Goal: Answer question/provide support: Share knowledge or assist other users

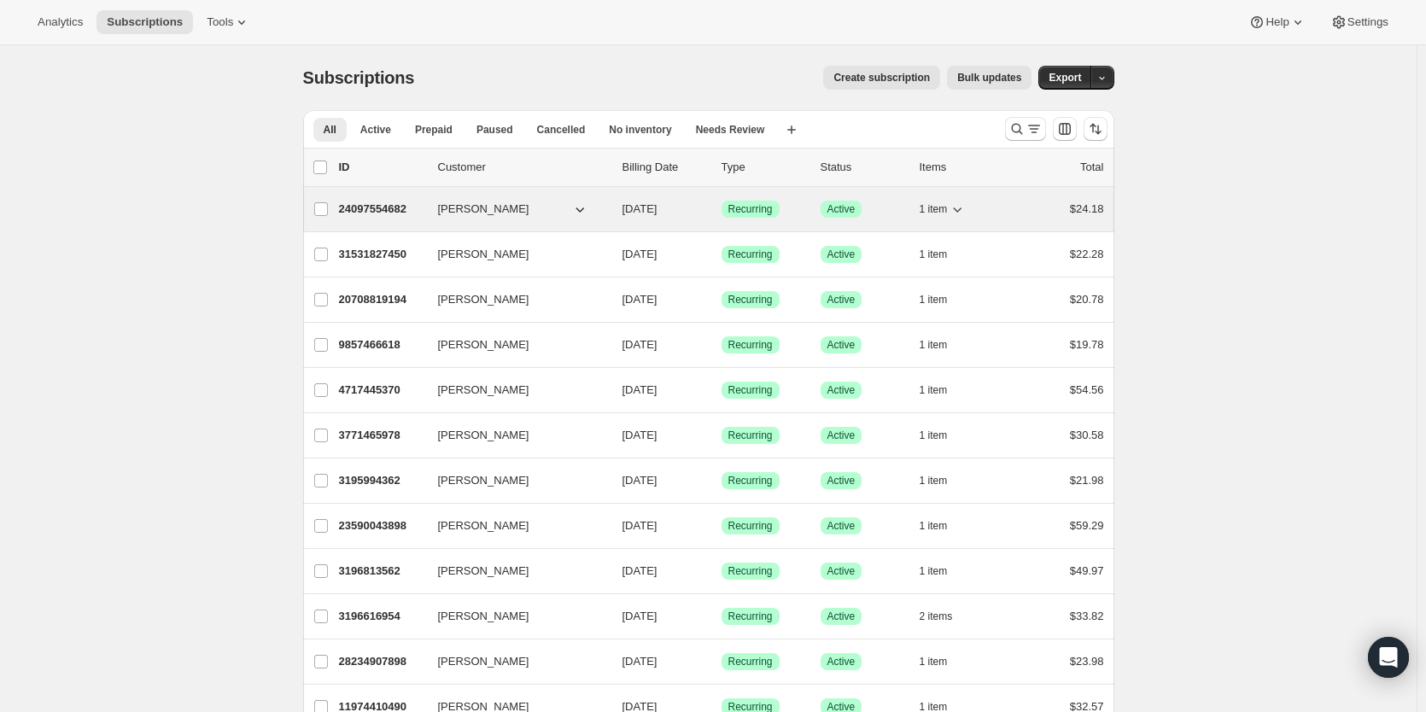
click at [383, 212] on p "24097554682" at bounding box center [381, 209] width 85 height 17
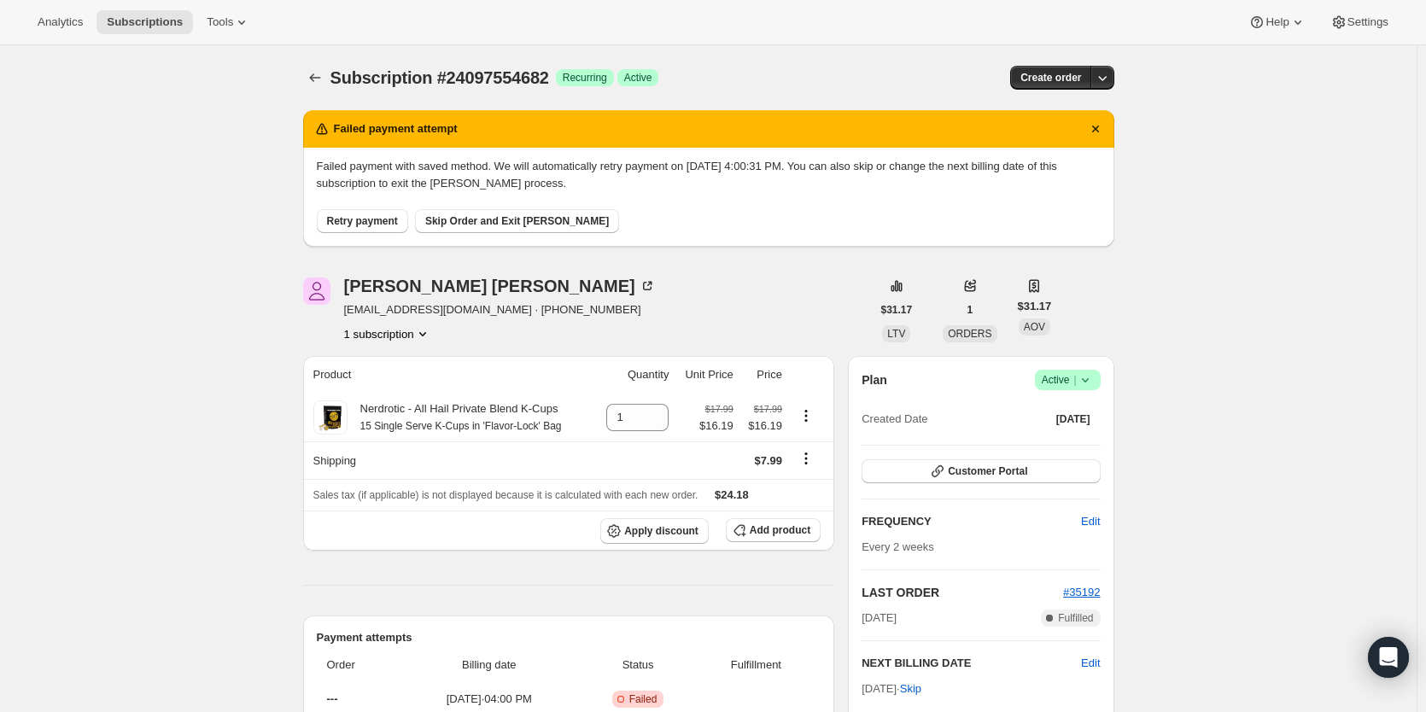
click at [394, 225] on span "Retry payment" at bounding box center [362, 221] width 71 height 14
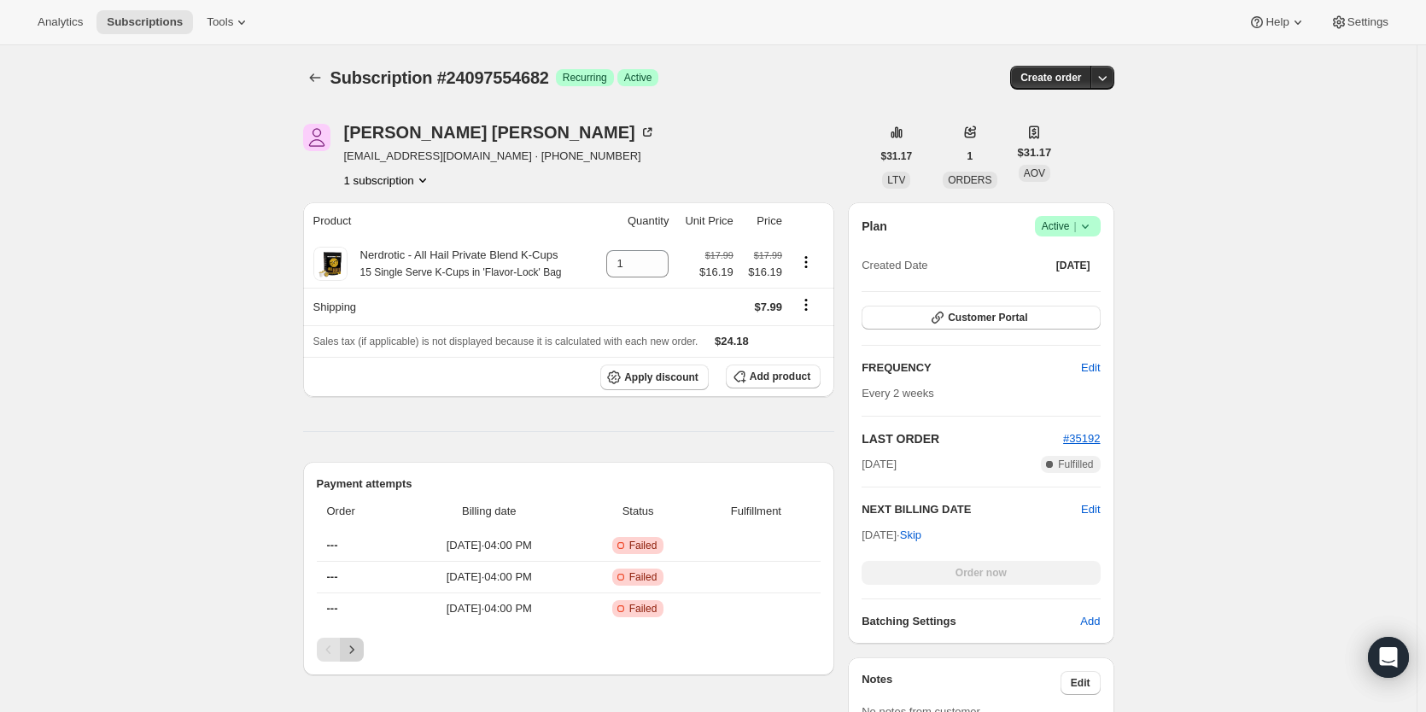
click at [347, 655] on icon "Next" at bounding box center [351, 649] width 17 height 17
click at [347, 656] on icon "Next" at bounding box center [351, 649] width 17 height 17
click at [343, 660] on button "Next" at bounding box center [352, 650] width 24 height 24
click at [341, 661] on button "Previous" at bounding box center [329, 650] width 24 height 24
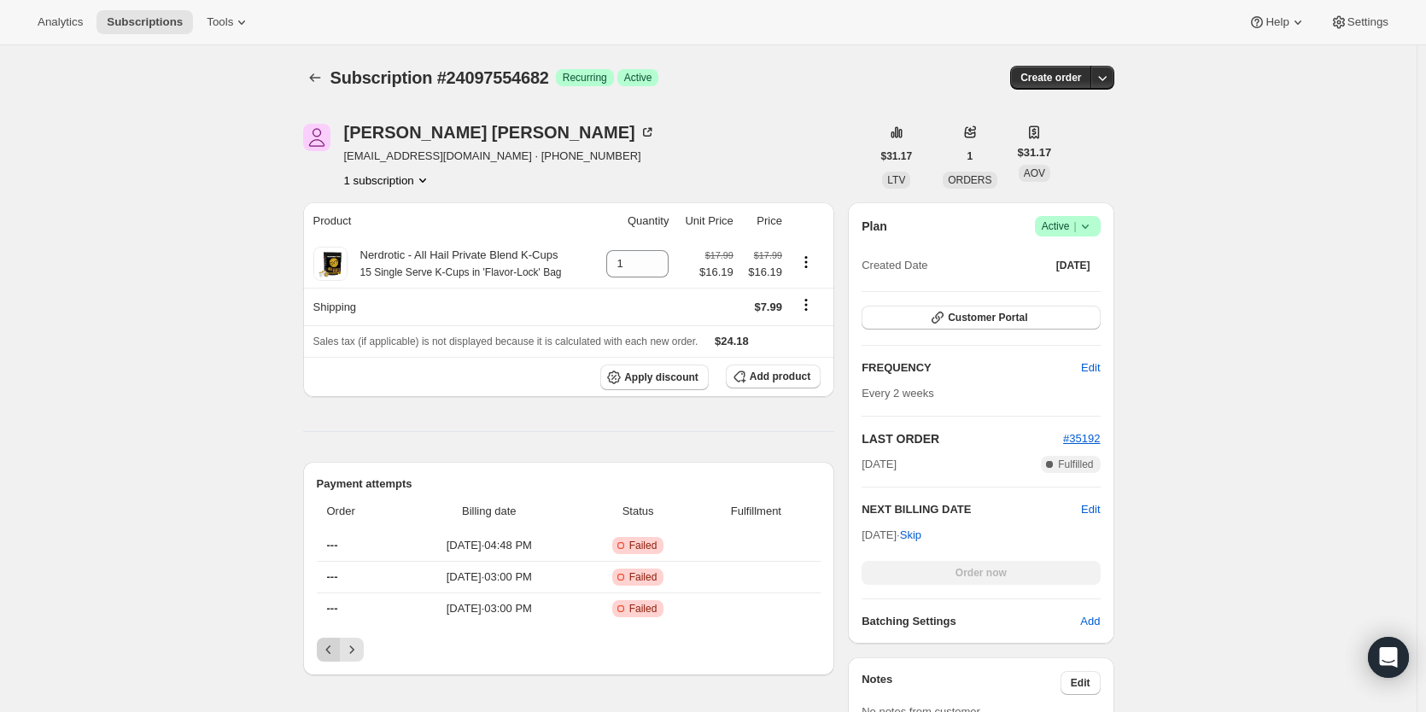
click at [341, 661] on button "Previous" at bounding box center [329, 650] width 24 height 24
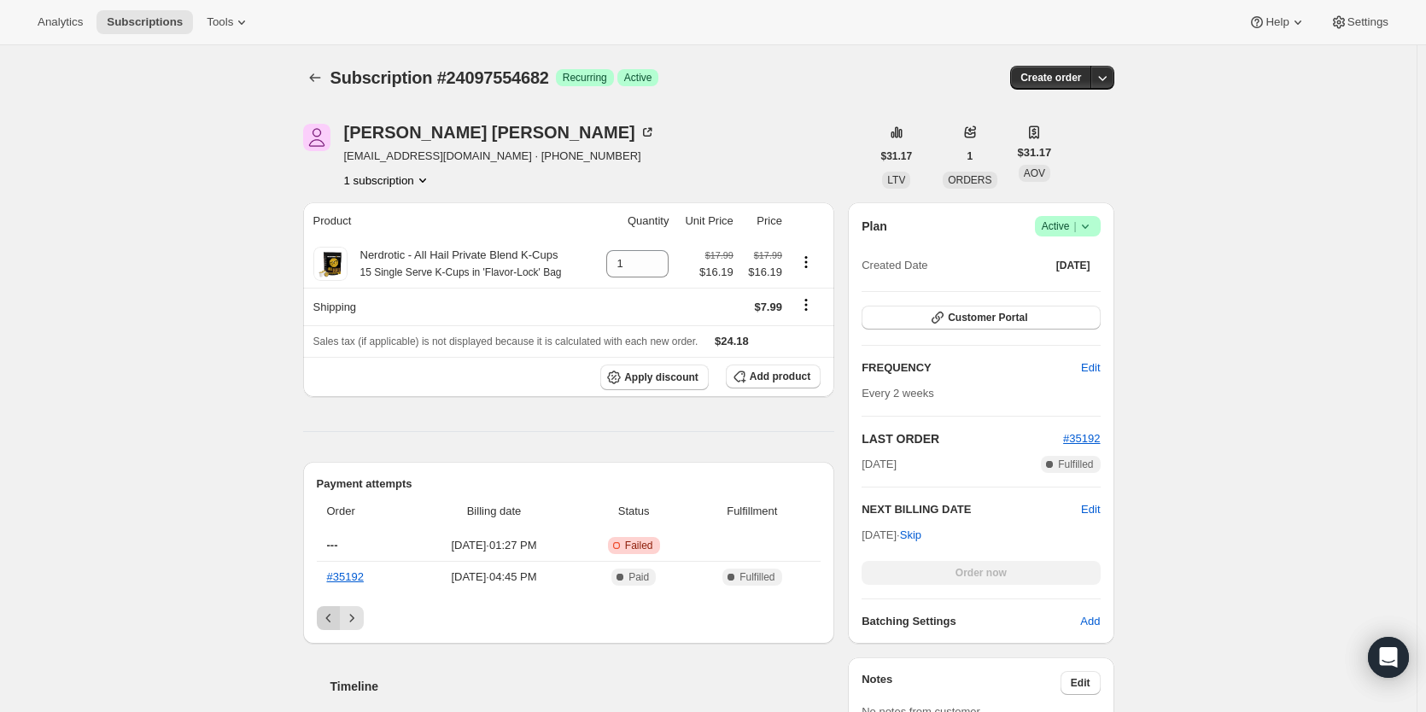
click at [342, 661] on div "Timeline" at bounding box center [569, 669] width 532 height 51
click at [353, 622] on icon "Next" at bounding box center [351, 618] width 17 height 17
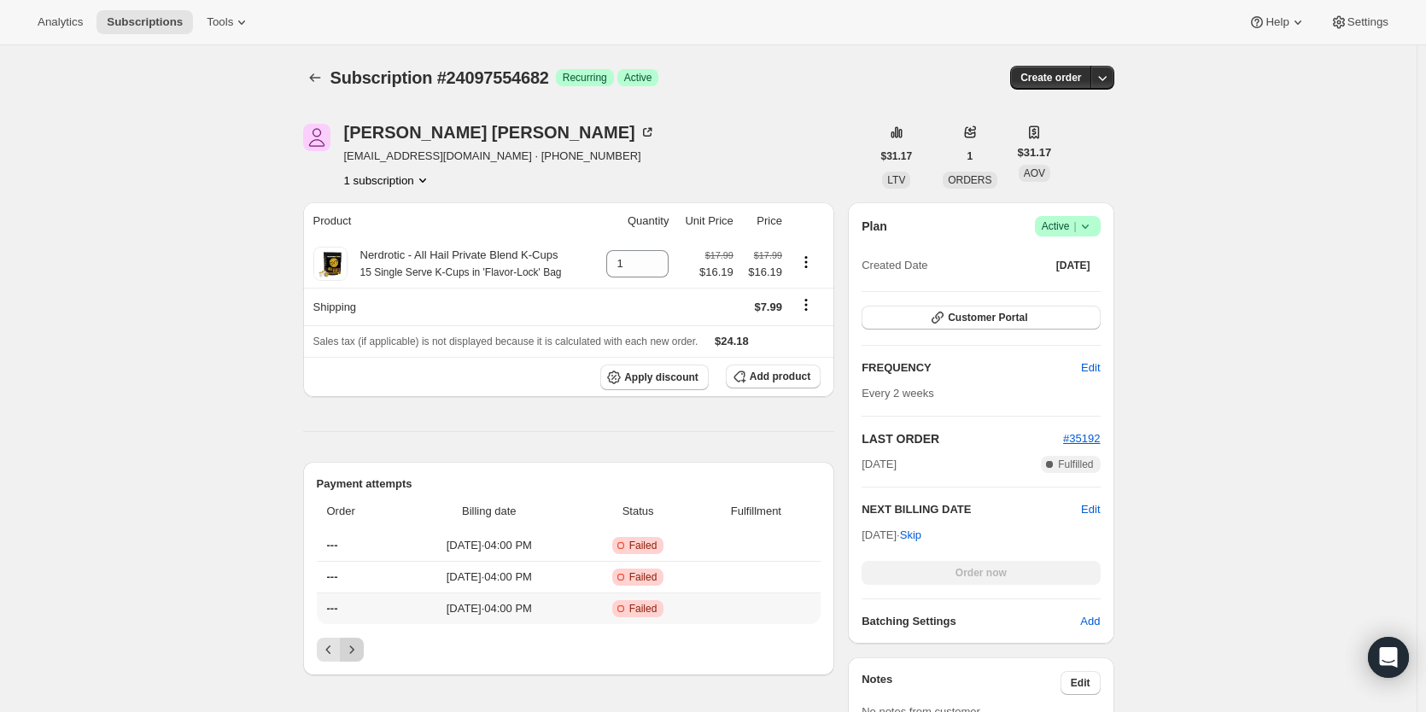
click at [353, 622] on th "---" at bounding box center [358, 608] width 83 height 32
click at [356, 646] on icon "Next" at bounding box center [351, 649] width 17 height 17
click at [357, 646] on icon "Next" at bounding box center [351, 649] width 17 height 17
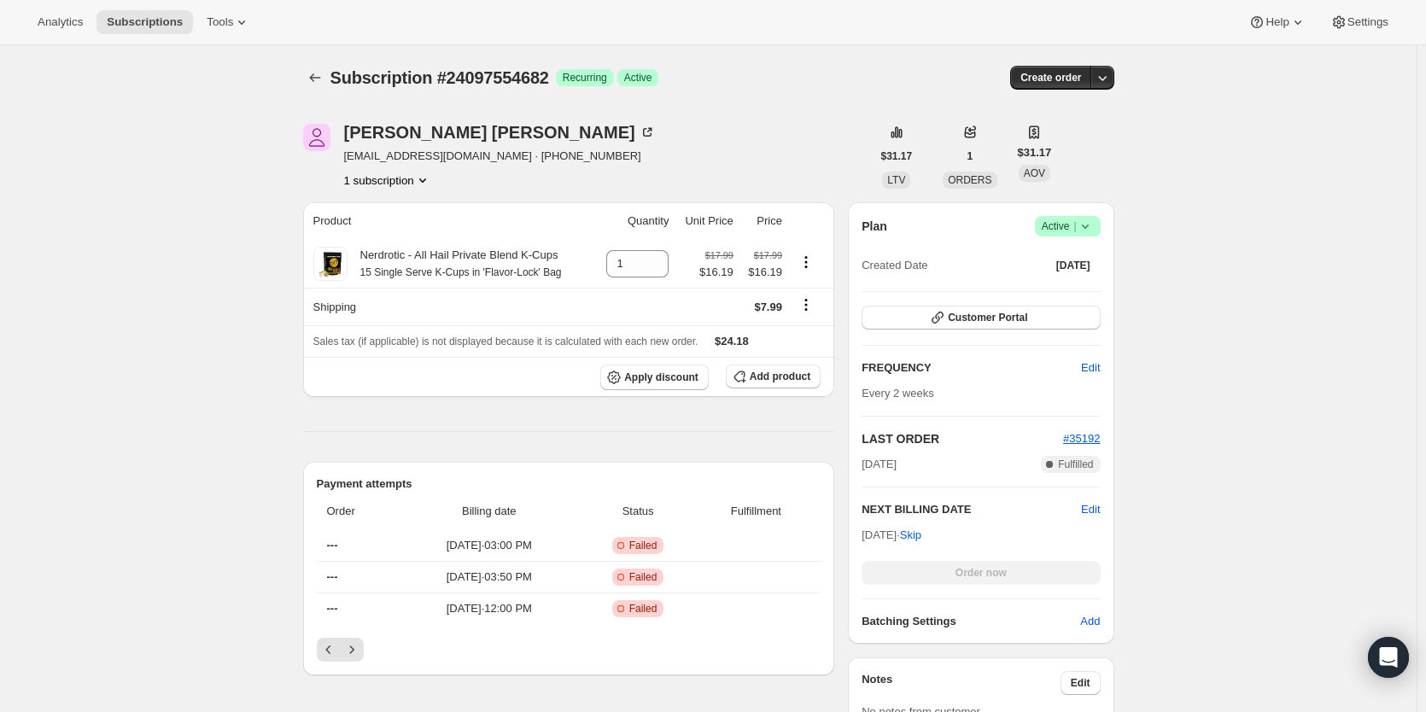
click at [1091, 231] on icon at bounding box center [1085, 226] width 17 height 17
click at [1057, 290] on span "Cancel subscription" at bounding box center [1065, 289] width 96 height 13
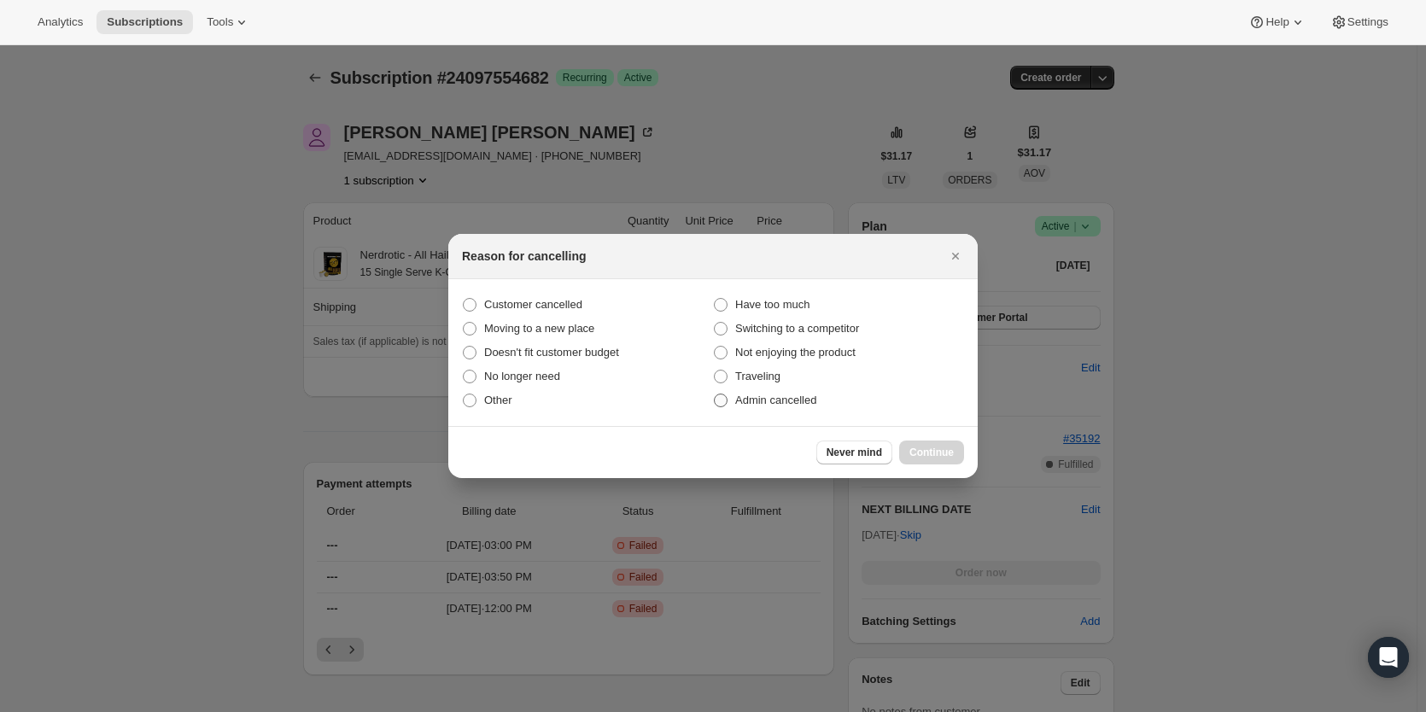
click at [773, 400] on span "Admin cancelled" at bounding box center [775, 400] width 81 height 13
click at [715, 394] on input "Admin cancelled" at bounding box center [714, 394] width 1 height 1
radio input "true"
click at [937, 452] on span "Continue" at bounding box center [931, 453] width 44 height 14
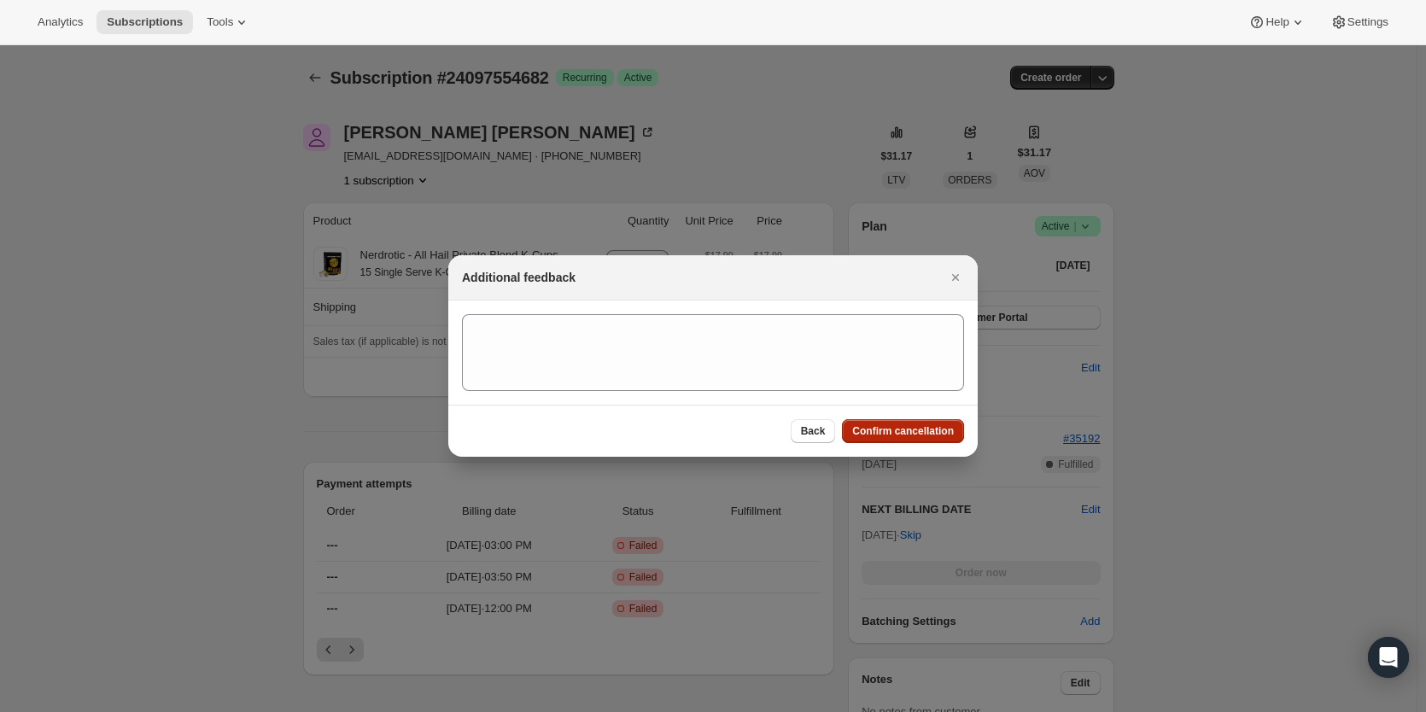
click at [923, 425] on span "Confirm cancellation" at bounding box center [903, 431] width 102 height 14
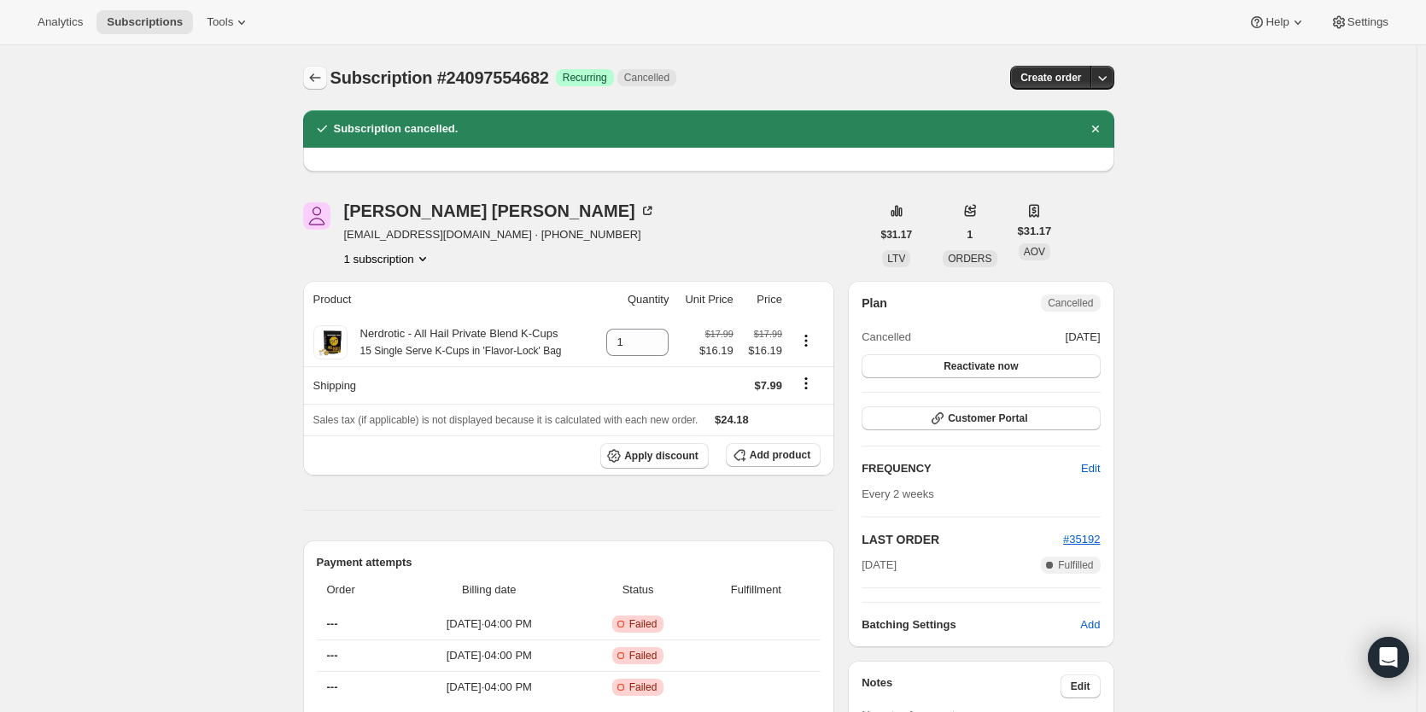
click at [324, 73] on icon "Subscriptions" at bounding box center [314, 77] width 17 height 17
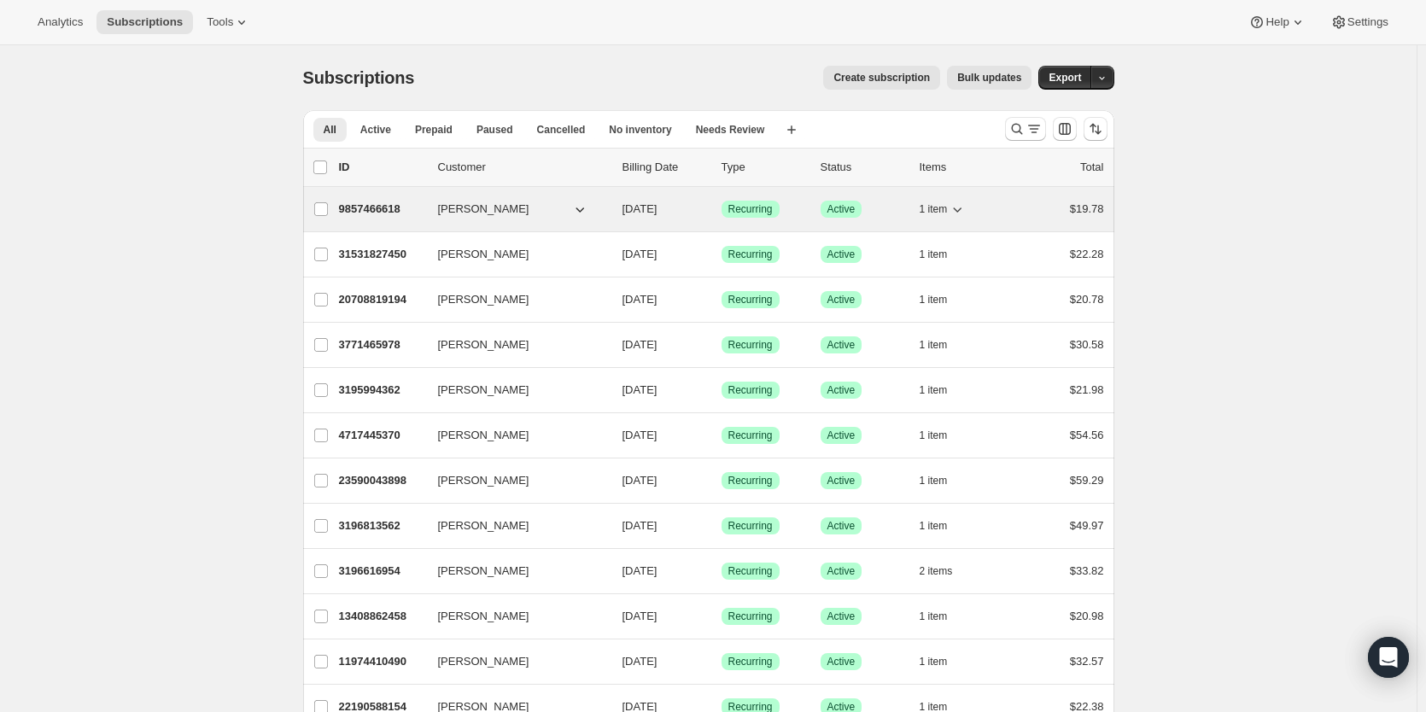
click at [374, 210] on p "9857466618" at bounding box center [381, 209] width 85 height 17
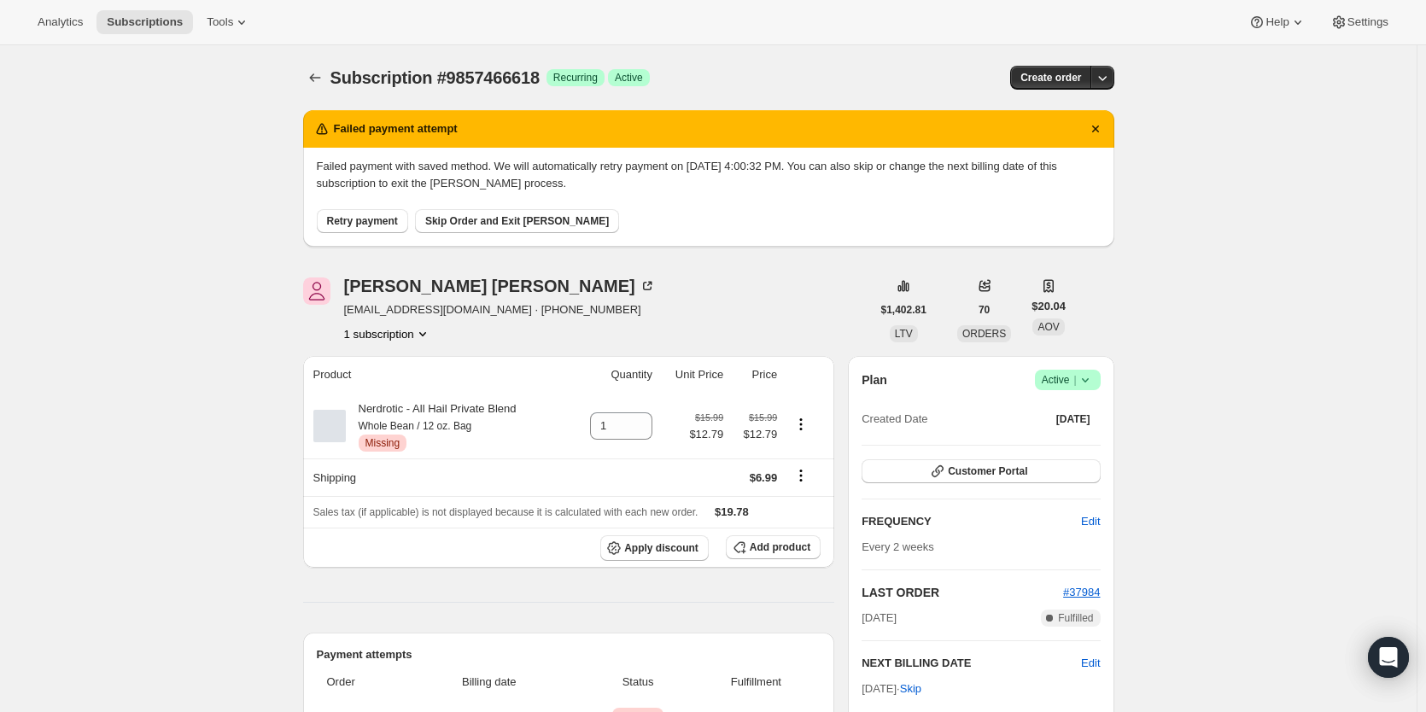
click at [375, 225] on span "Retry payment" at bounding box center [362, 221] width 71 height 14
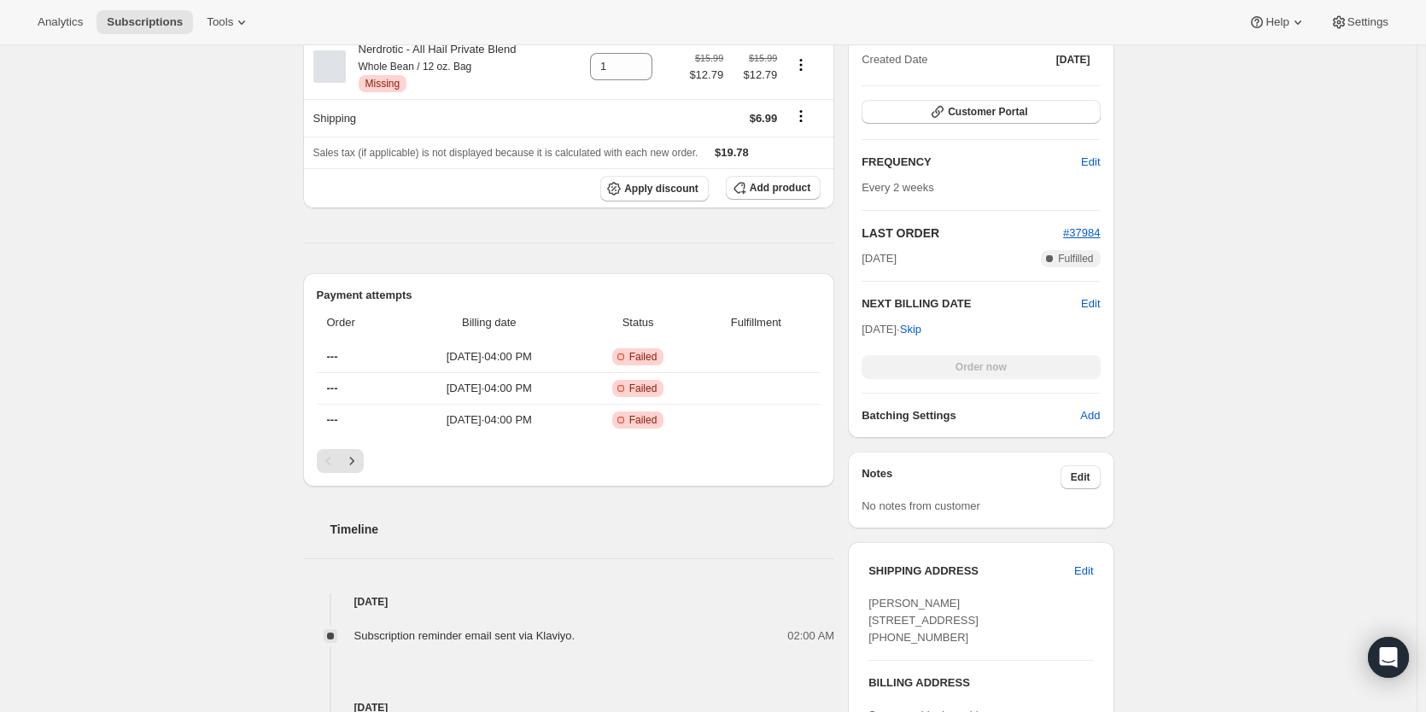
scroll to position [427, 0]
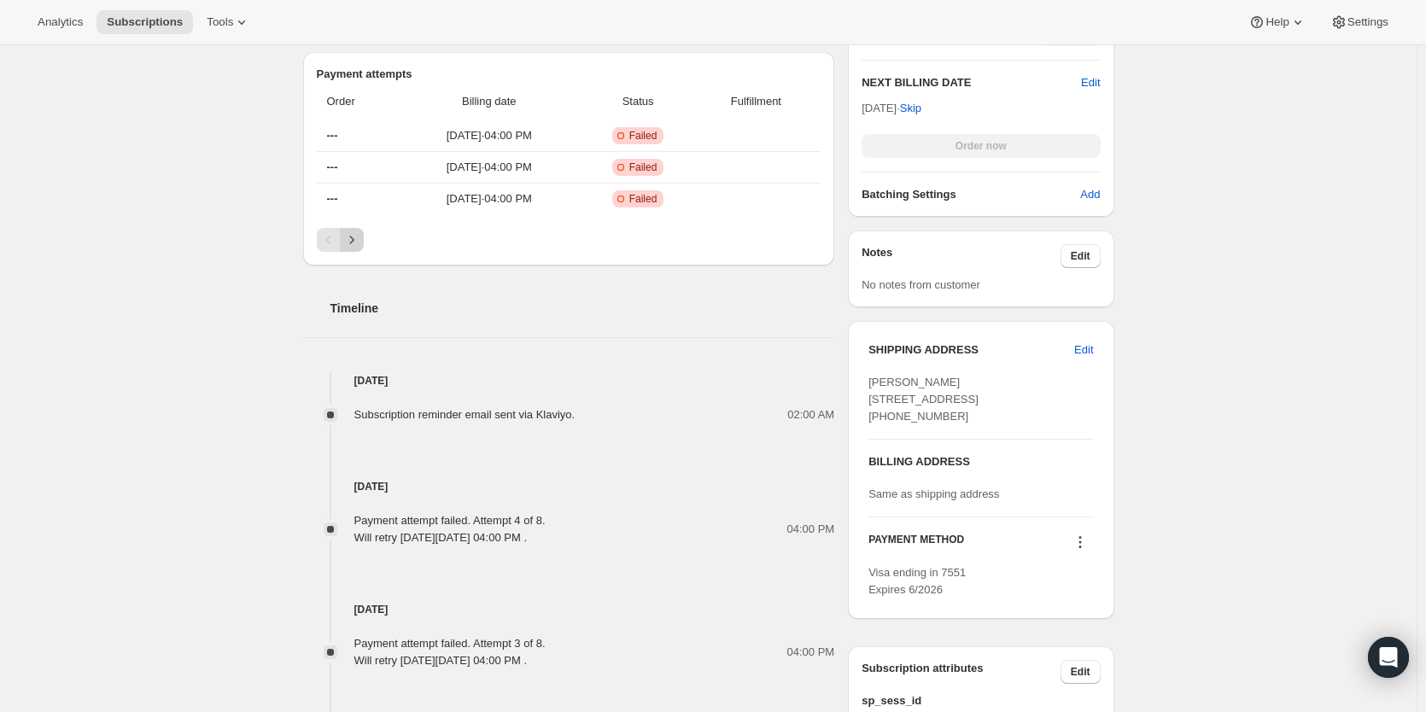
click at [358, 242] on icon "Next" at bounding box center [351, 239] width 17 height 17
click at [318, 247] on div "Payment attempts Order Billing date Status Fulfillment #37721 Aug 3, 2025 · 03:…" at bounding box center [569, 158] width 532 height 213
click at [328, 247] on icon "Previous" at bounding box center [328, 239] width 17 height 17
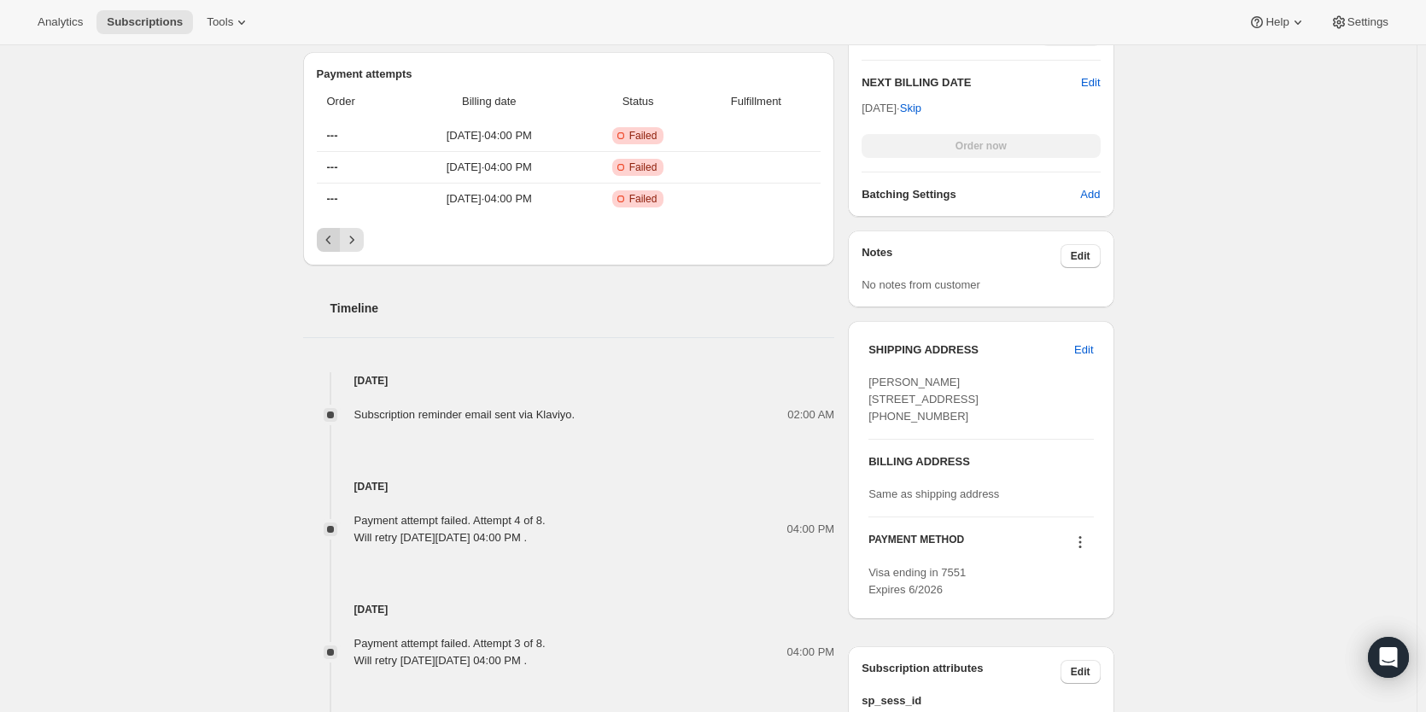
click at [328, 247] on icon "Previous" at bounding box center [328, 239] width 17 height 17
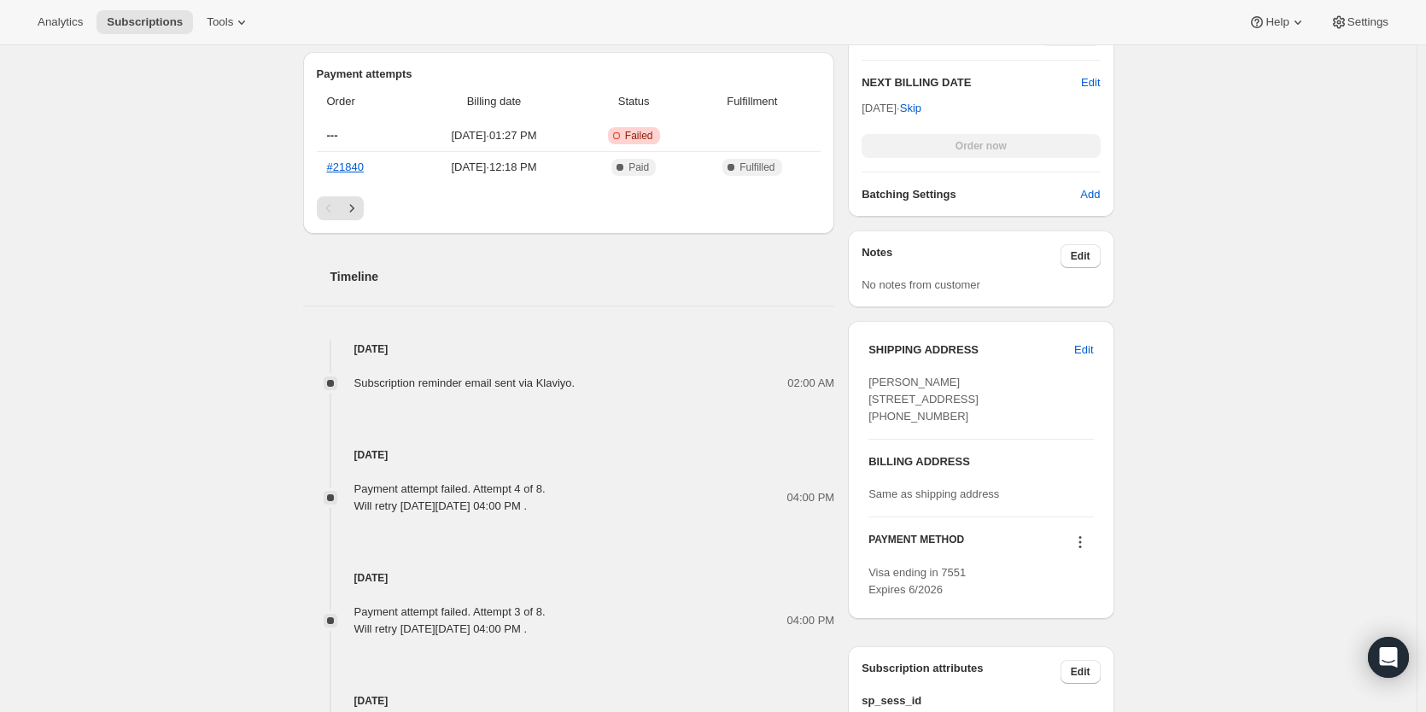
scroll to position [0, 0]
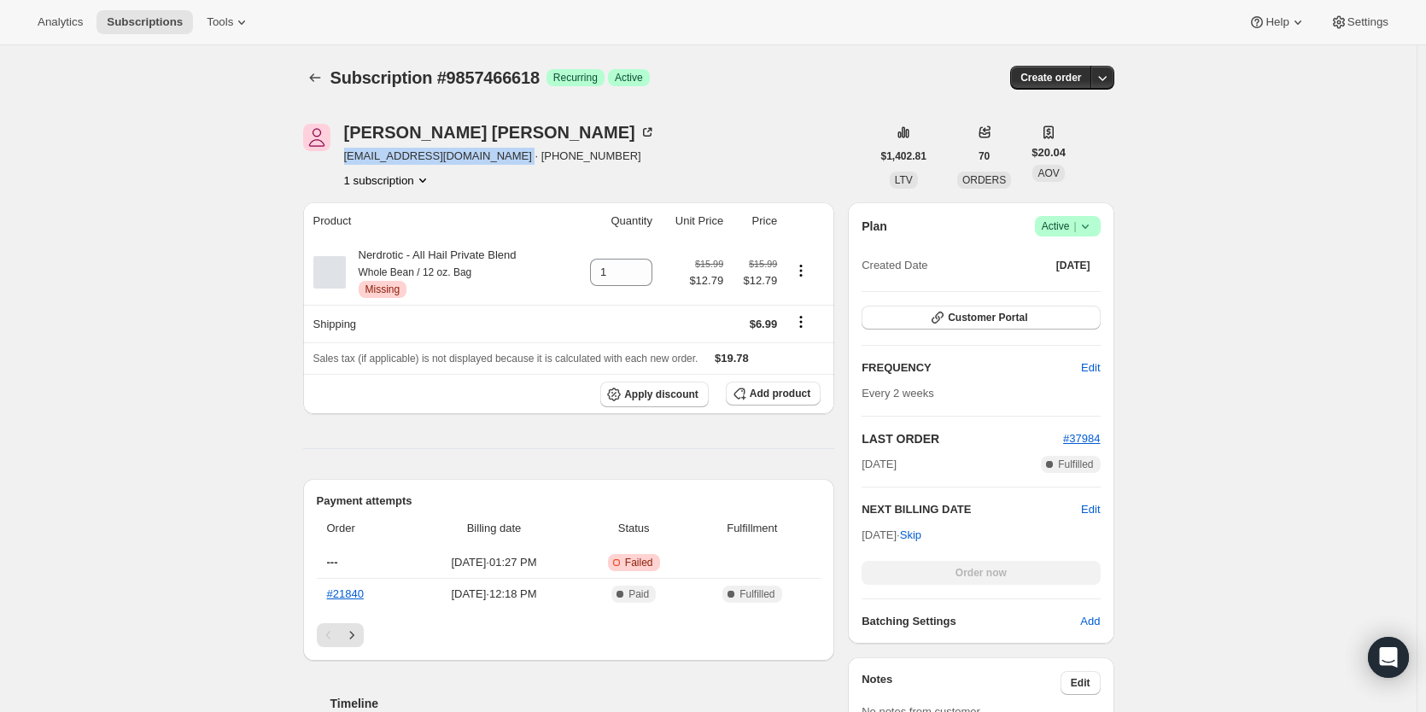
drag, startPoint x: 350, startPoint y: 161, endPoint x: 522, endPoint y: 161, distance: 172.5
click at [522, 161] on div "Tayler Garbe phillycheesespank@hotmail.com · +16238085116 1 subscription" at bounding box center [587, 156] width 568 height 65
copy span "phillycheesespank@hotmail.com"
click at [347, 596] on link "#21840" at bounding box center [345, 593] width 37 height 13
click at [318, 78] on icon "Subscriptions" at bounding box center [314, 77] width 17 height 17
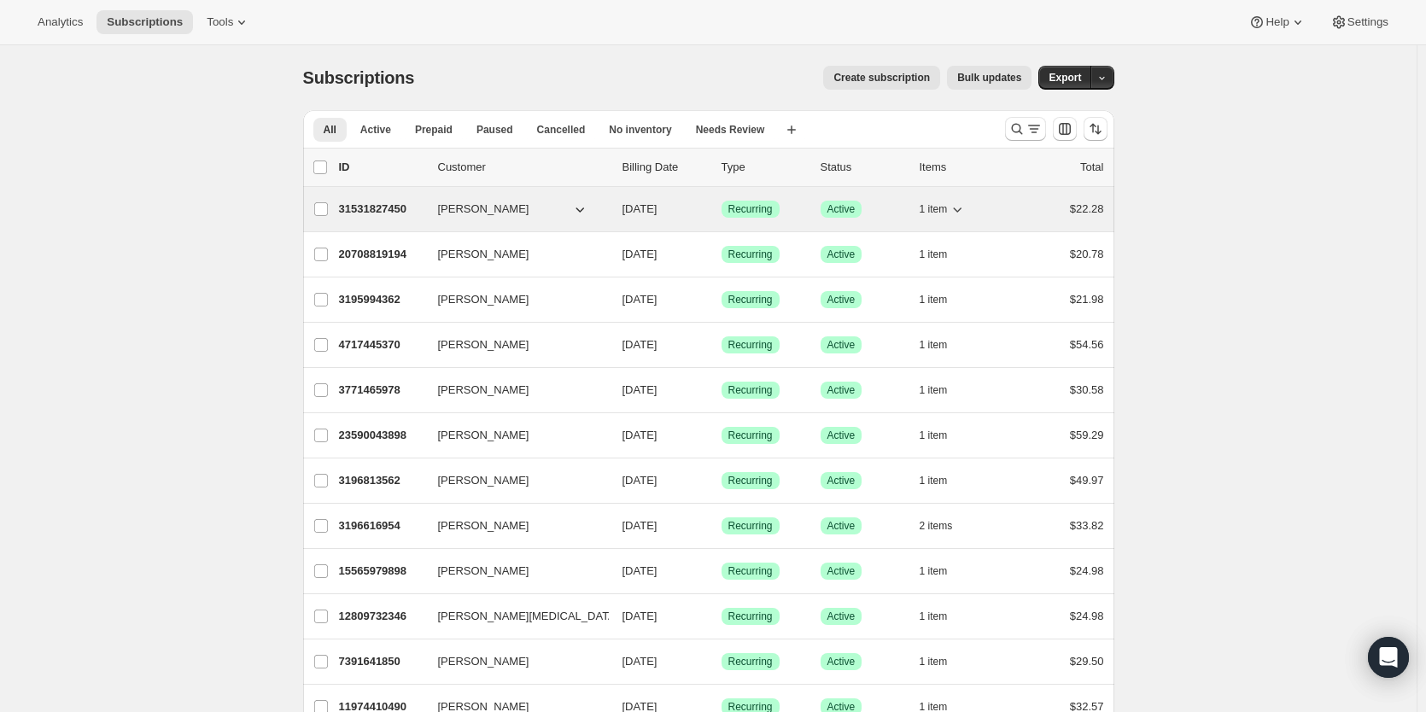
click at [394, 206] on p "31531827450" at bounding box center [381, 209] width 85 height 17
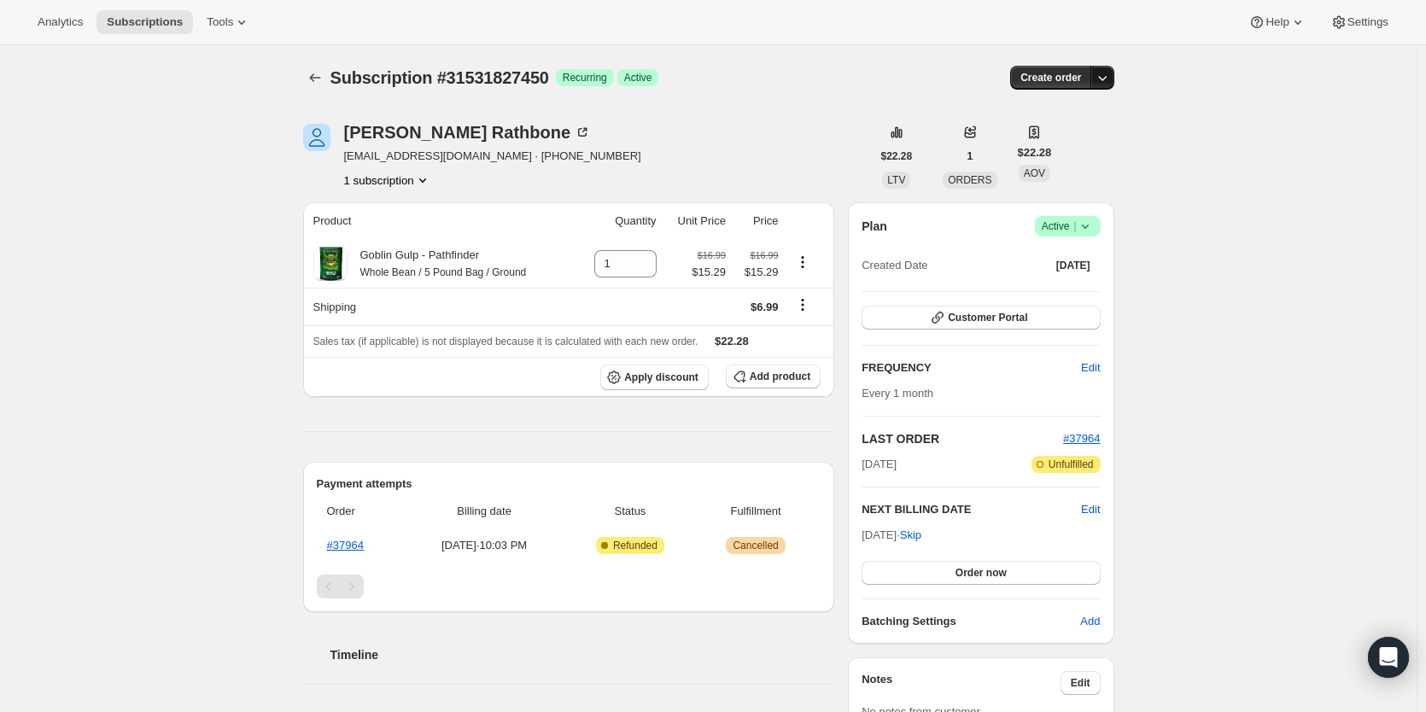
click at [1110, 80] on icon "button" at bounding box center [1102, 77] width 17 height 17
click at [1264, 221] on div "Subscription #31531827450. This page is ready Subscription #31531827450 Success…" at bounding box center [708, 614] width 1416 height 1139
click at [1094, 223] on icon at bounding box center [1085, 226] width 17 height 17
click at [1074, 283] on span "Cancel subscription" at bounding box center [1065, 289] width 96 height 13
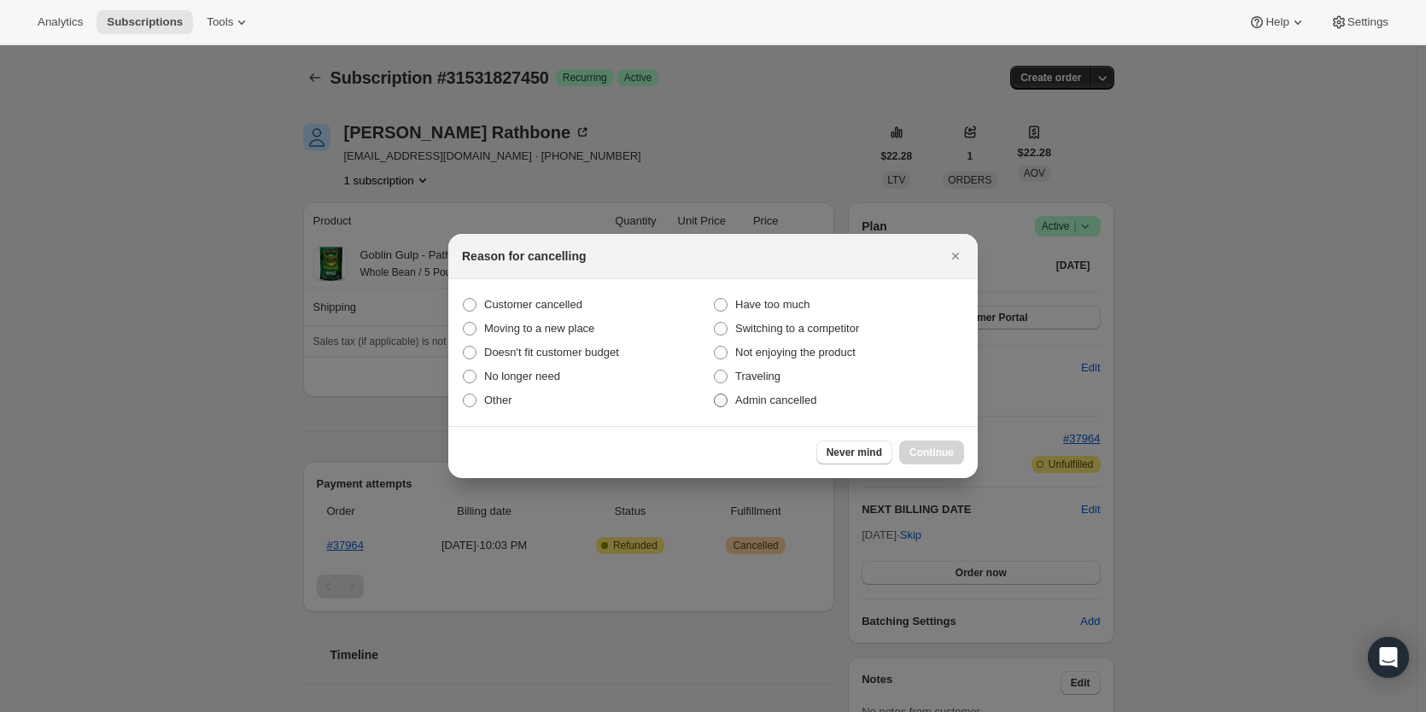
click at [800, 398] on span "Admin cancelled" at bounding box center [775, 400] width 81 height 13
click at [715, 394] on input "Admin cancelled" at bounding box center [714, 394] width 1 height 1
radio input "true"
click at [954, 454] on button "Continue" at bounding box center [931, 453] width 65 height 24
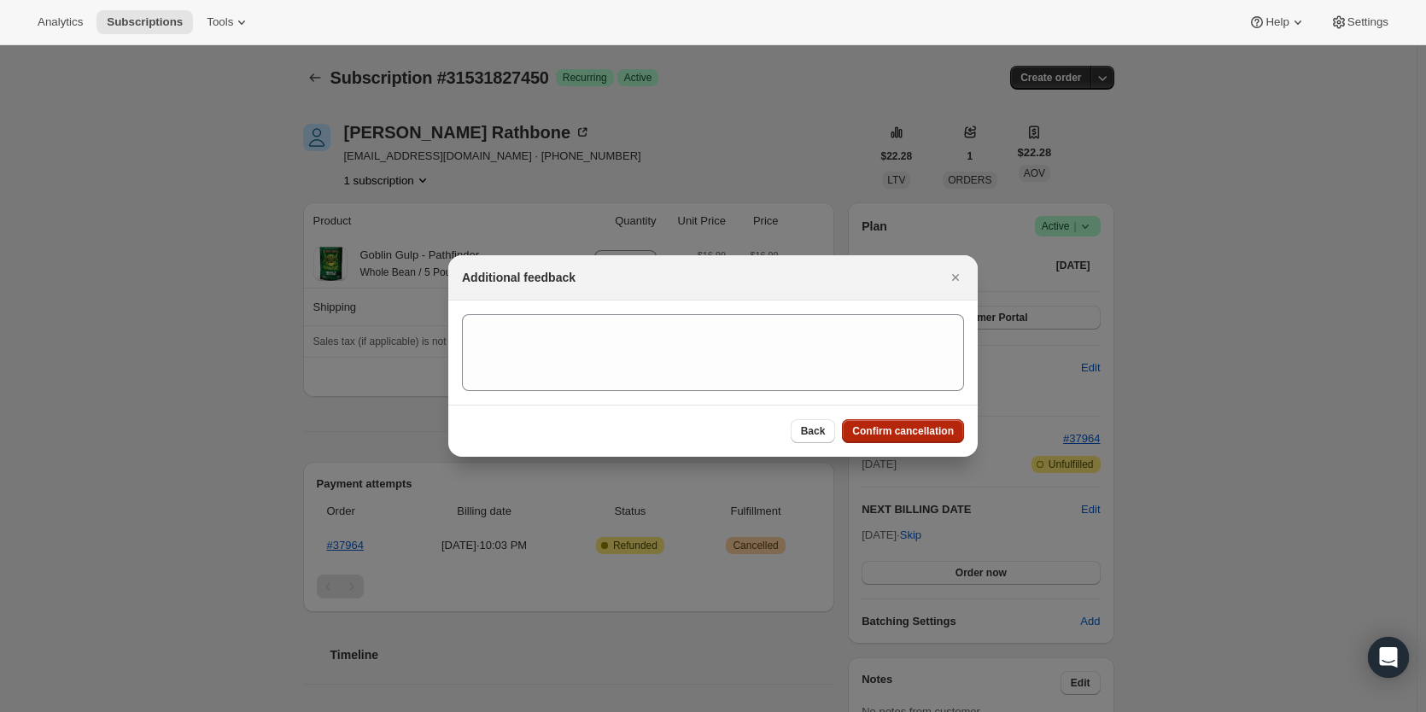
click at [910, 430] on span "Confirm cancellation" at bounding box center [903, 431] width 102 height 14
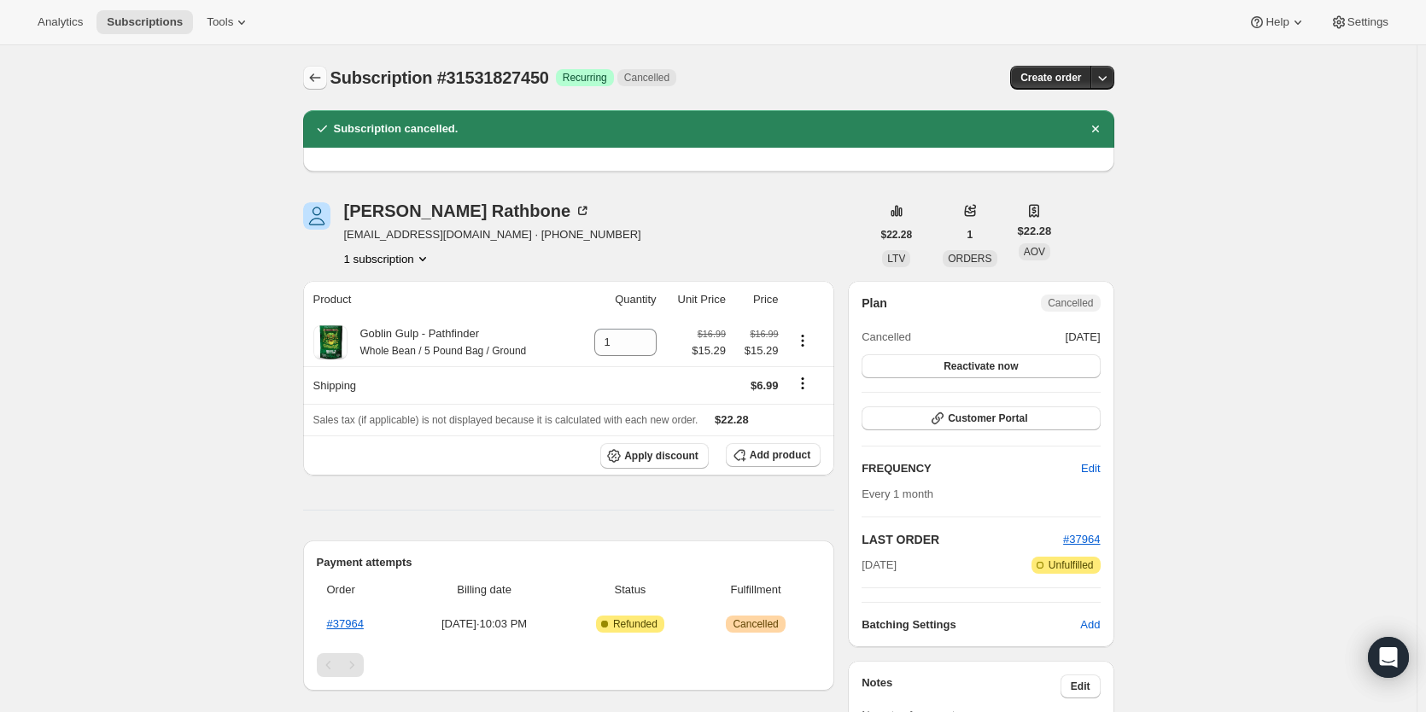
click at [324, 75] on icon "Subscriptions" at bounding box center [314, 77] width 17 height 17
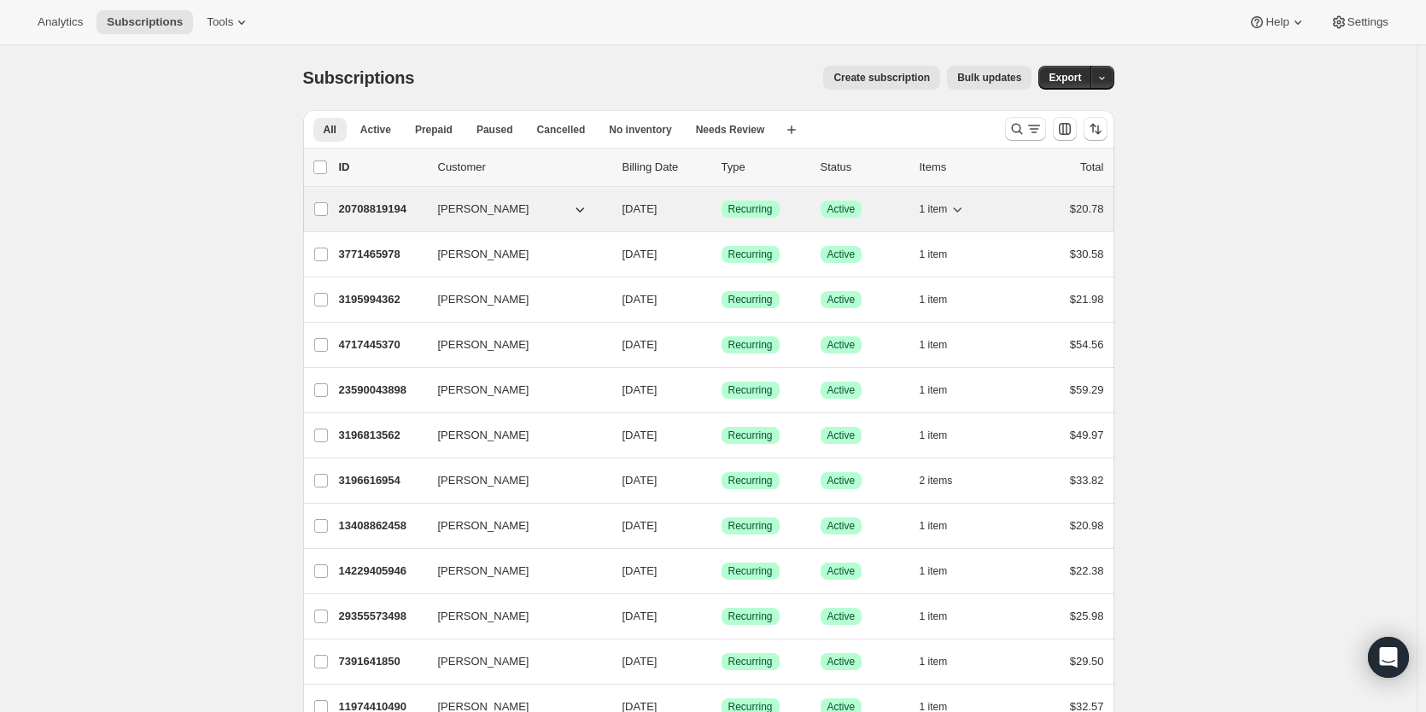
click at [381, 203] on p "20708819194" at bounding box center [381, 209] width 85 height 17
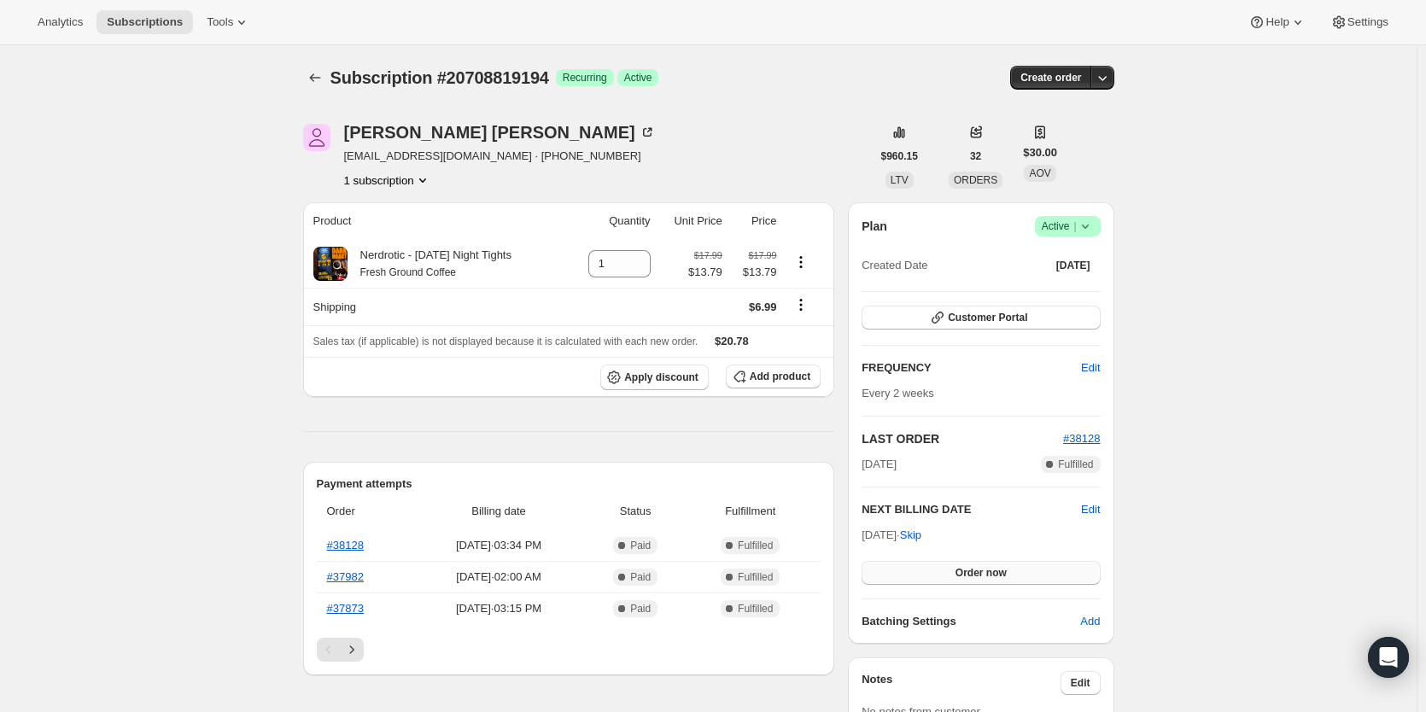
click at [1018, 572] on button "Order now" at bounding box center [980, 573] width 238 height 24
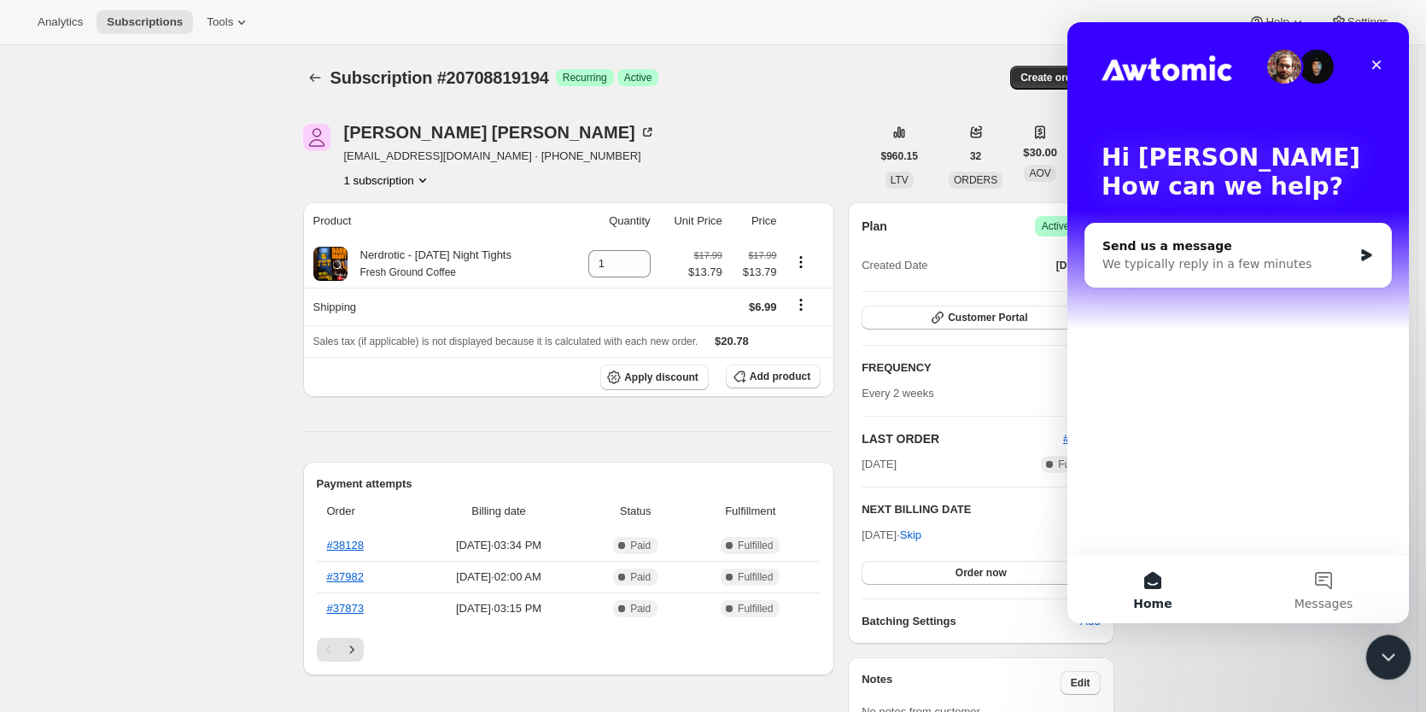
drag, startPoint x: 1386, startPoint y: 651, endPoint x: 2670, endPoint y: 1252, distance: 1418.1
click at [1386, 650] on icon "Close Intercom Messenger" at bounding box center [1385, 655] width 20 height 20
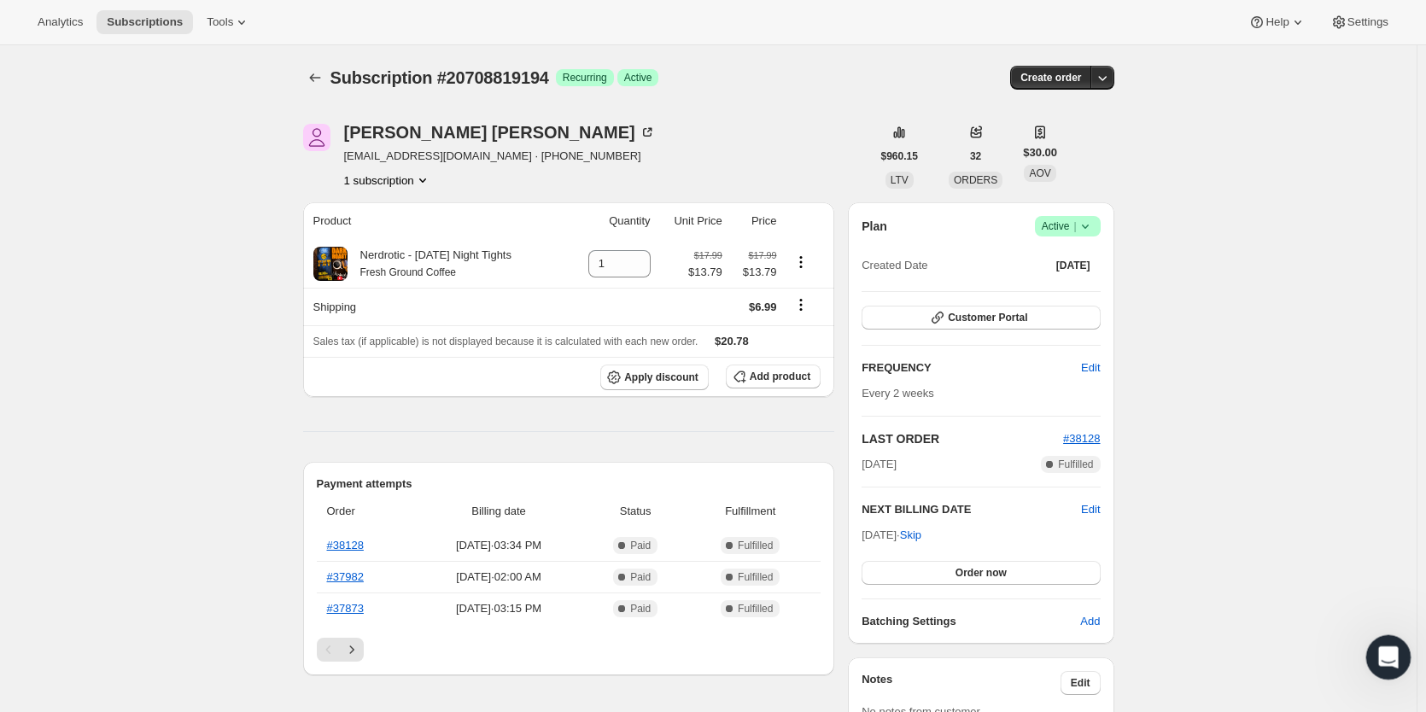
click at [1365, 649] on div "Open Intercom Messenger" at bounding box center [1385, 655] width 56 height 56
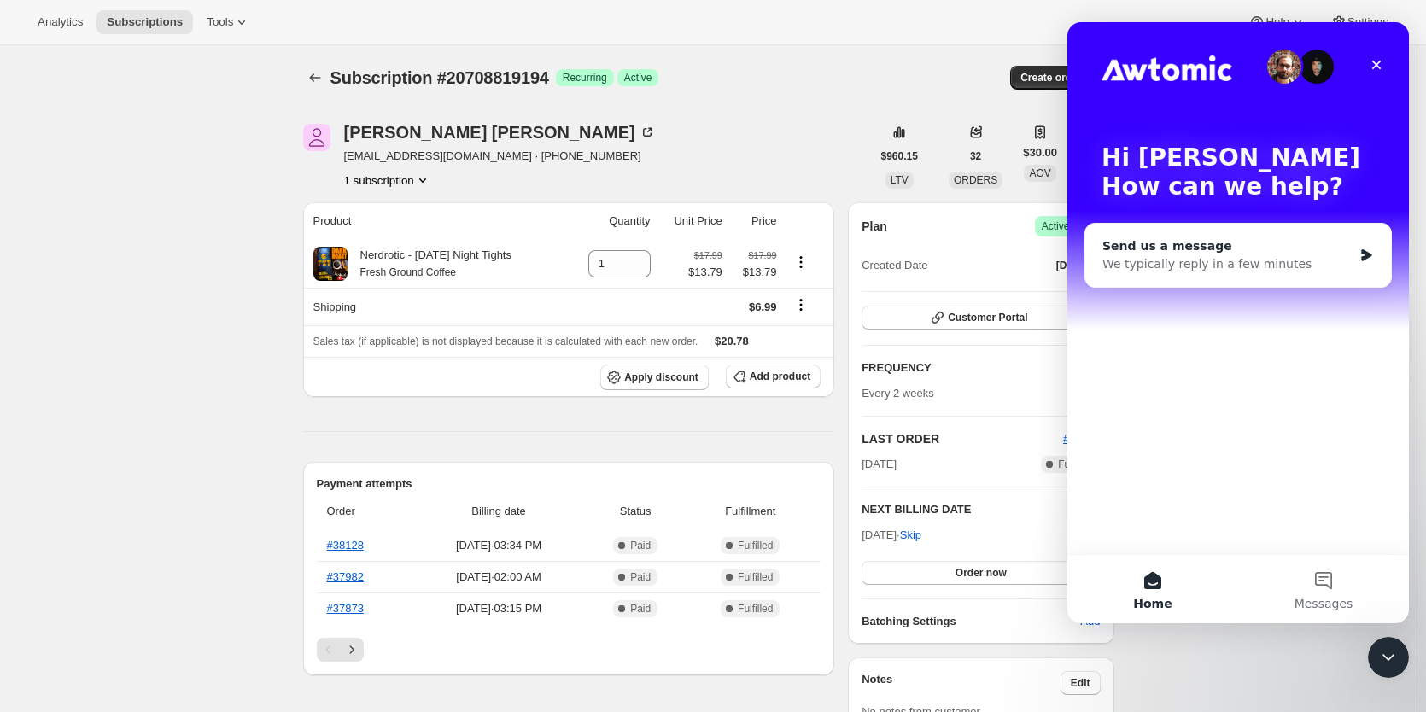
click at [1230, 243] on div "Send us a message" at bounding box center [1227, 246] width 250 height 18
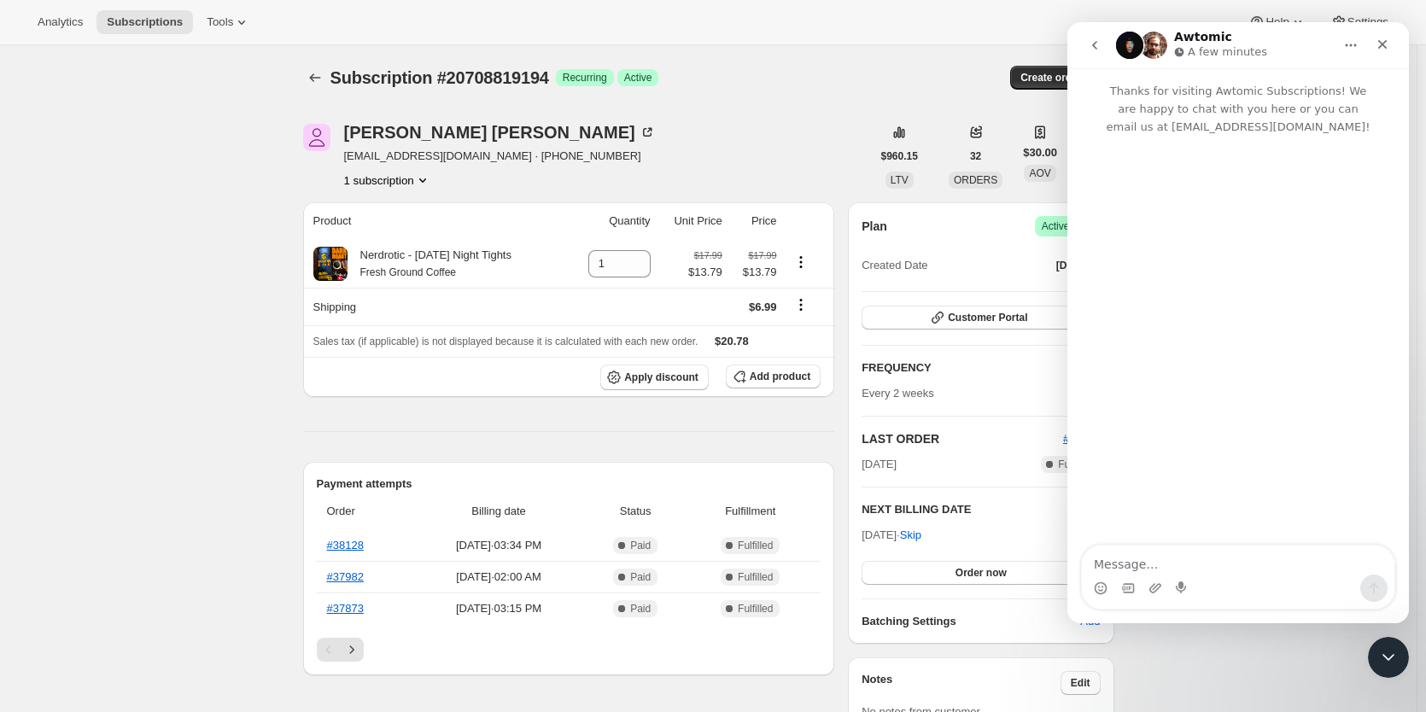
click at [1205, 52] on p "A few minutes" at bounding box center [1227, 52] width 79 height 17
click at [1092, 41] on icon "go back" at bounding box center [1095, 45] width 14 height 14
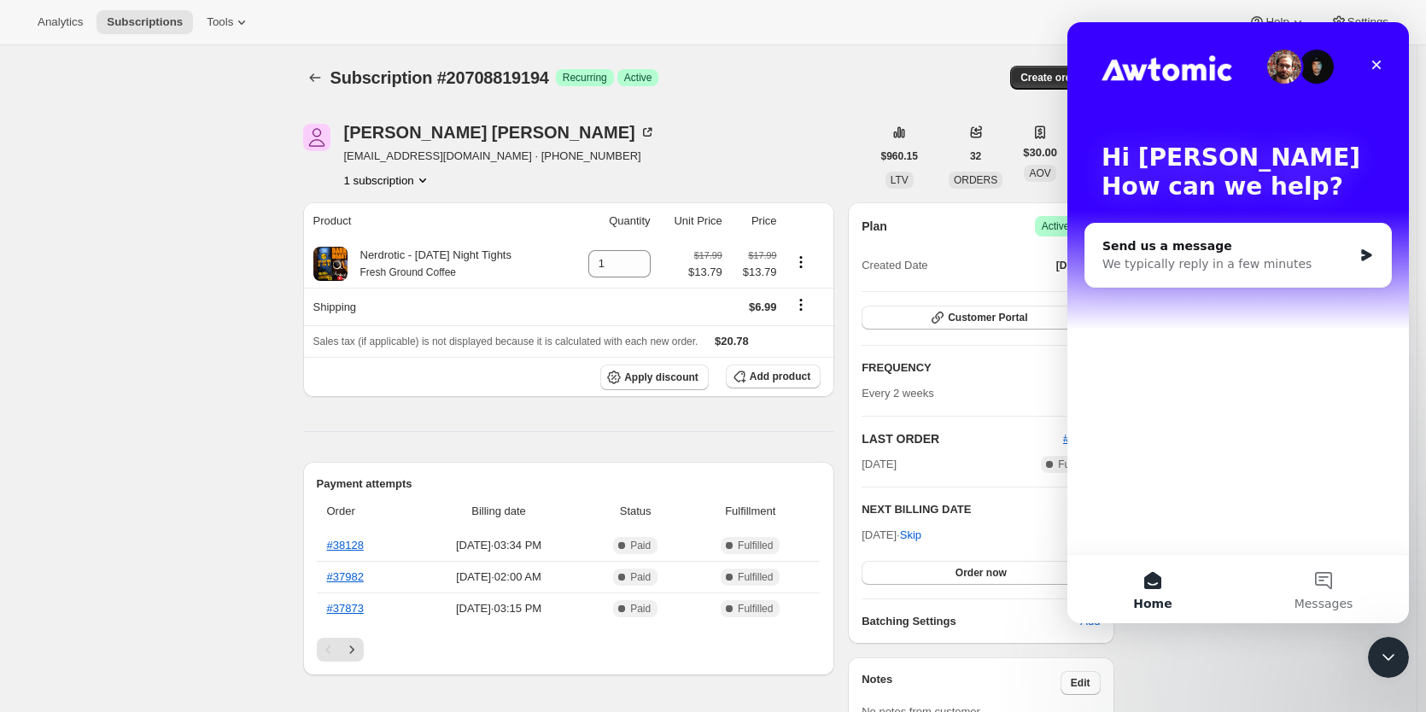
click at [814, 95] on div "Subscription #20708819194. This page is ready Subscription #20708819194 Success…" at bounding box center [708, 77] width 811 height 65
click at [1376, 652] on icon "Close Intercom Messenger" at bounding box center [1385, 655] width 20 height 20
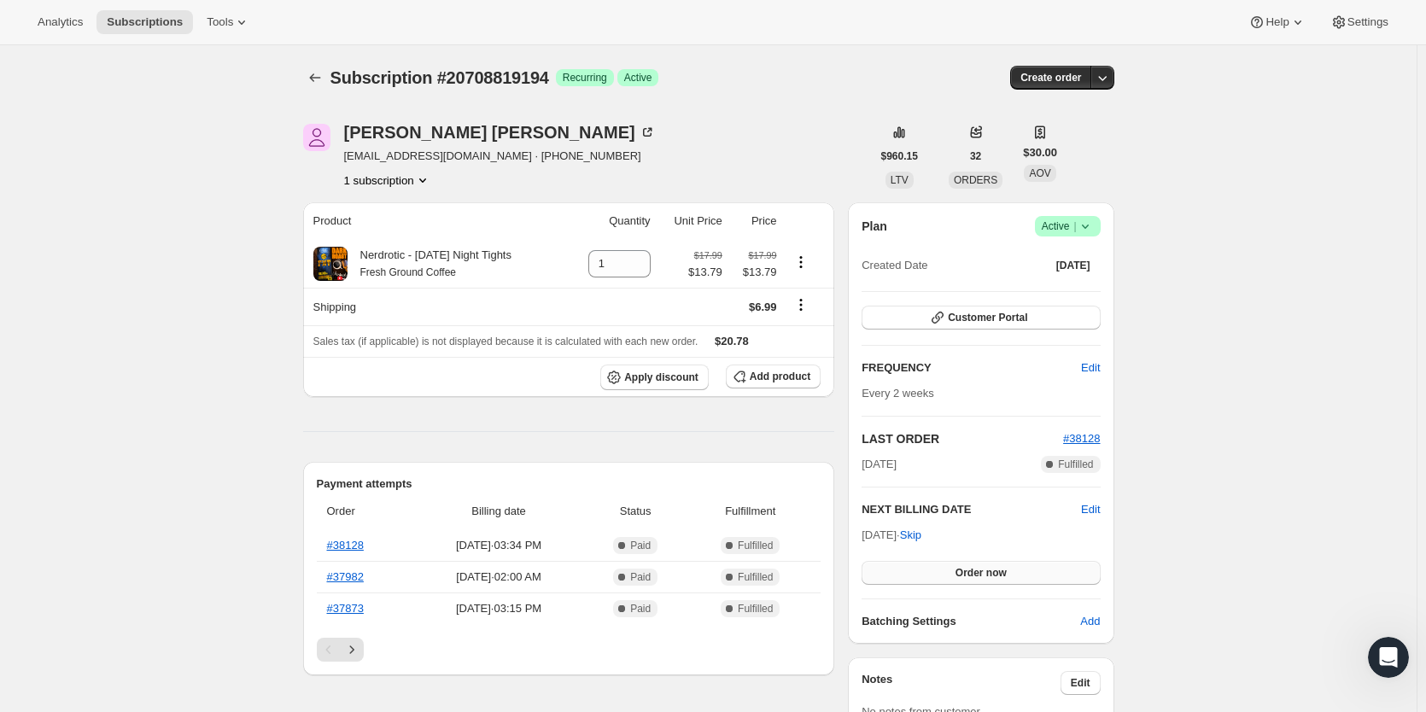
click at [995, 569] on span "Order now" at bounding box center [980, 573] width 51 height 14
click at [995, 569] on span "Click to confirm" at bounding box center [981, 573] width 78 height 14
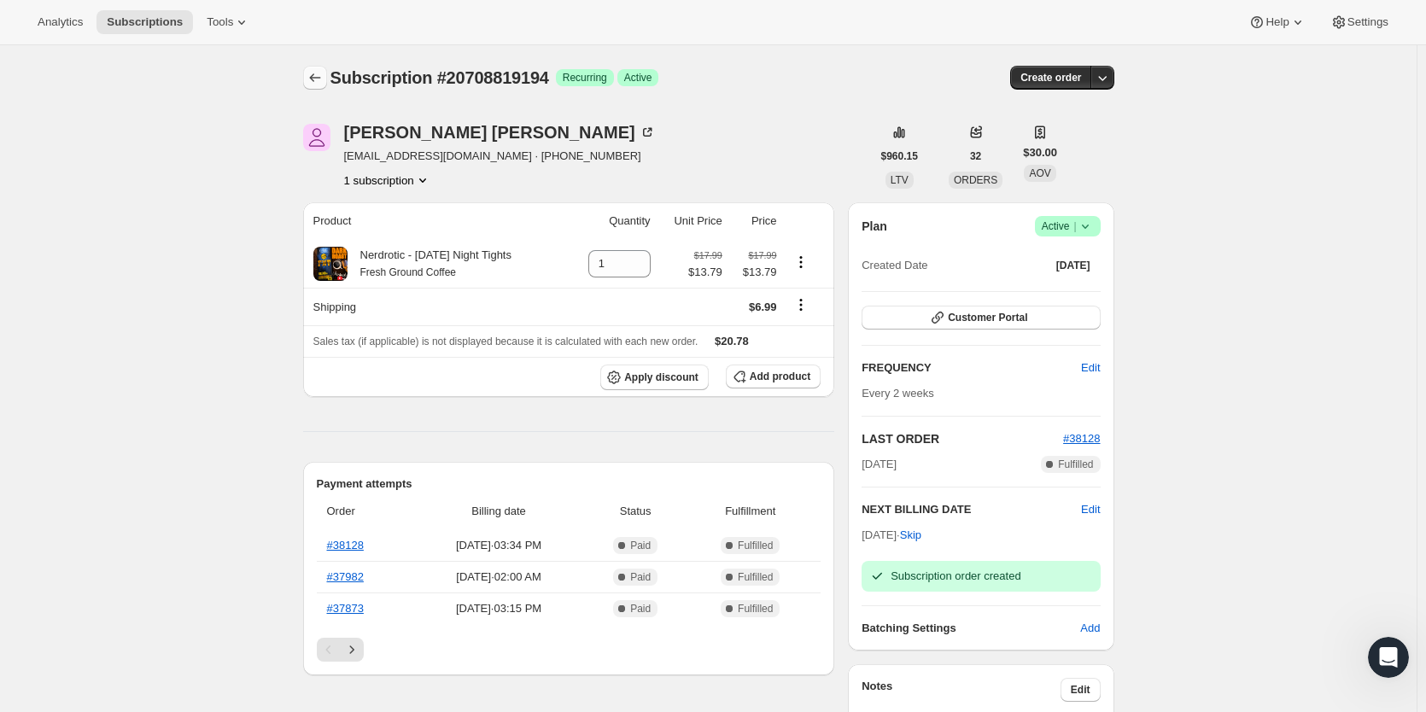
click at [323, 84] on icon "Subscriptions" at bounding box center [314, 77] width 17 height 17
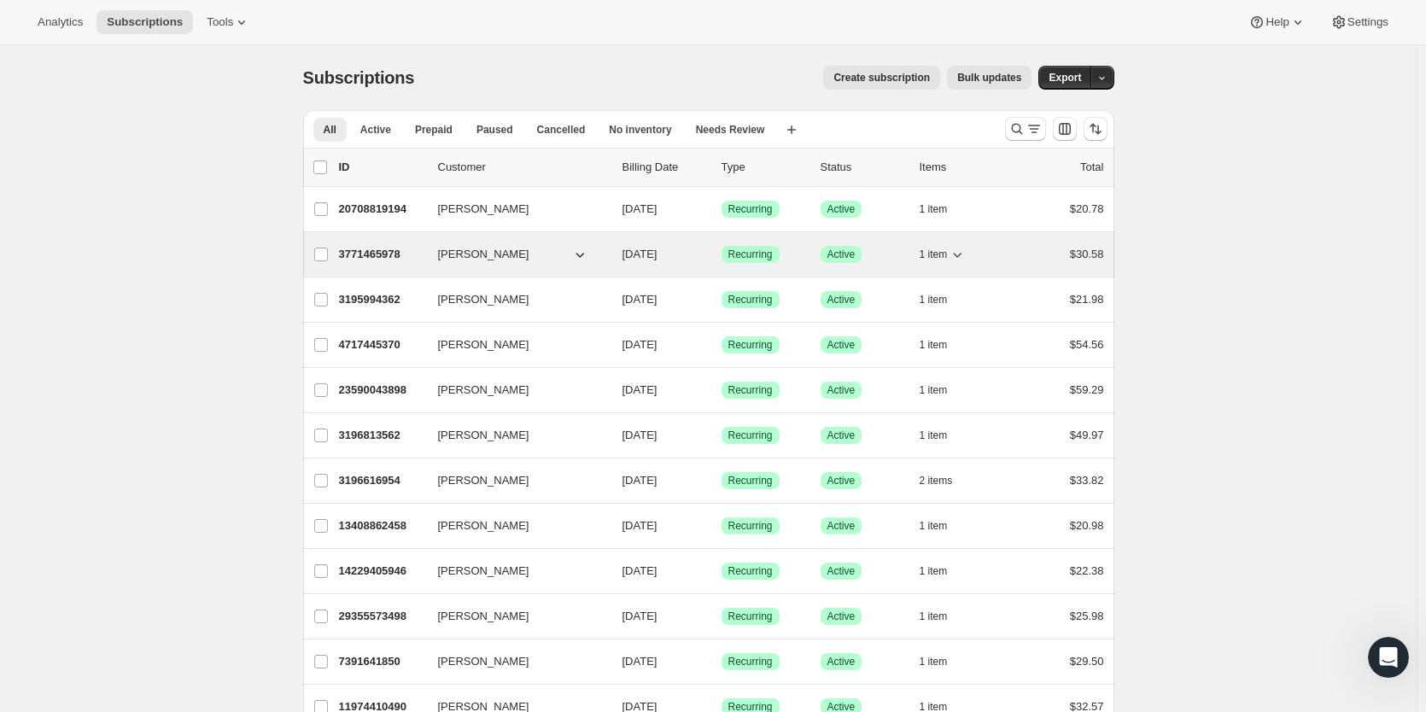
click at [393, 247] on p "3771465978" at bounding box center [381, 254] width 85 height 17
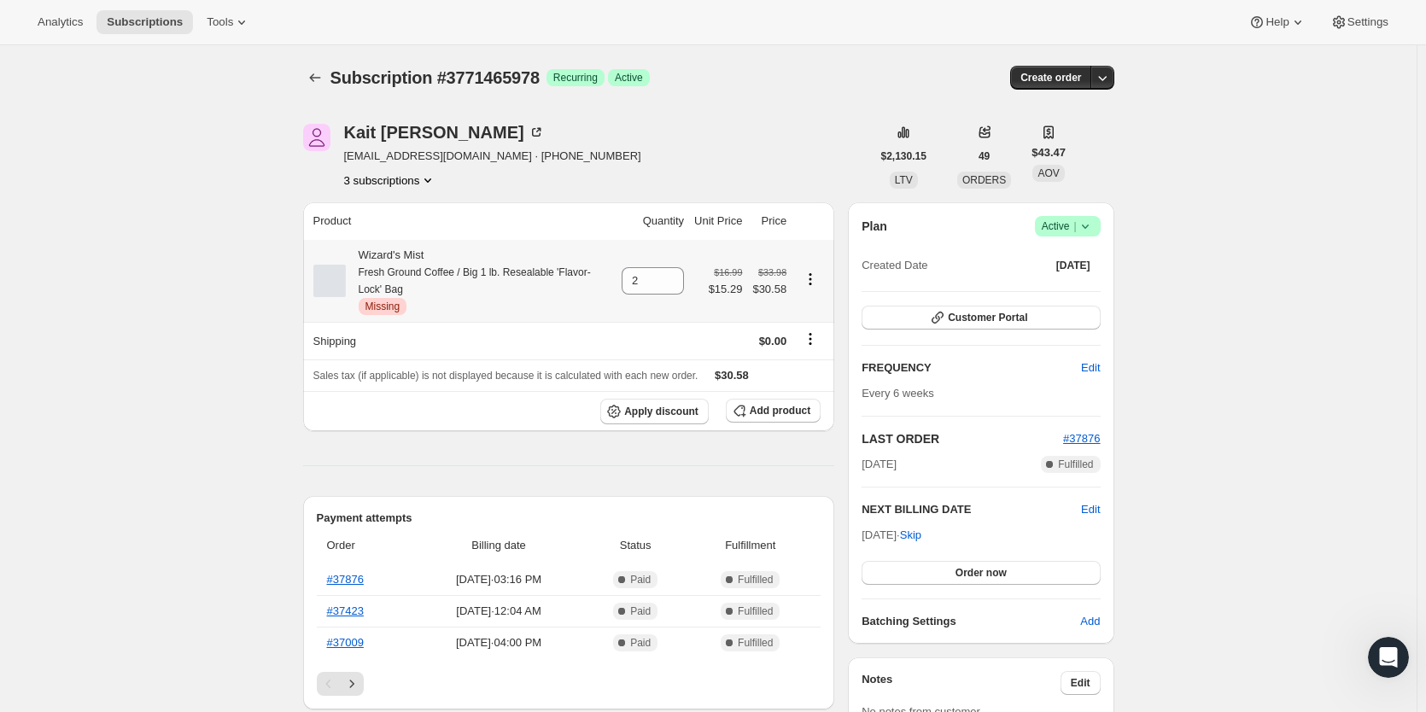
click at [819, 282] on icon "Product actions" at bounding box center [810, 279] width 17 height 17
click at [812, 248] on td at bounding box center [812, 281] width 43 height 82
click at [787, 417] on span "Add product" at bounding box center [780, 411] width 61 height 14
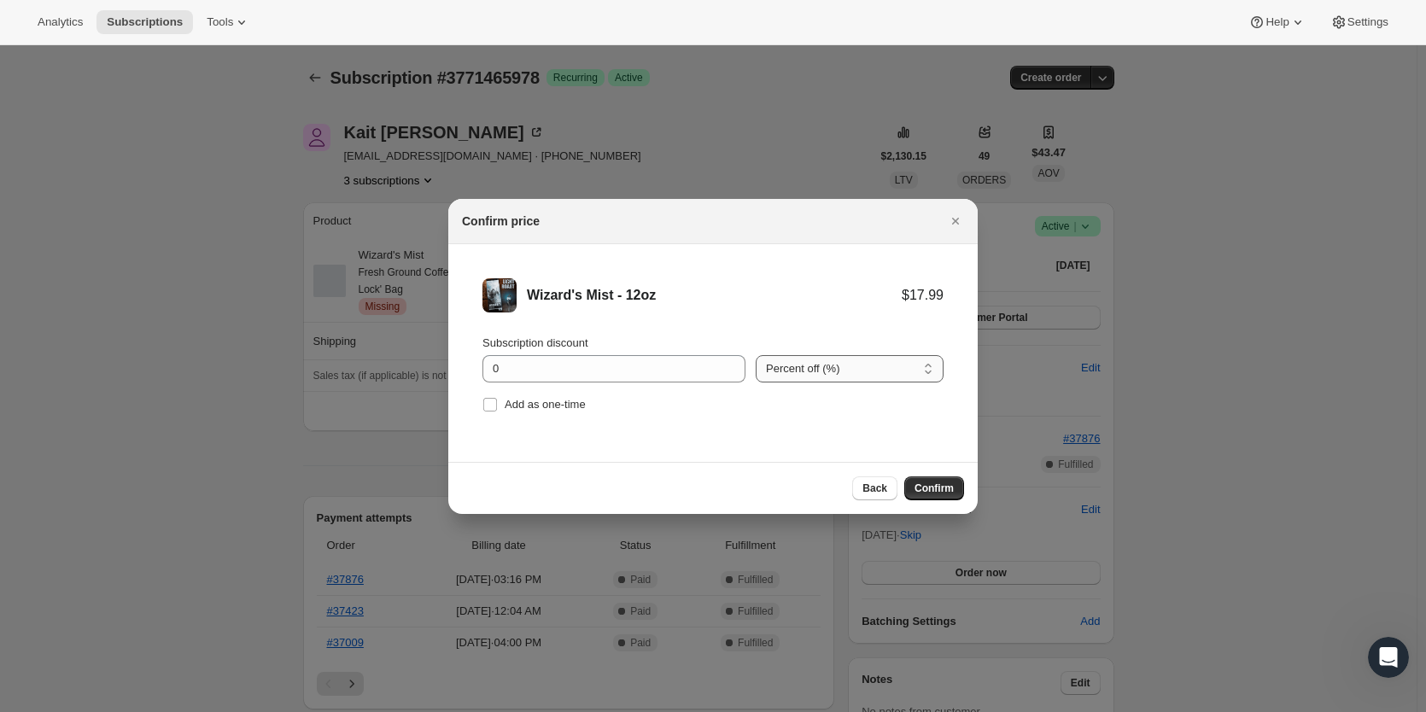
click at [870, 370] on select "Percent off (%) Amount off ($)" at bounding box center [850, 368] width 188 height 27
select select "fixed"
click at [756, 355] on select "Percent off (%) Amount off ($)" at bounding box center [850, 368] width 188 height 27
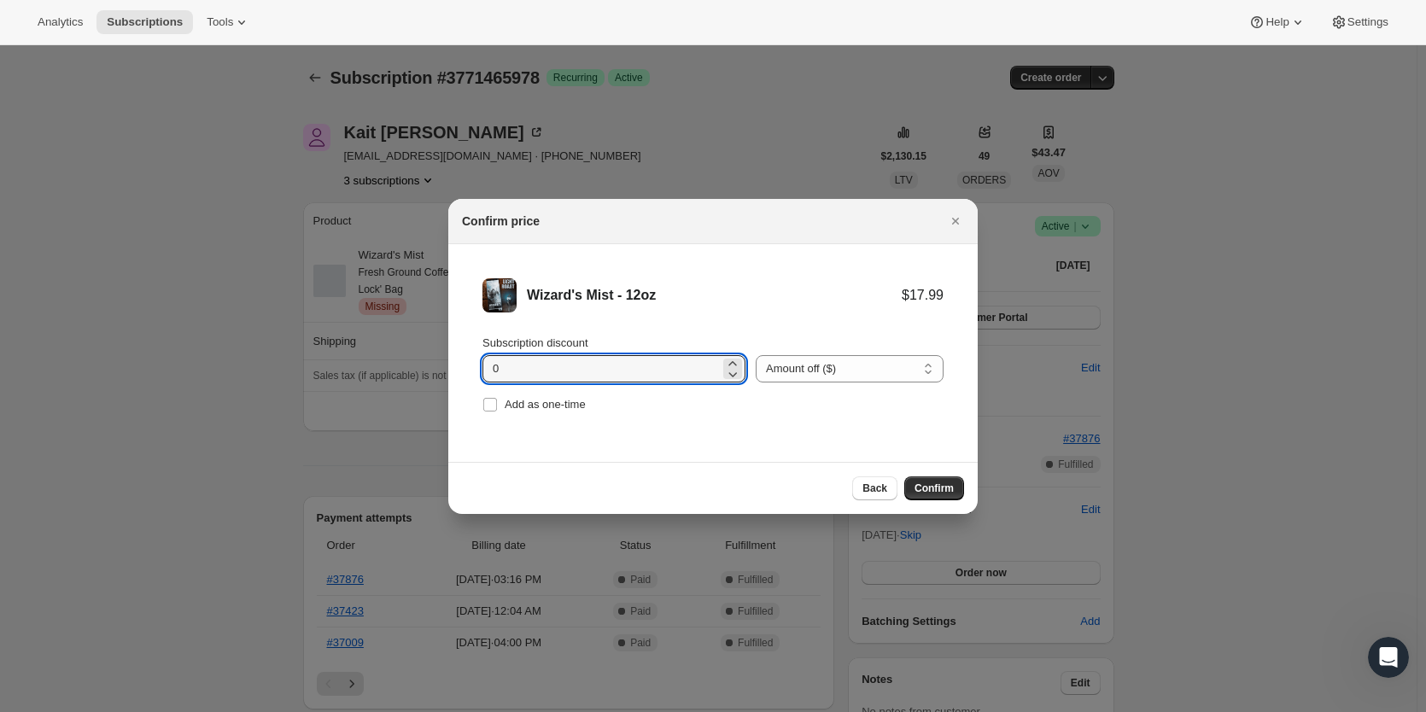
drag, startPoint x: 387, startPoint y: 371, endPoint x: 295, endPoint y: 372, distance: 91.4
drag, startPoint x: 507, startPoint y: 367, endPoint x: 398, endPoint y: 368, distance: 109.3
drag, startPoint x: 504, startPoint y: 371, endPoint x: 555, endPoint y: 364, distance: 51.8
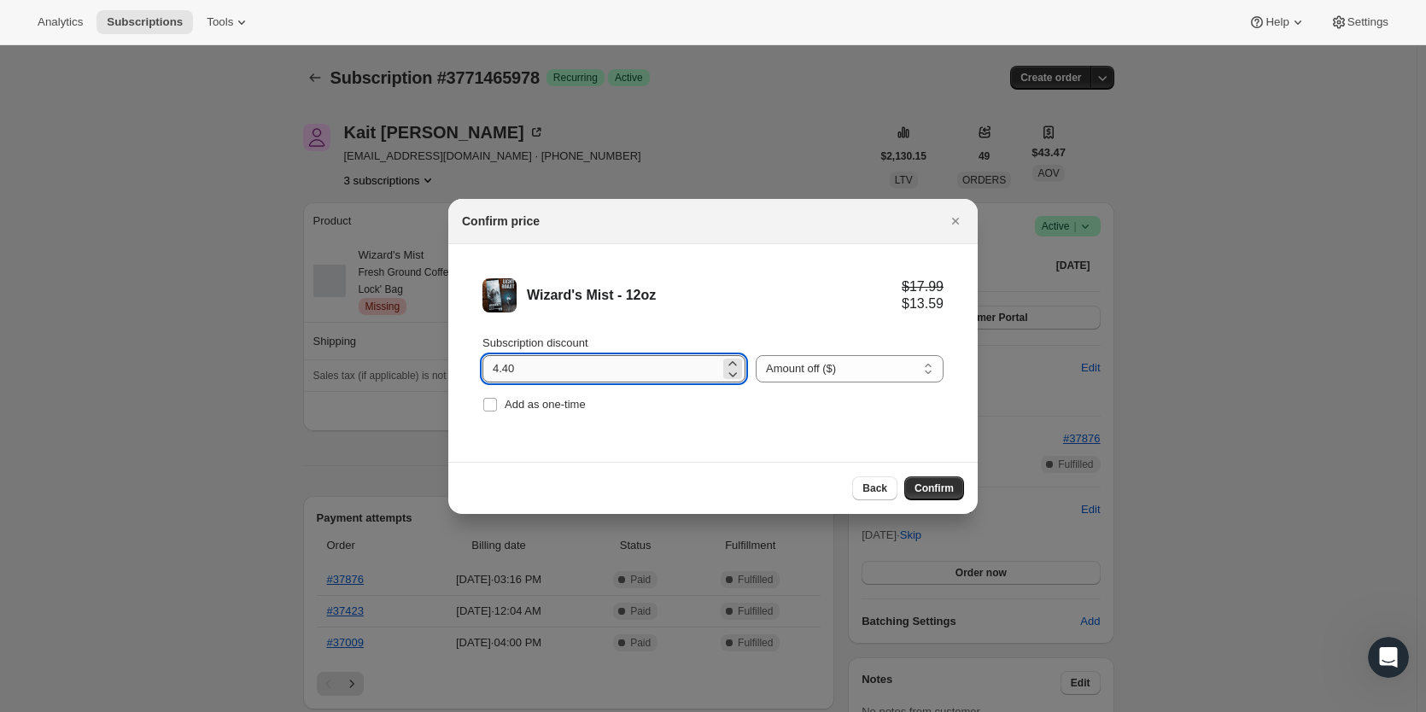
click at [555, 364] on input "4.40" at bounding box center [600, 368] width 237 height 27
type input "4"
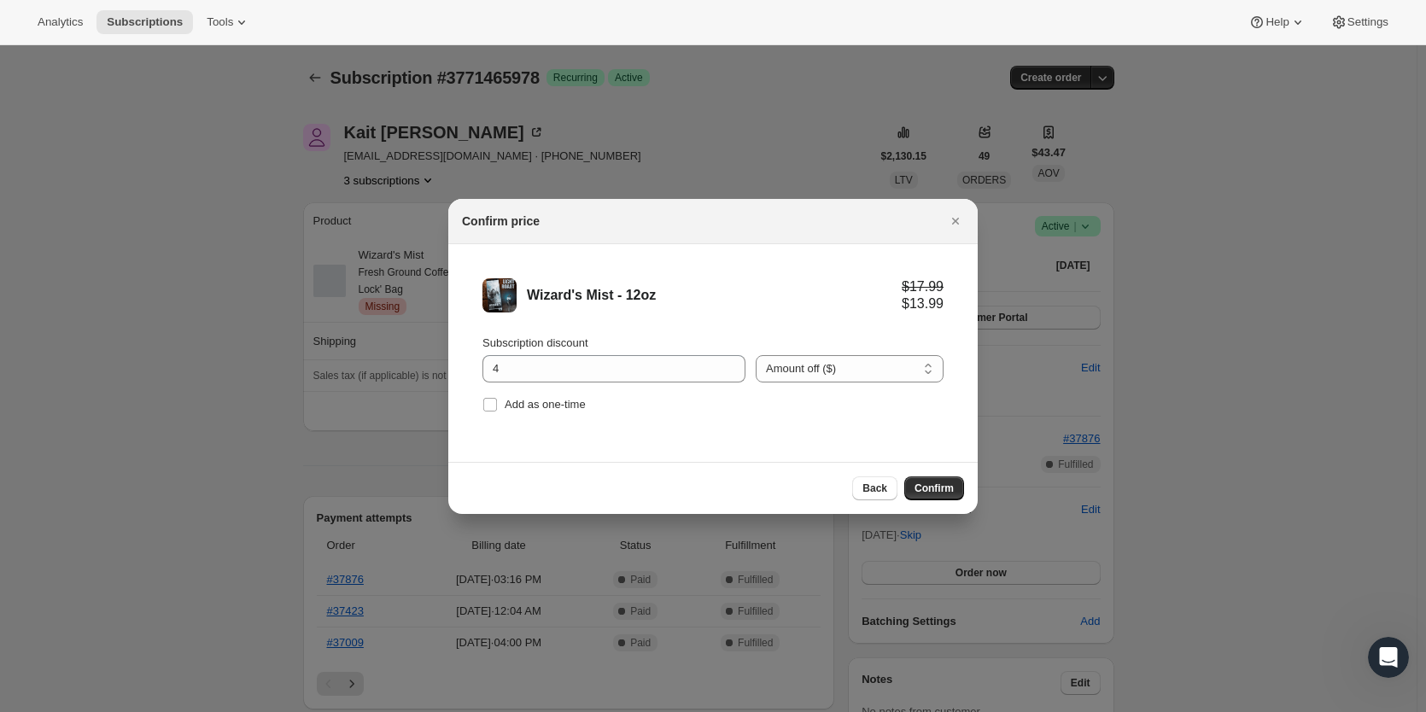
click at [613, 406] on div "Add as one-time" at bounding box center [712, 405] width 461 height 24
click at [937, 487] on span "Confirm" at bounding box center [933, 489] width 39 height 14
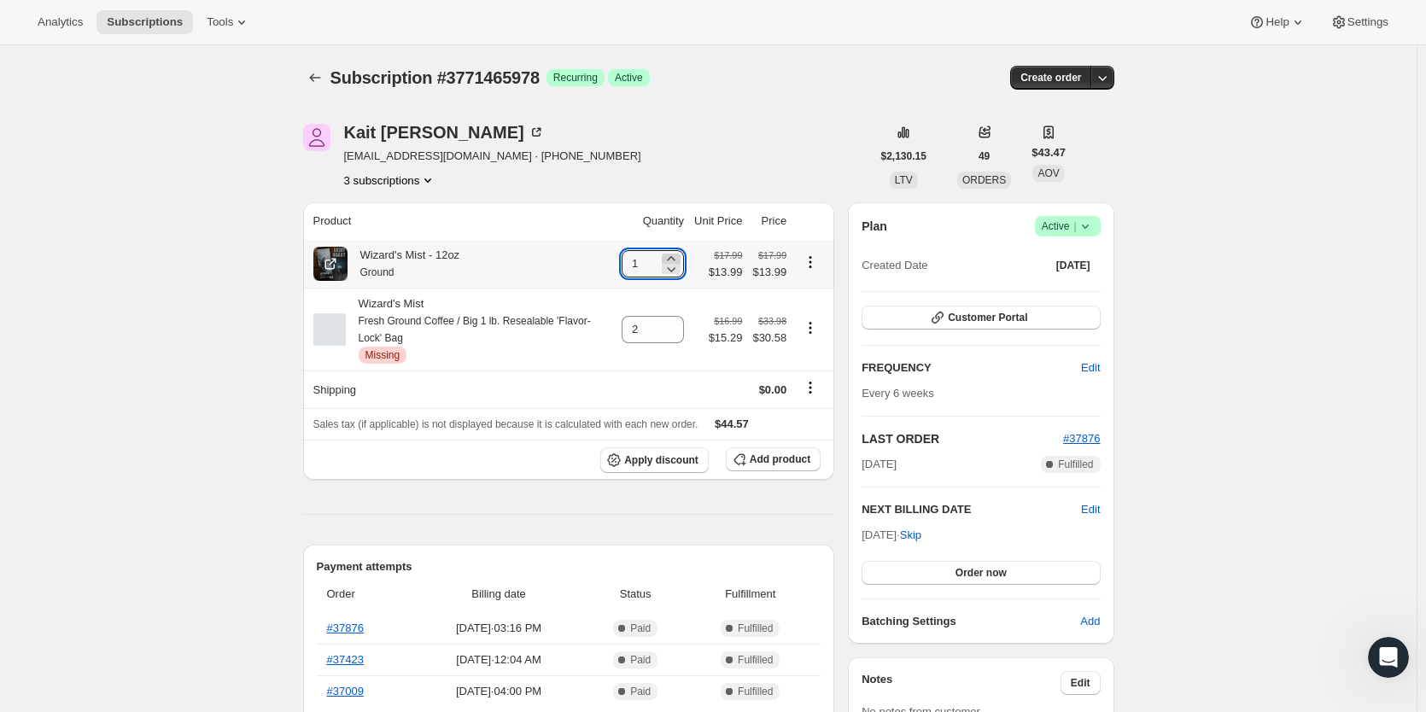
click at [666, 258] on icon at bounding box center [670, 258] width 17 height 17
click at [814, 265] on icon "Product actions" at bounding box center [810, 262] width 17 height 17
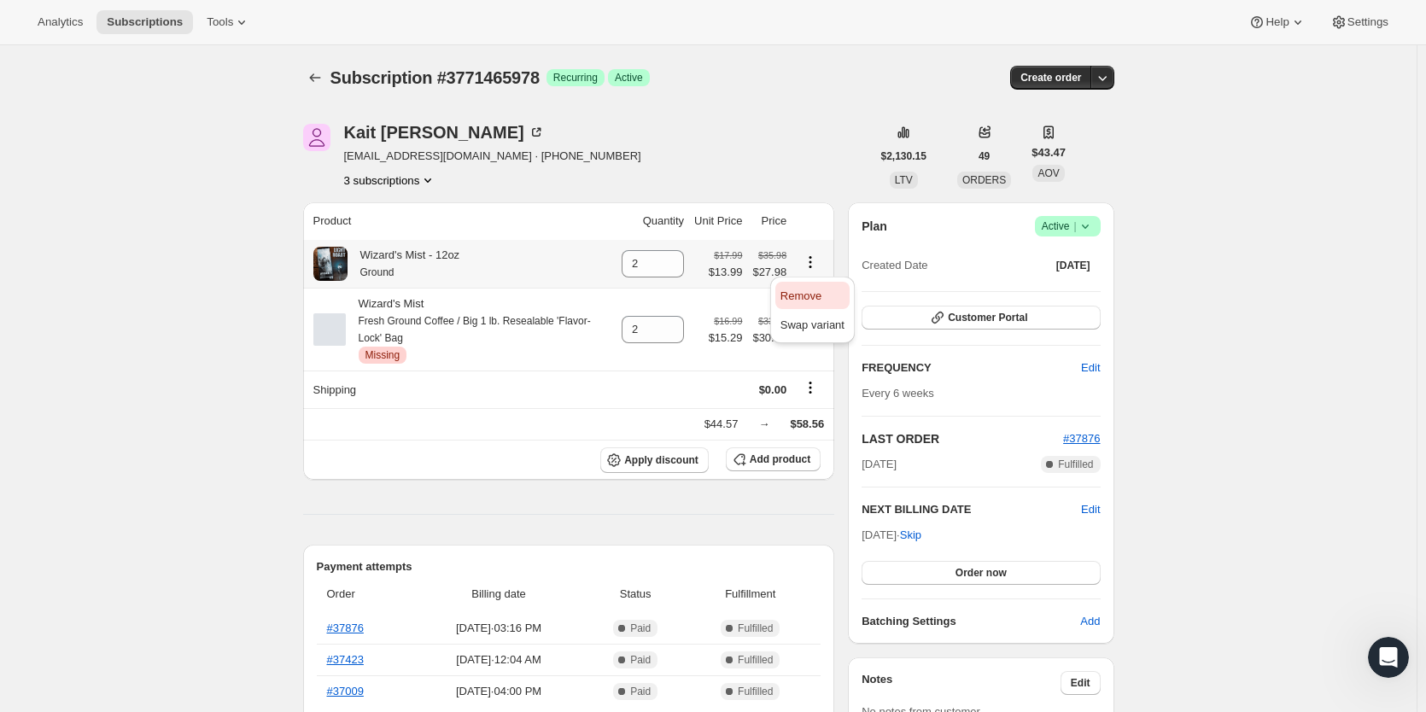
click at [816, 300] on span "Remove" at bounding box center [800, 295] width 41 height 13
type input "0"
click at [778, 470] on button "Add product" at bounding box center [773, 459] width 95 height 24
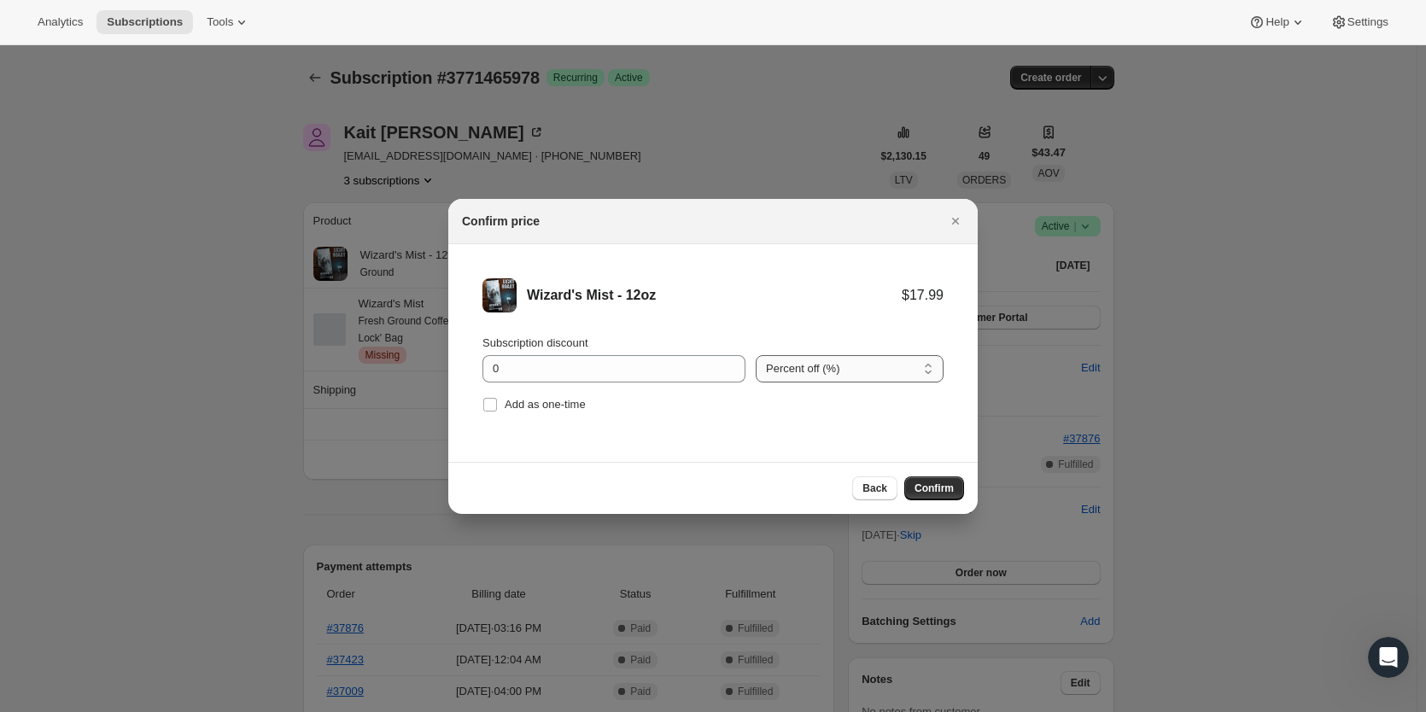
click at [869, 371] on select "Percent off (%) Amount off ($)" at bounding box center [850, 368] width 188 height 27
select select "fixed"
click at [756, 355] on select "Percent off (%) Amount off ($)" at bounding box center [850, 368] width 188 height 27
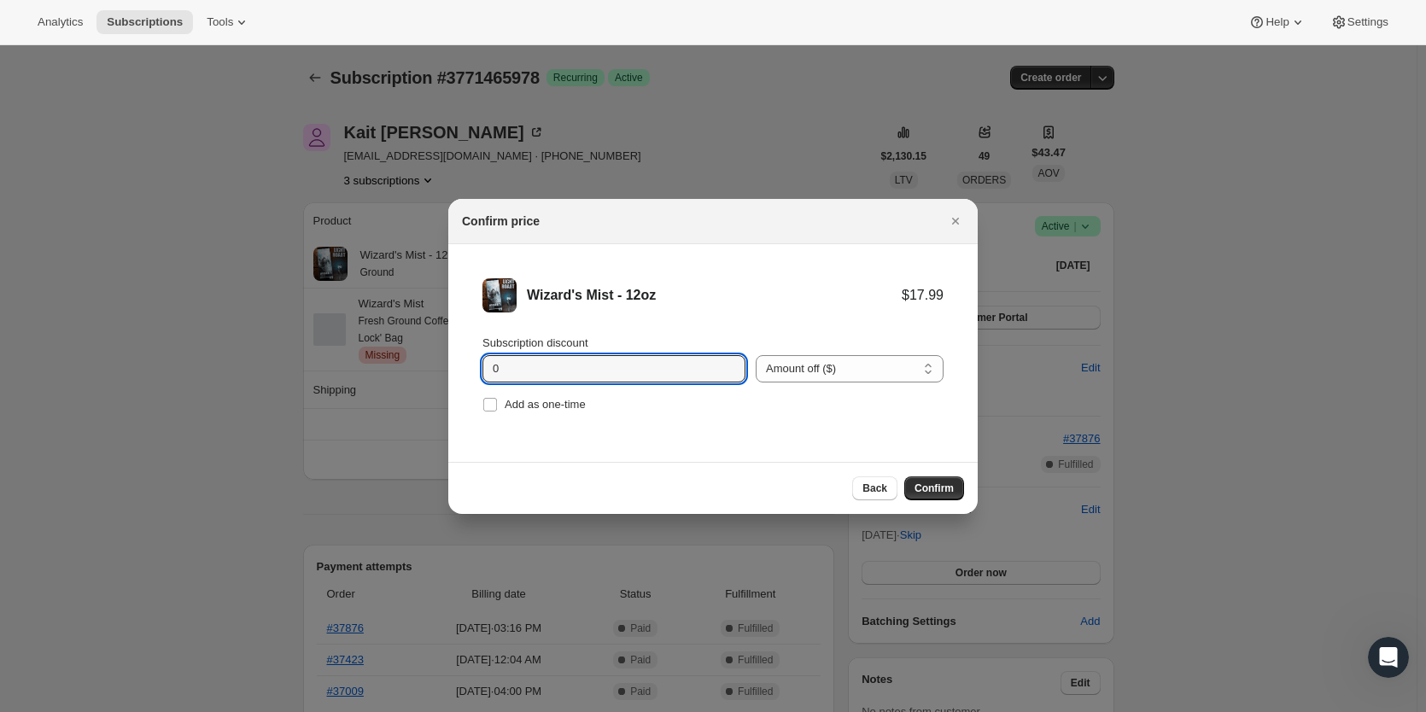
drag, startPoint x: 450, startPoint y: 375, endPoint x: 382, endPoint y: 376, distance: 67.5
type input "2.70"
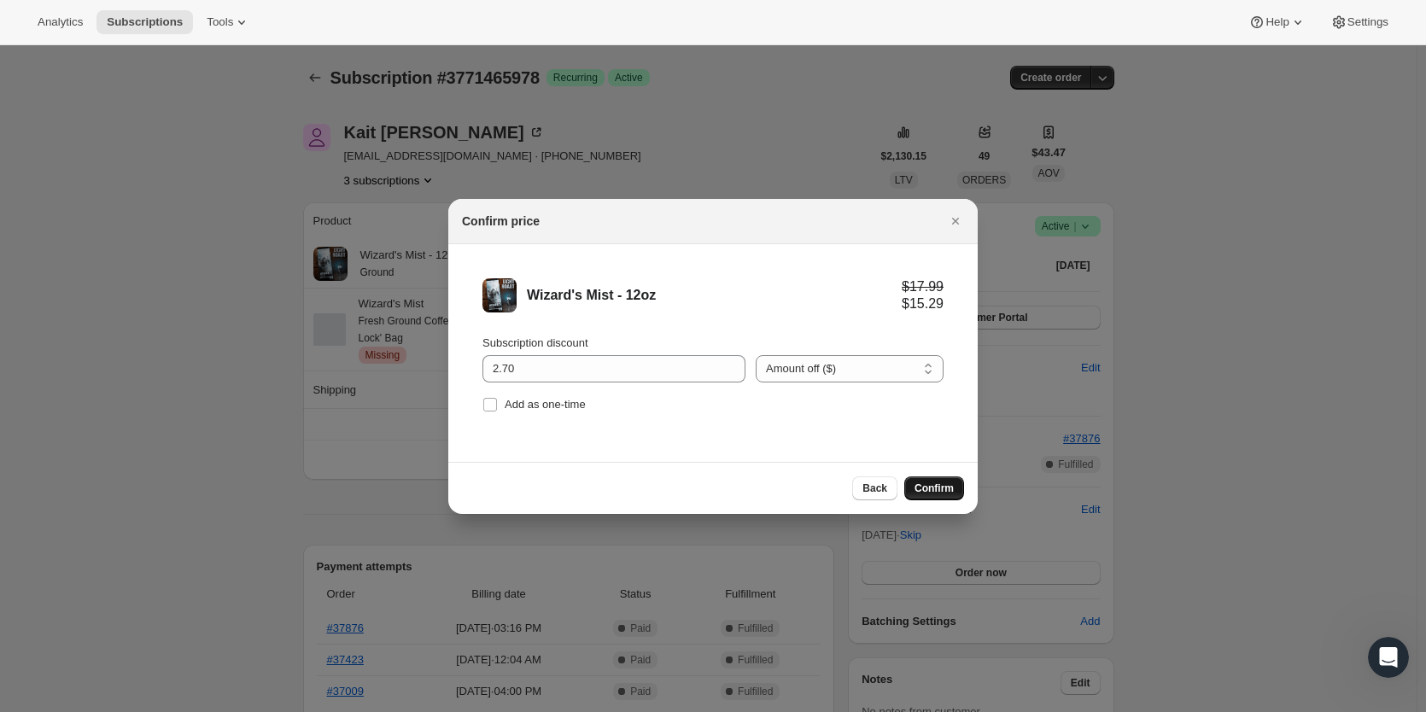
click at [928, 487] on span "Confirm" at bounding box center [933, 489] width 39 height 14
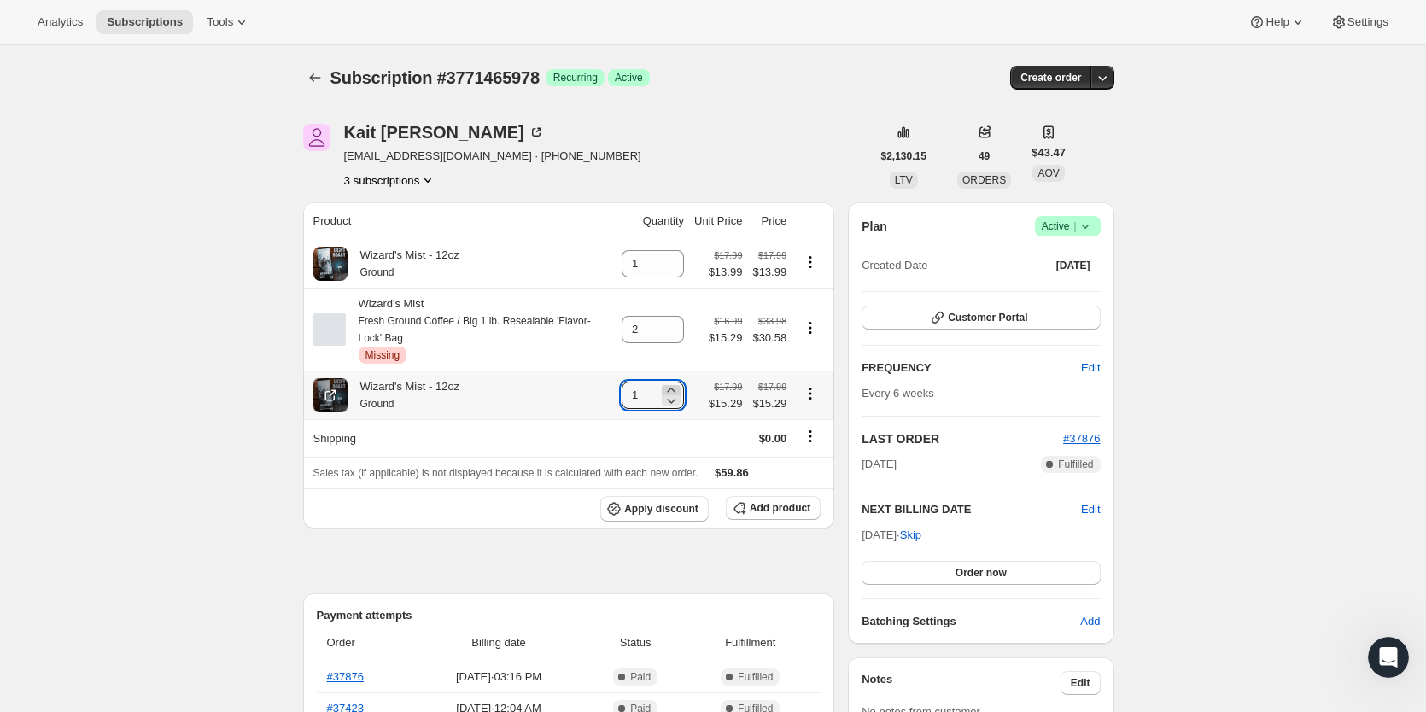
click at [662, 396] on icon at bounding box center [670, 390] width 17 height 17
type input "2"
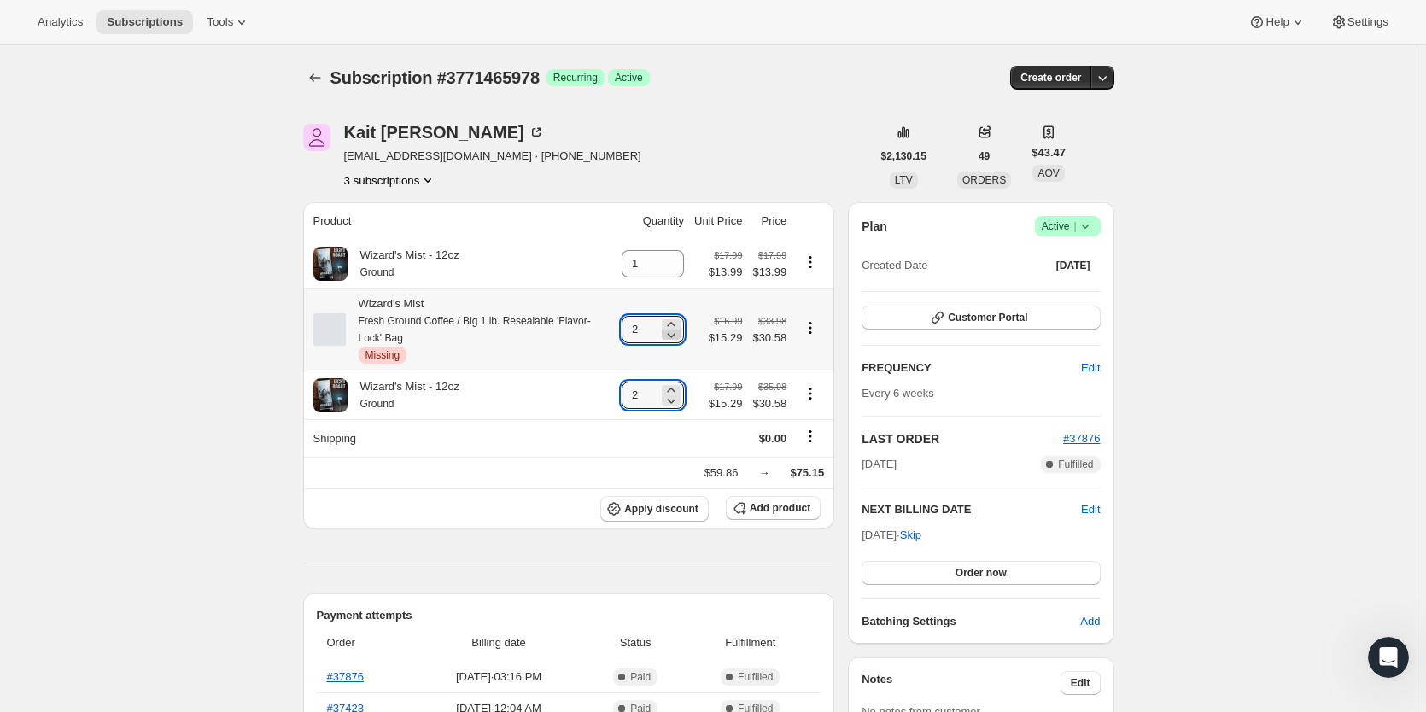
click at [667, 343] on icon at bounding box center [670, 334] width 17 height 17
type input "0"
click at [669, 271] on icon at bounding box center [672, 269] width 9 height 5
type input "0"
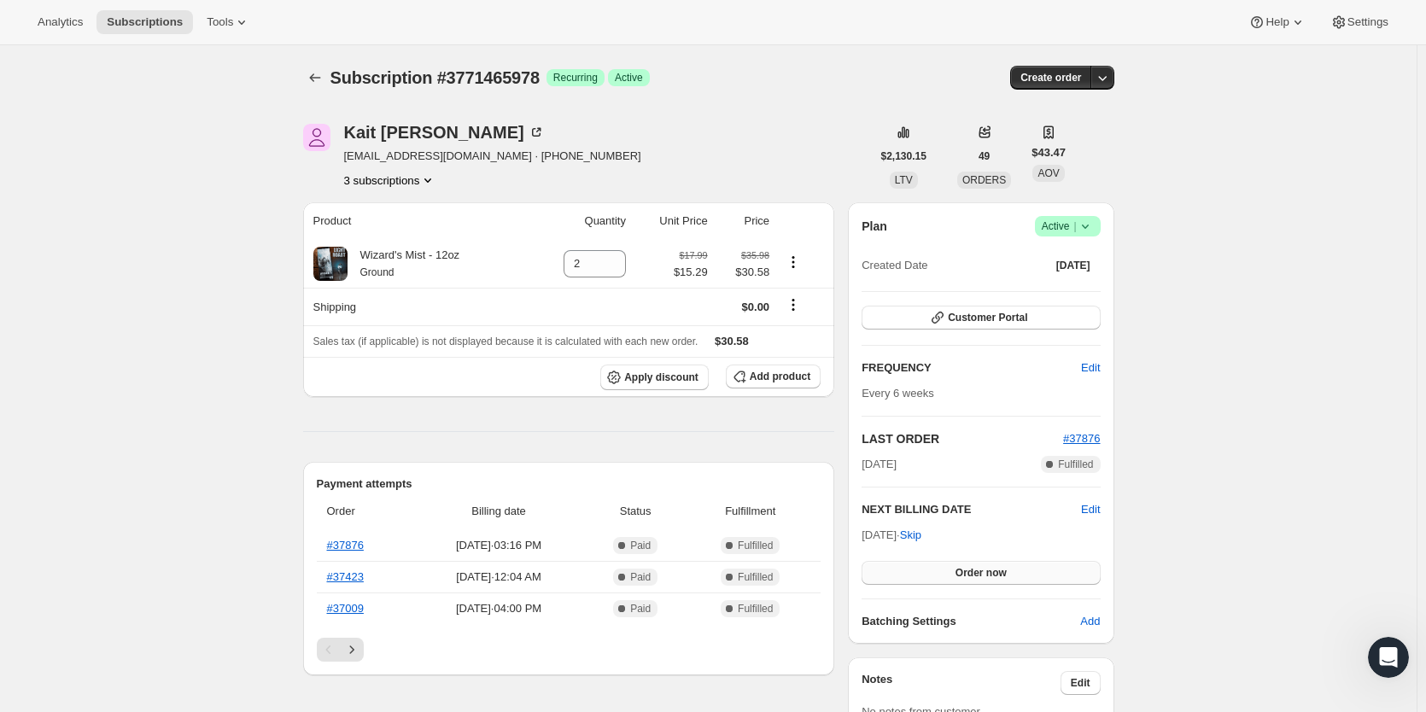
click at [958, 580] on button "Order now" at bounding box center [980, 573] width 238 height 24
click at [958, 580] on button "Click to confirm" at bounding box center [980, 573] width 238 height 24
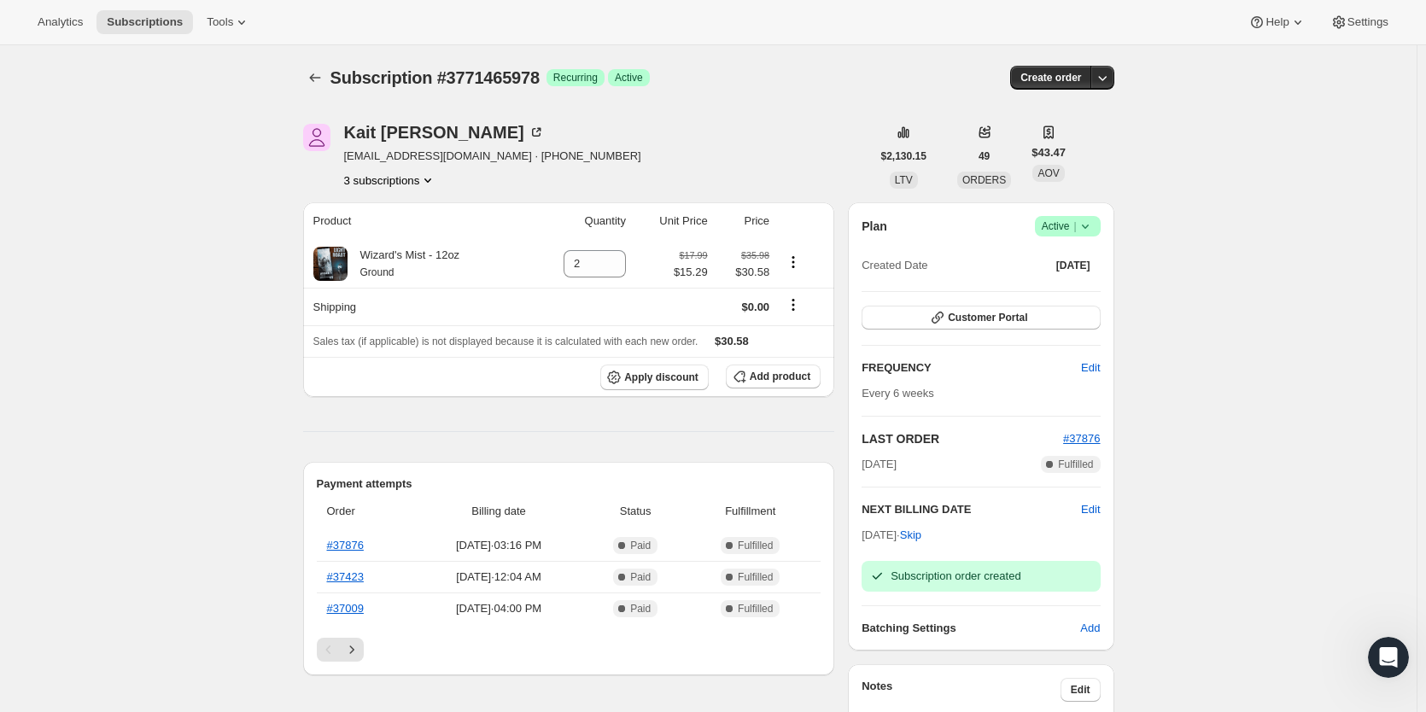
click at [314, 83] on icon "Subscriptions" at bounding box center [314, 77] width 17 height 17
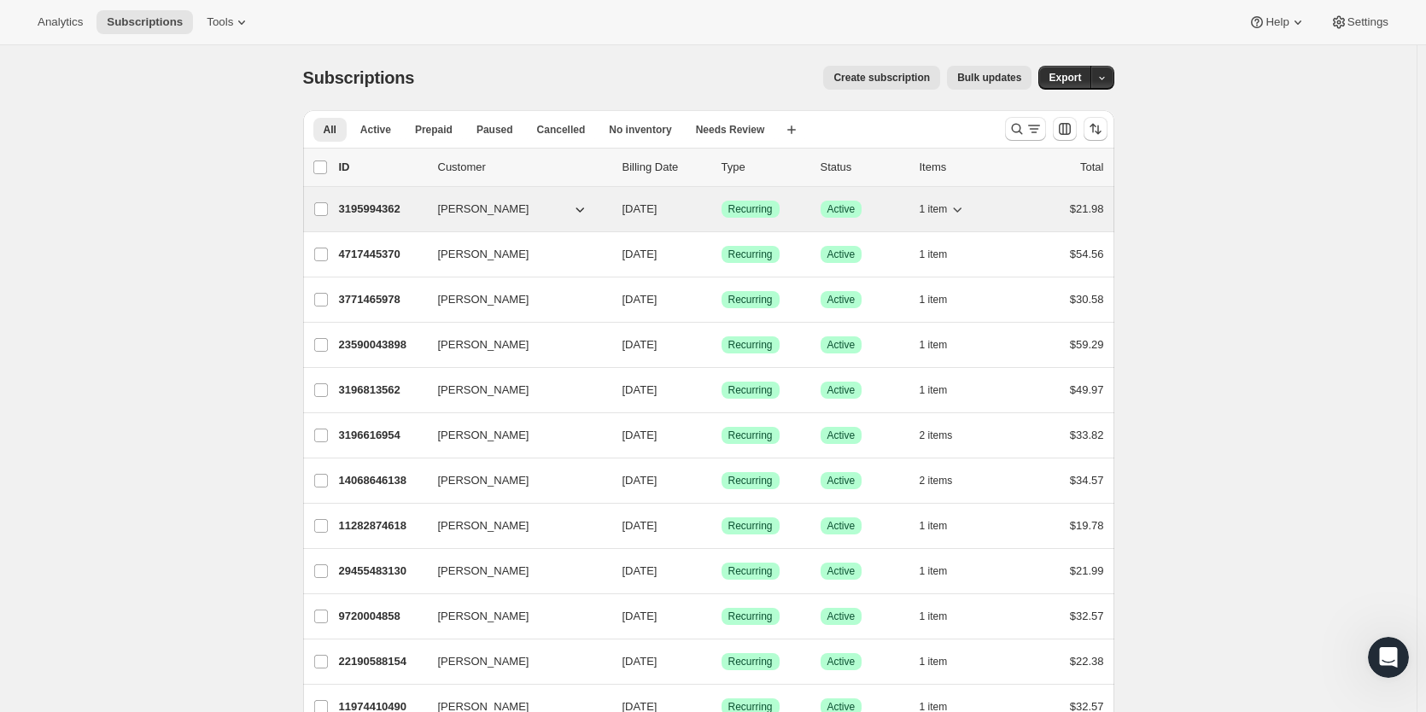
click at [375, 216] on p "3195994362" at bounding box center [381, 209] width 85 height 17
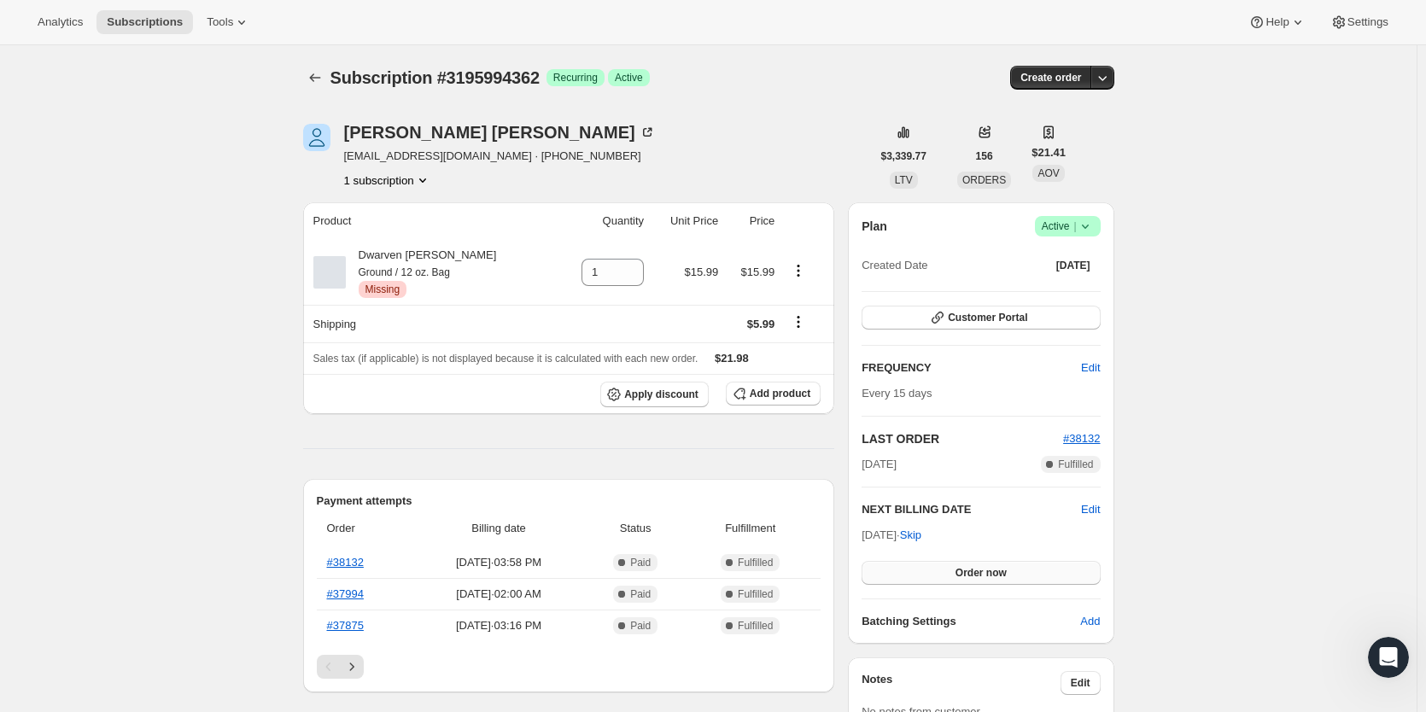
click at [961, 575] on span "Order now" at bounding box center [980, 573] width 51 height 14
click at [961, 575] on span "Click to confirm" at bounding box center [981, 573] width 78 height 14
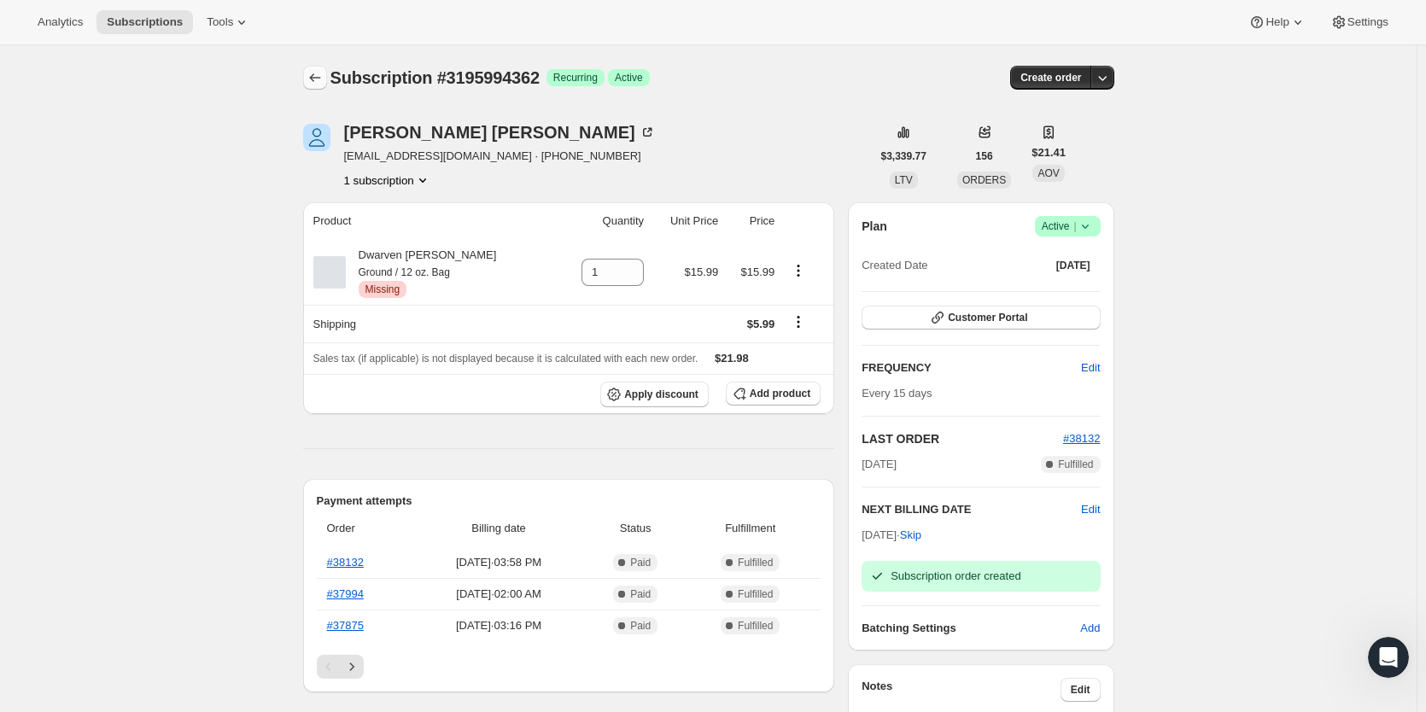
click at [316, 77] on icon "Subscriptions" at bounding box center [314, 77] width 17 height 17
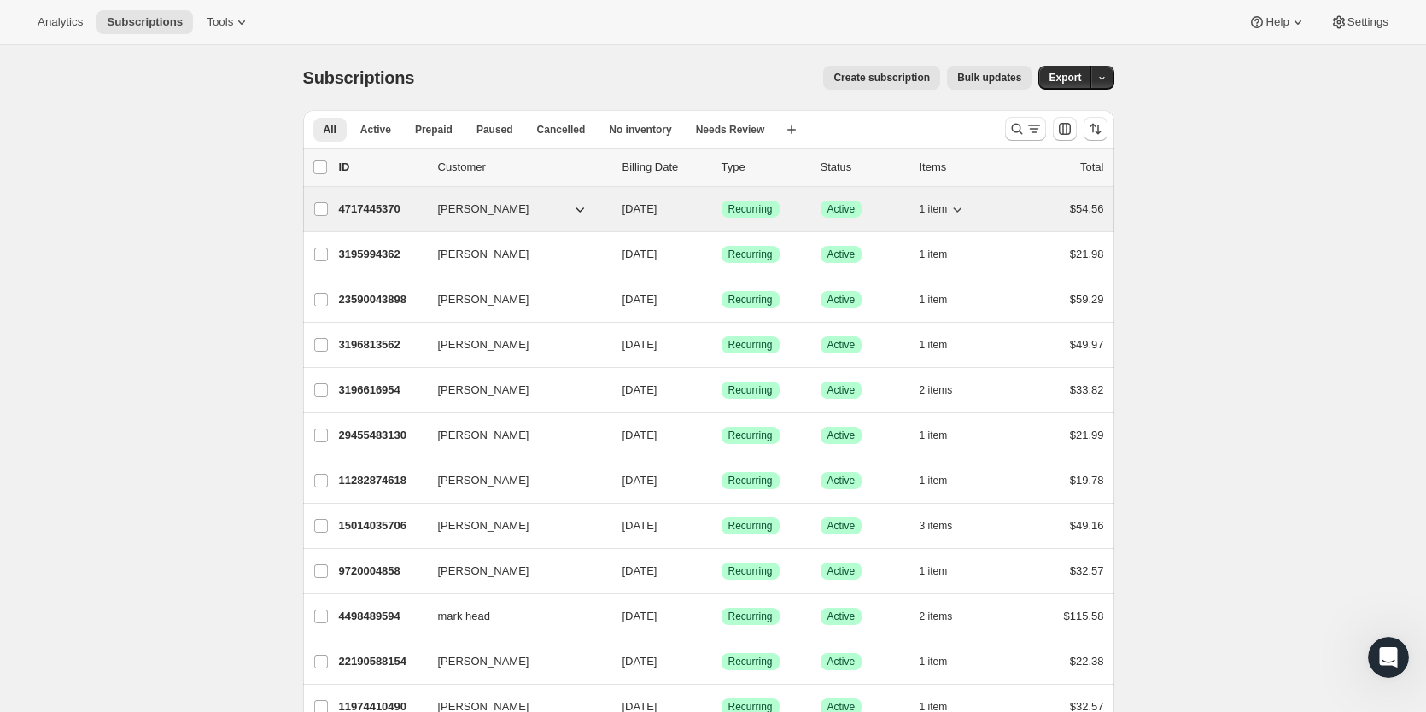
click at [378, 207] on p "4717445370" at bounding box center [381, 209] width 85 height 17
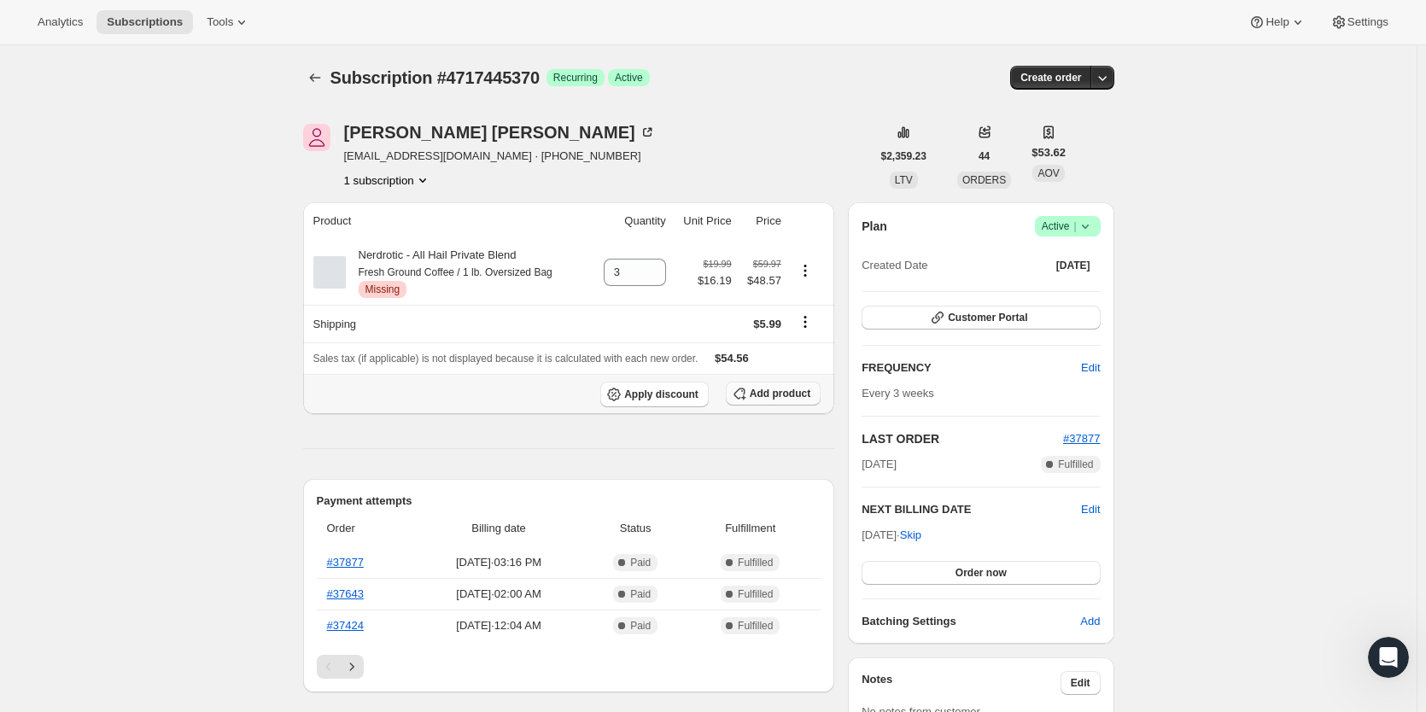
click at [784, 393] on span "Add product" at bounding box center [780, 394] width 61 height 14
click at [788, 395] on span "Add product" at bounding box center [780, 394] width 61 height 14
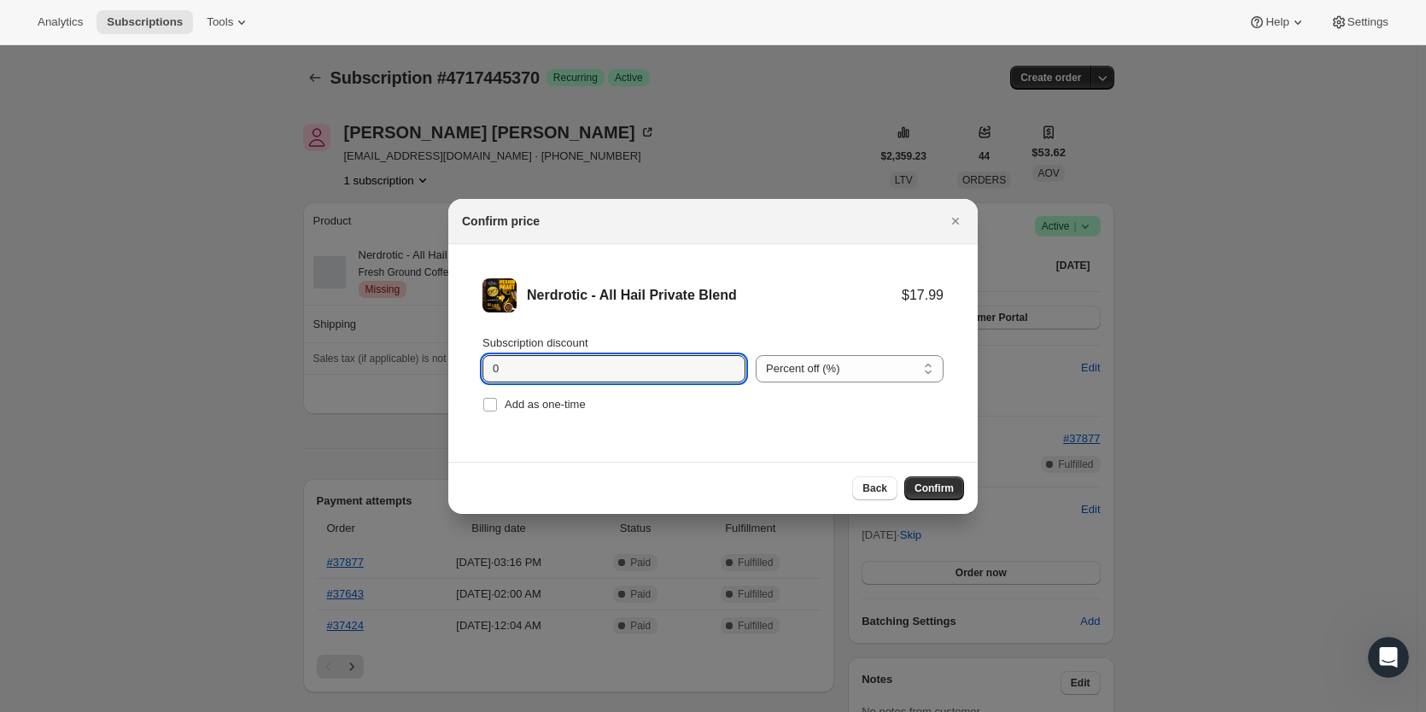
drag, startPoint x: 350, startPoint y: 374, endPoint x: 327, endPoint y: 376, distance: 23.1
drag, startPoint x: 499, startPoint y: 363, endPoint x: 510, endPoint y: 366, distance: 11.6
click at [510, 366] on input "10" at bounding box center [600, 368] width 237 height 27
click at [503, 370] on input "15" at bounding box center [600, 368] width 237 height 27
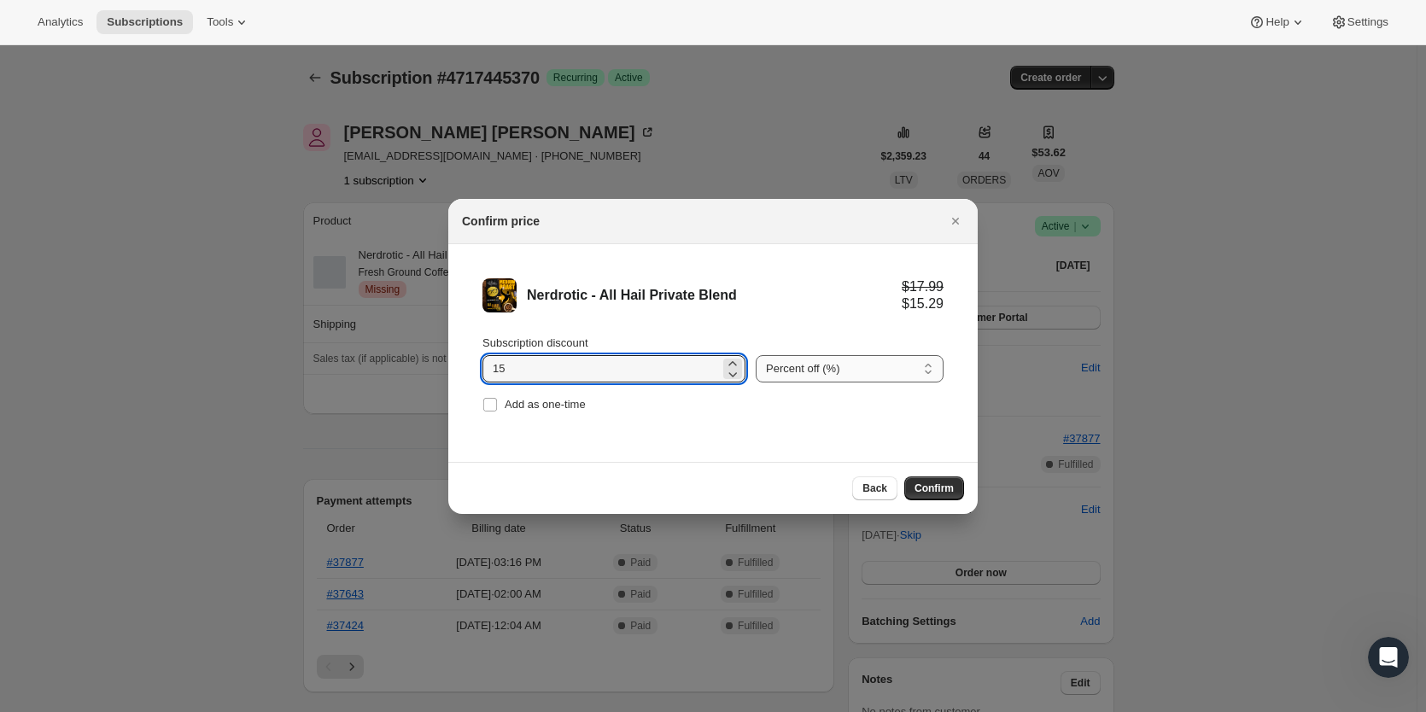
type input "15"
click at [806, 374] on select "Percent off (%) Amount off ($)" at bounding box center [850, 368] width 188 height 27
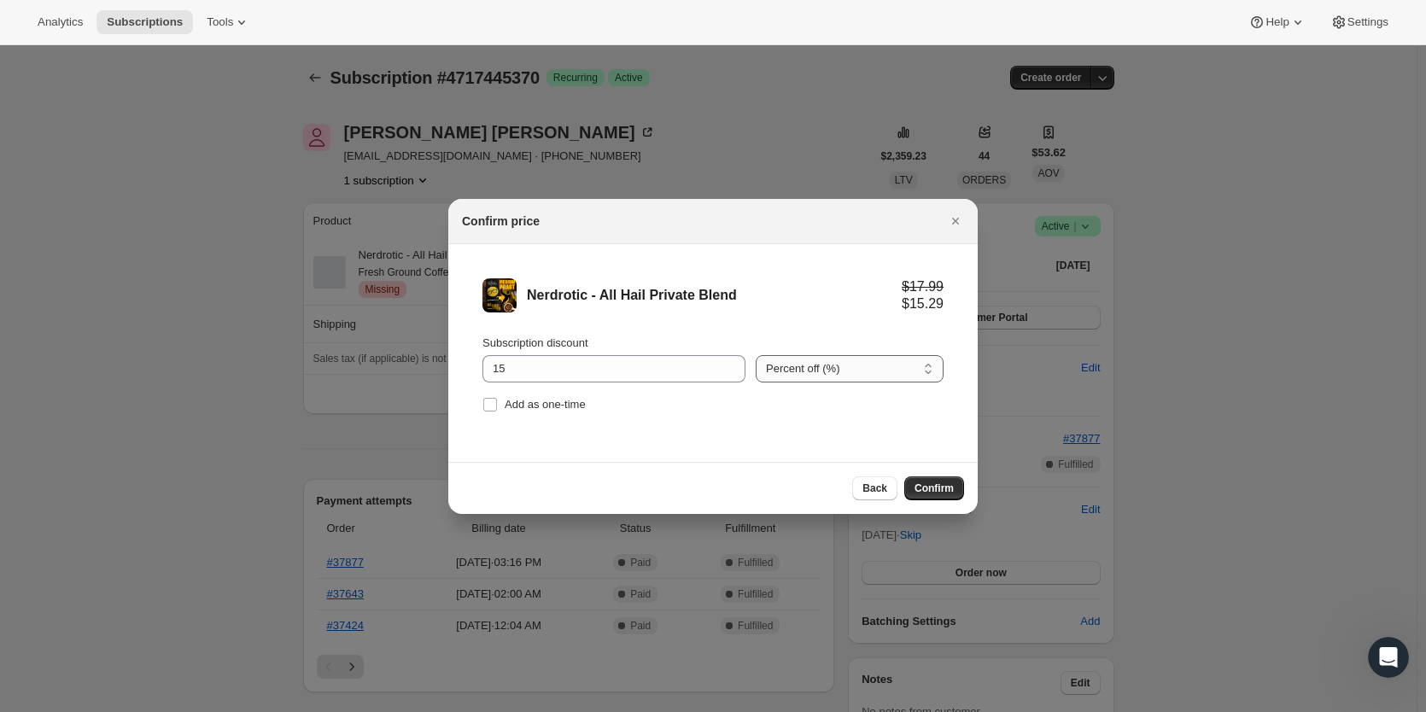
select select "fixed"
click at [756, 355] on select "Percent off (%) Amount off ($)" at bounding box center [850, 368] width 188 height 27
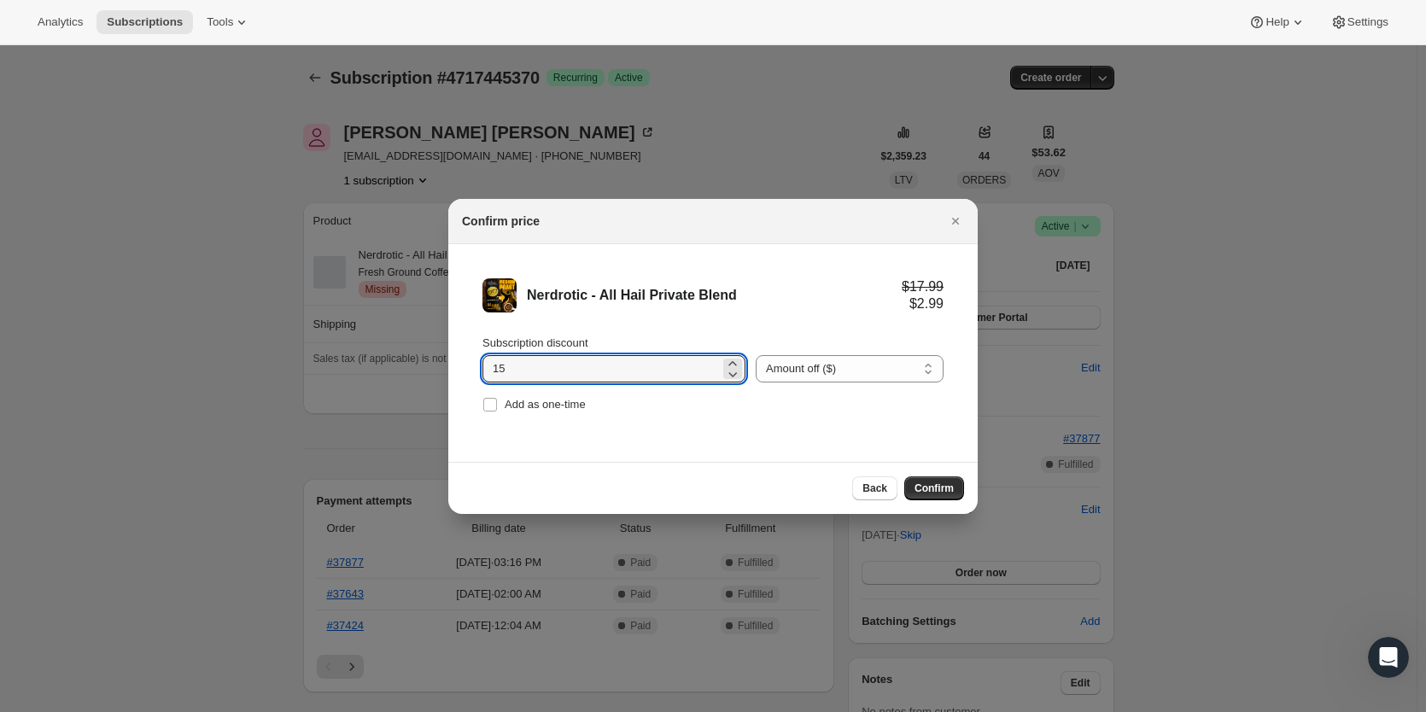
drag, startPoint x: 528, startPoint y: 354, endPoint x: 406, endPoint y: 353, distance: 122.1
type input "3"
click at [948, 489] on span "Confirm" at bounding box center [933, 489] width 39 height 14
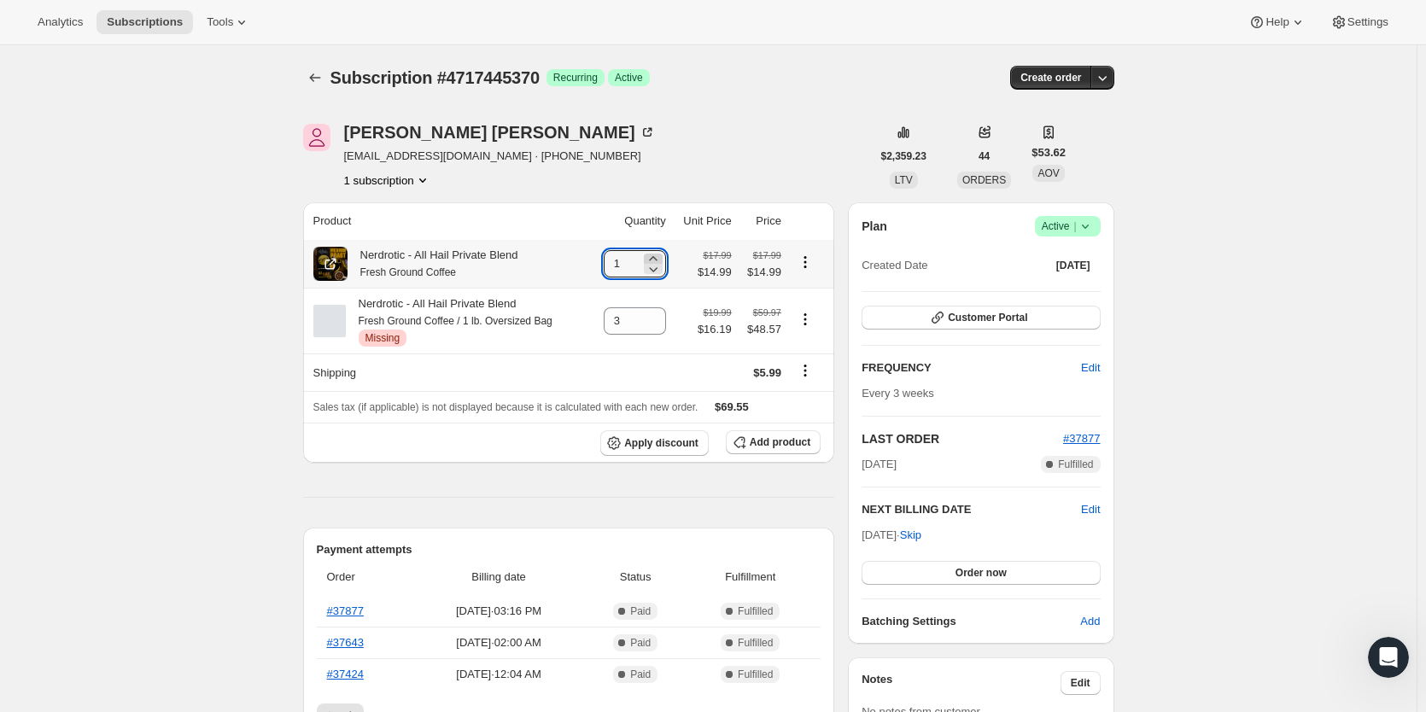
click at [655, 257] on icon at bounding box center [653, 258] width 17 height 17
type input "3"
click at [652, 327] on icon at bounding box center [653, 326] width 17 height 17
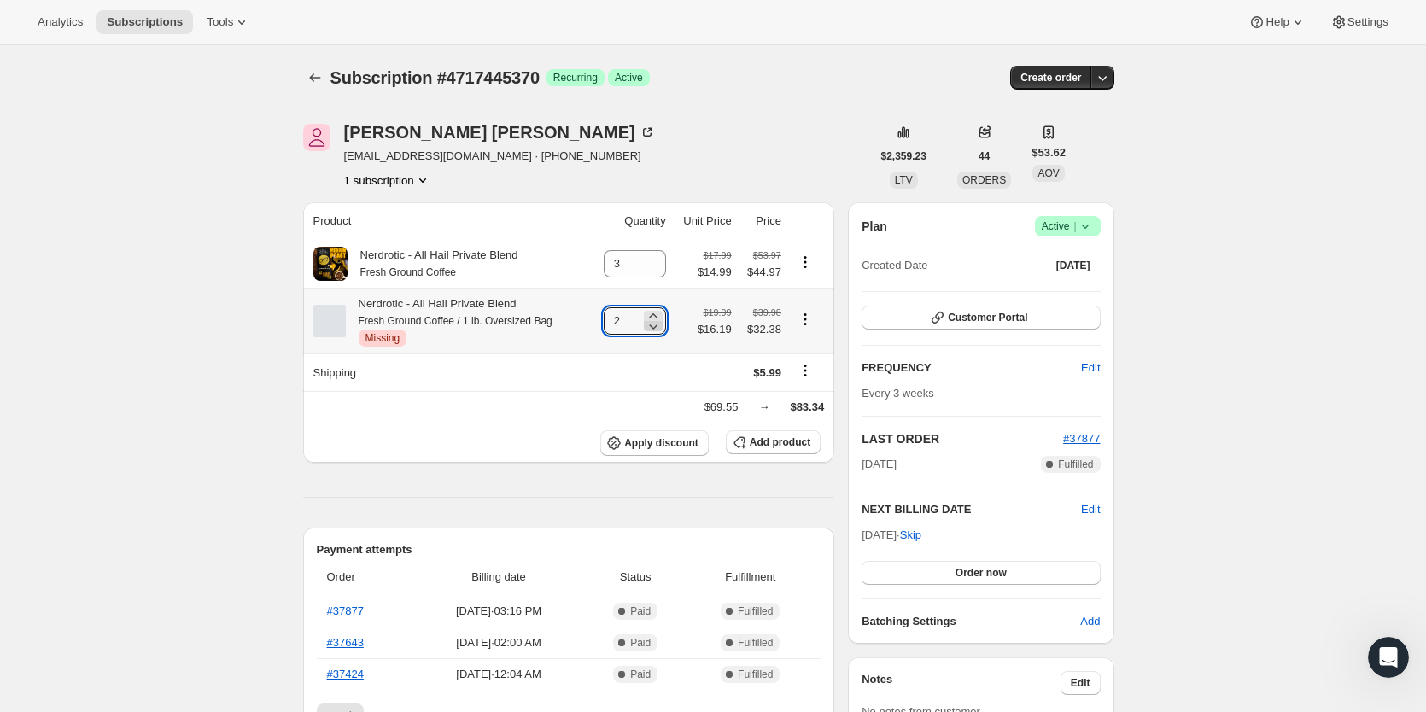
click at [652, 327] on icon at bounding box center [653, 326] width 17 height 17
click at [657, 326] on icon at bounding box center [653, 326] width 17 height 17
type input "0"
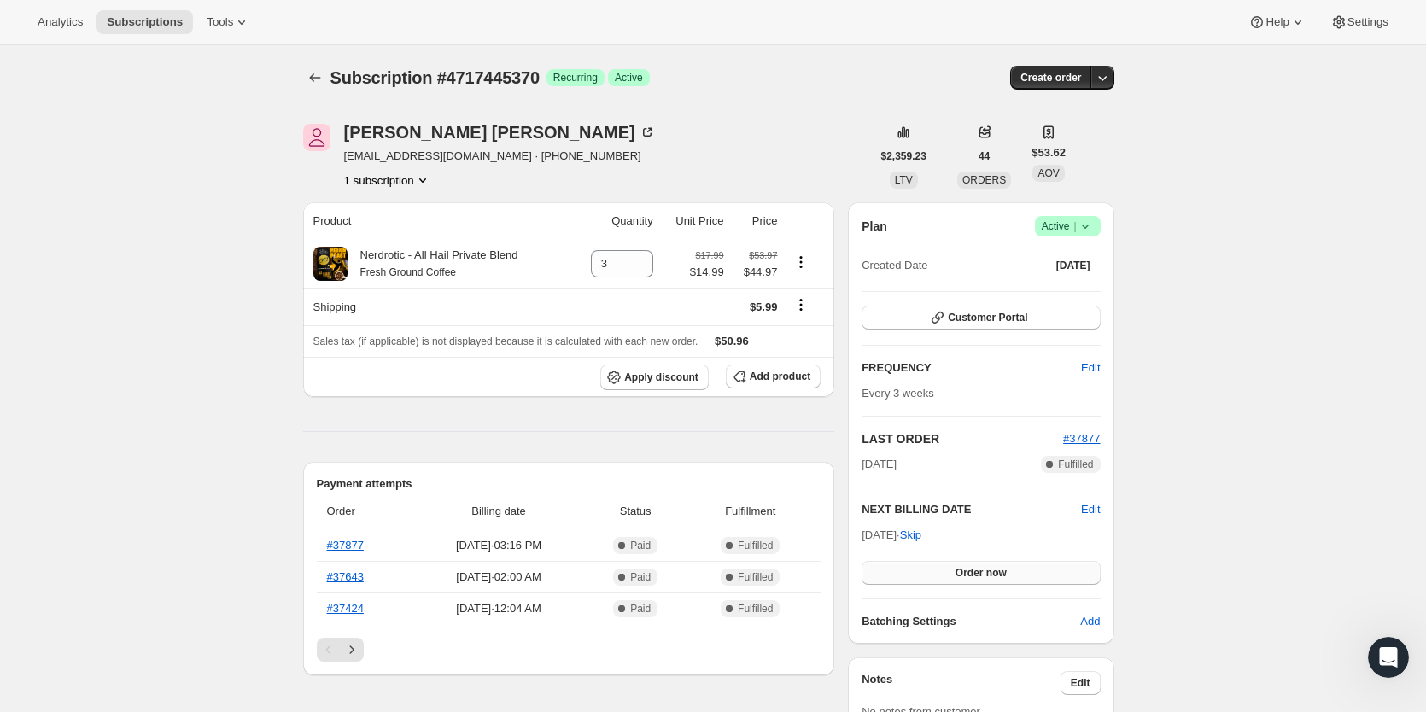
click at [1007, 569] on span "Order now" at bounding box center [980, 573] width 51 height 14
click at [1008, 569] on span "Click to confirm" at bounding box center [981, 573] width 78 height 14
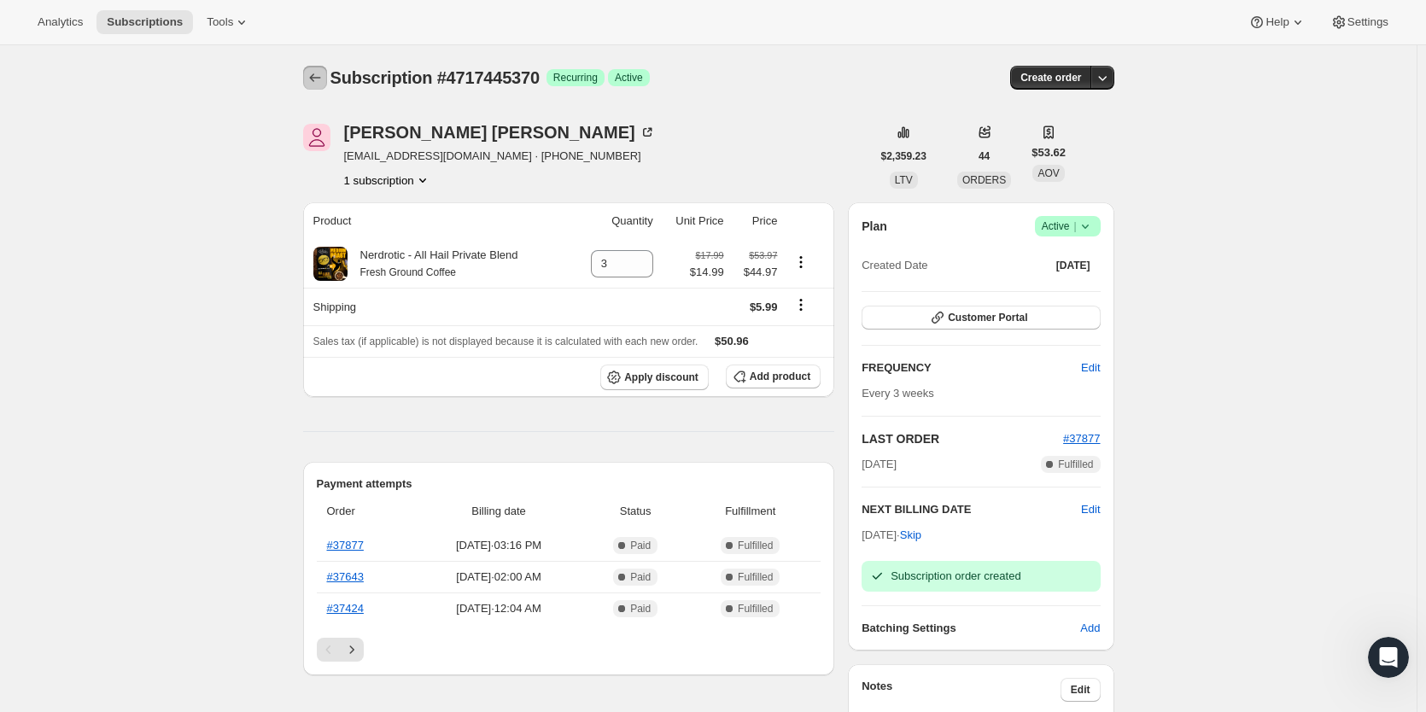
click at [324, 73] on icon "Subscriptions" at bounding box center [314, 77] width 17 height 17
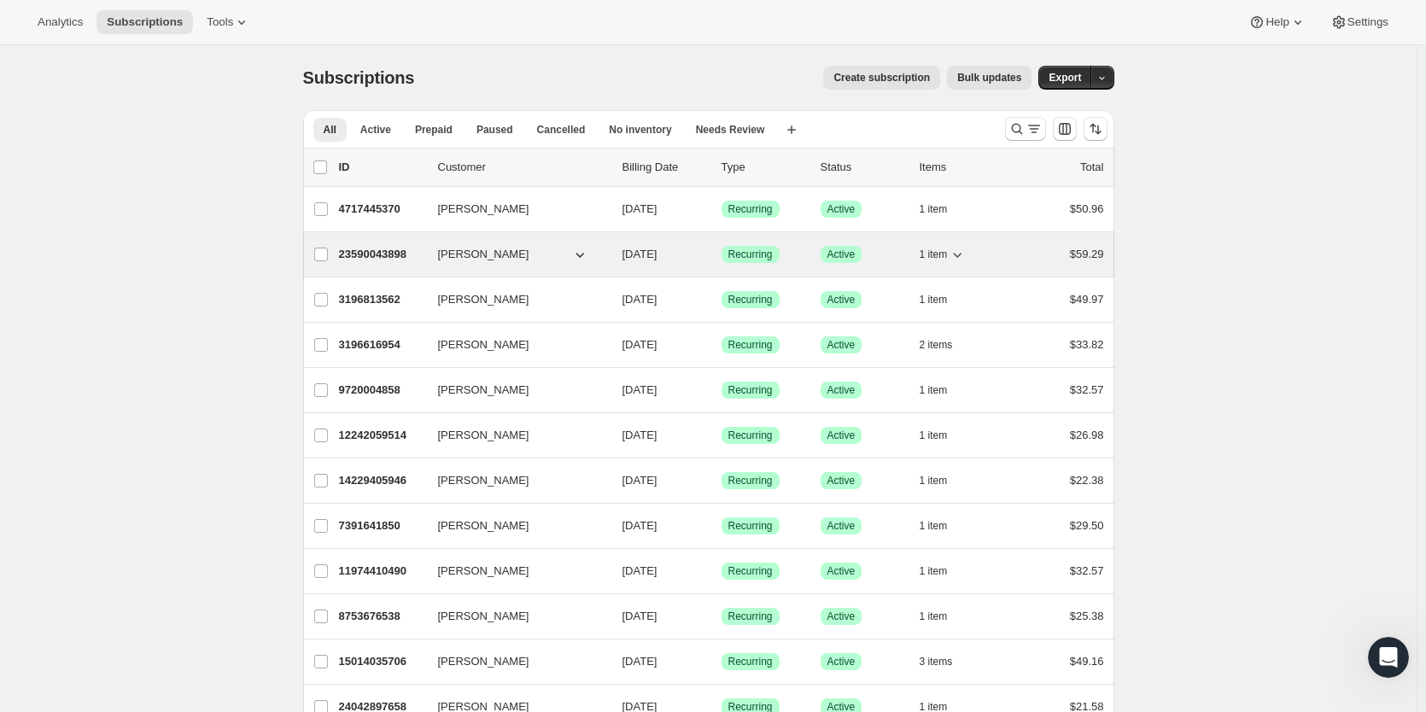
click at [371, 251] on p "23590043898" at bounding box center [381, 254] width 85 height 17
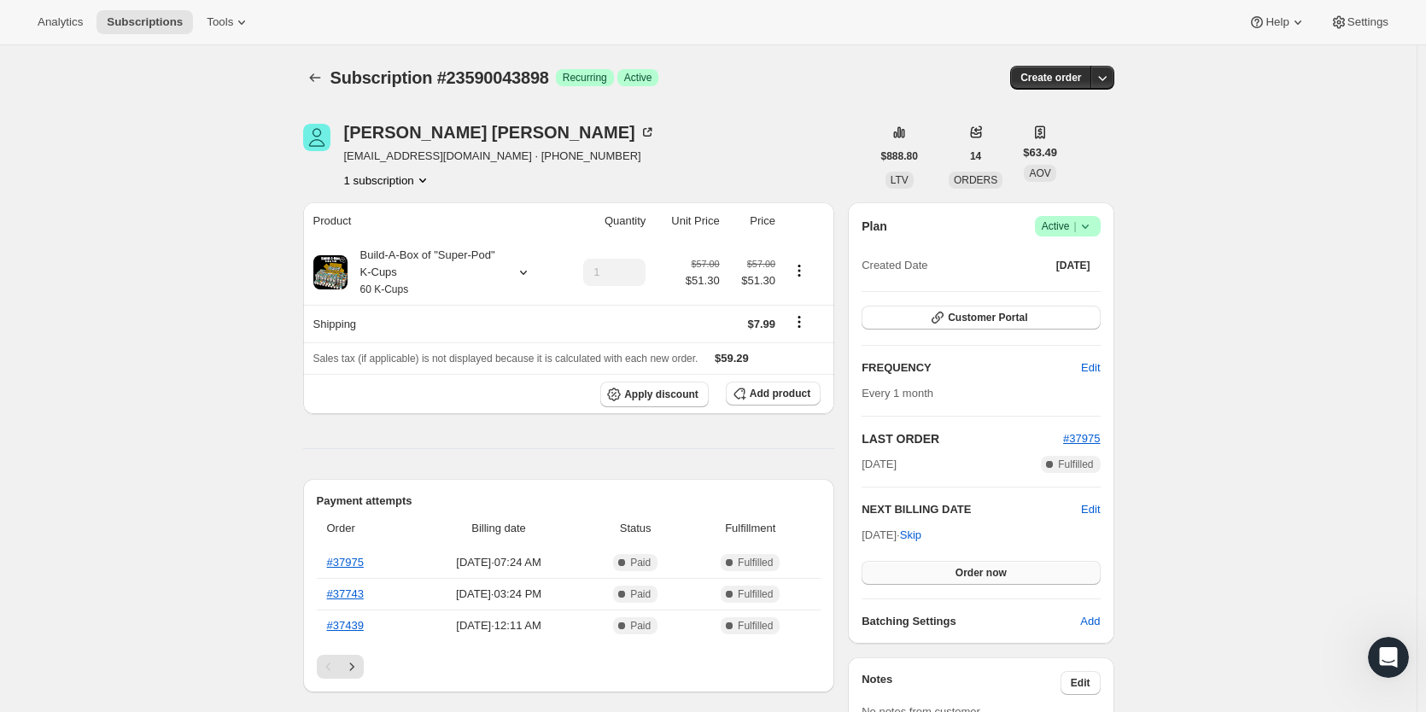
click at [961, 578] on span "Order now" at bounding box center [980, 573] width 51 height 14
click at [961, 578] on span "Click to confirm" at bounding box center [981, 573] width 78 height 14
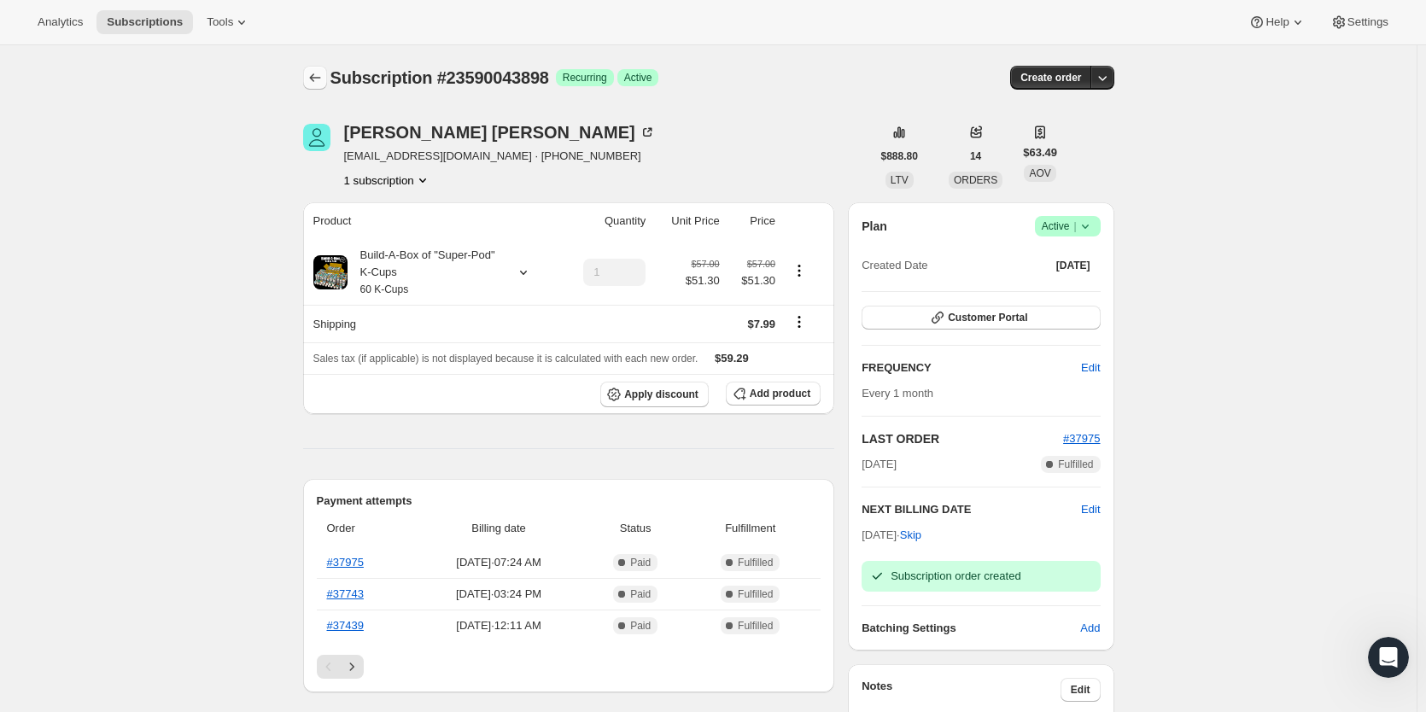
click at [322, 79] on icon "Subscriptions" at bounding box center [314, 77] width 17 height 17
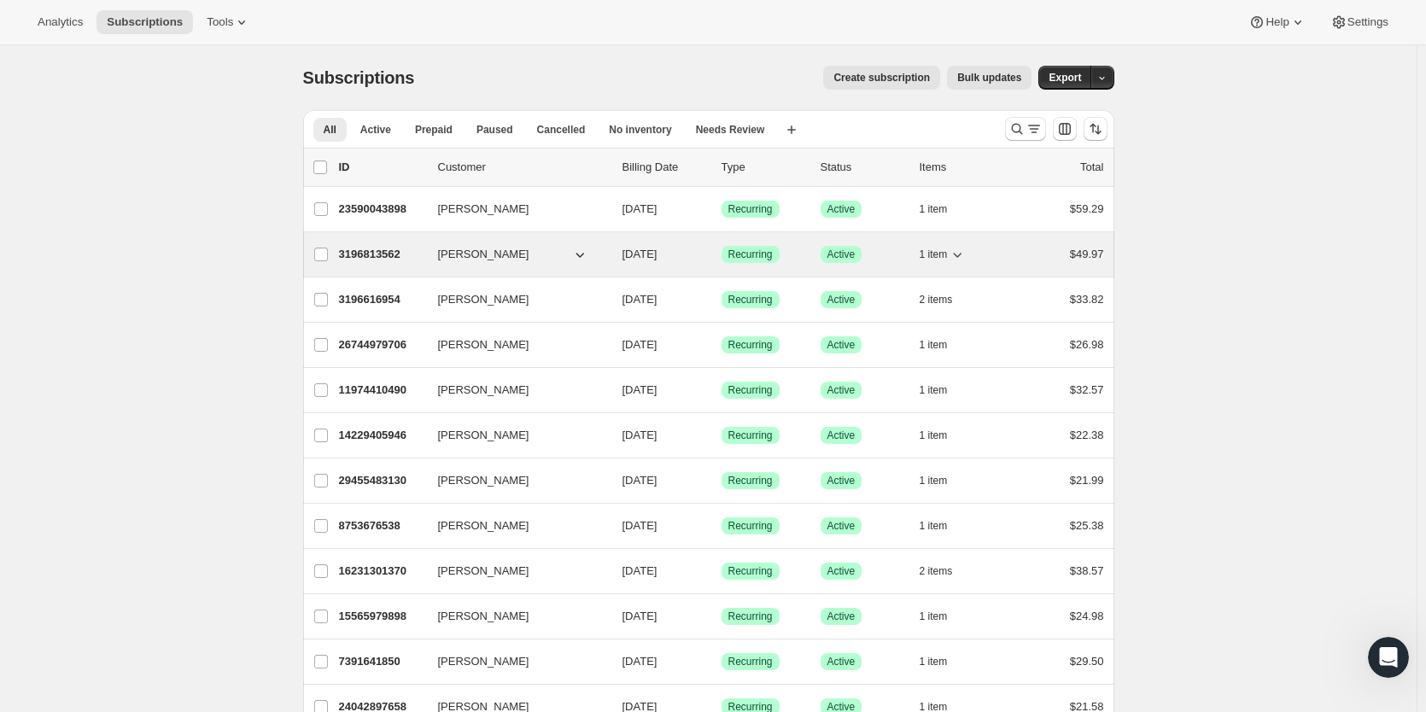
click at [380, 257] on p "3196813562" at bounding box center [381, 254] width 85 height 17
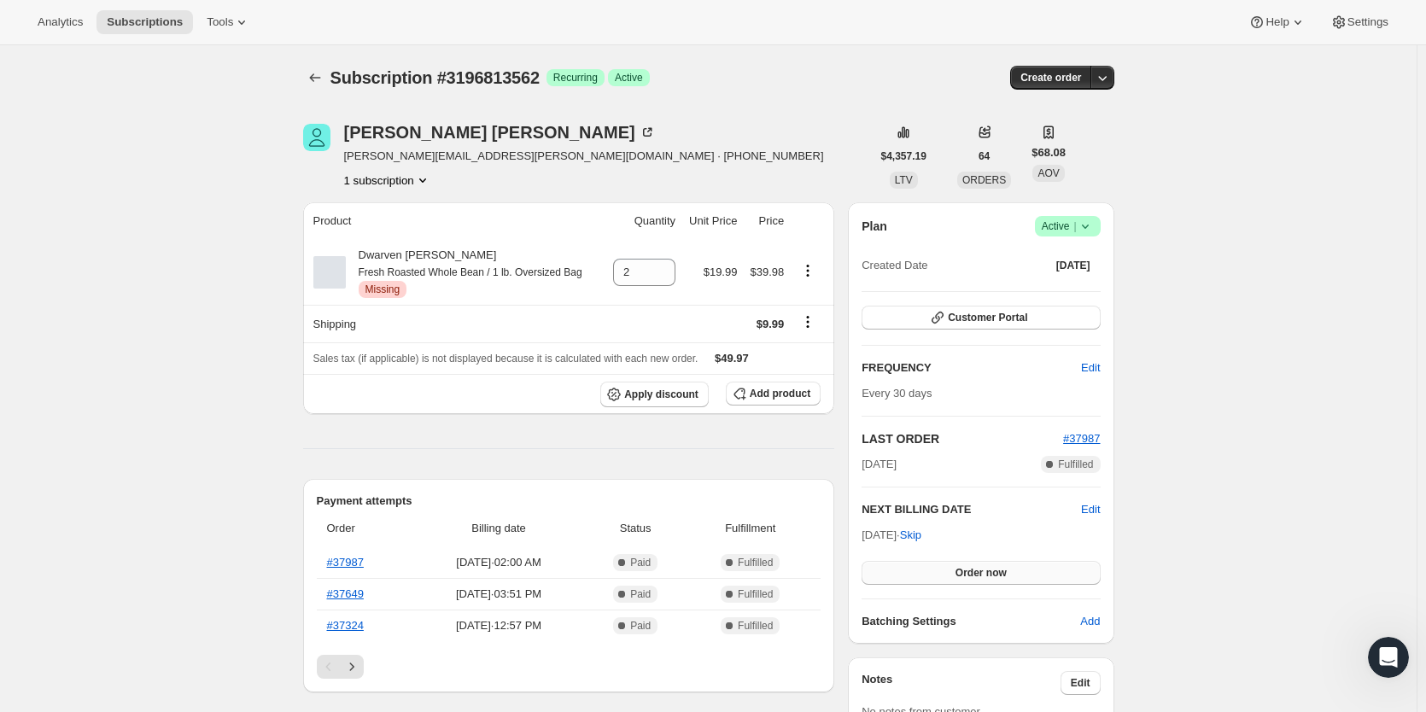
click at [961, 572] on span "Order now" at bounding box center [980, 573] width 51 height 14
click at [778, 391] on span "Add product" at bounding box center [780, 394] width 61 height 14
click at [769, 392] on span "Add product" at bounding box center [780, 394] width 61 height 14
click at [769, 390] on span "Add product" at bounding box center [780, 394] width 61 height 14
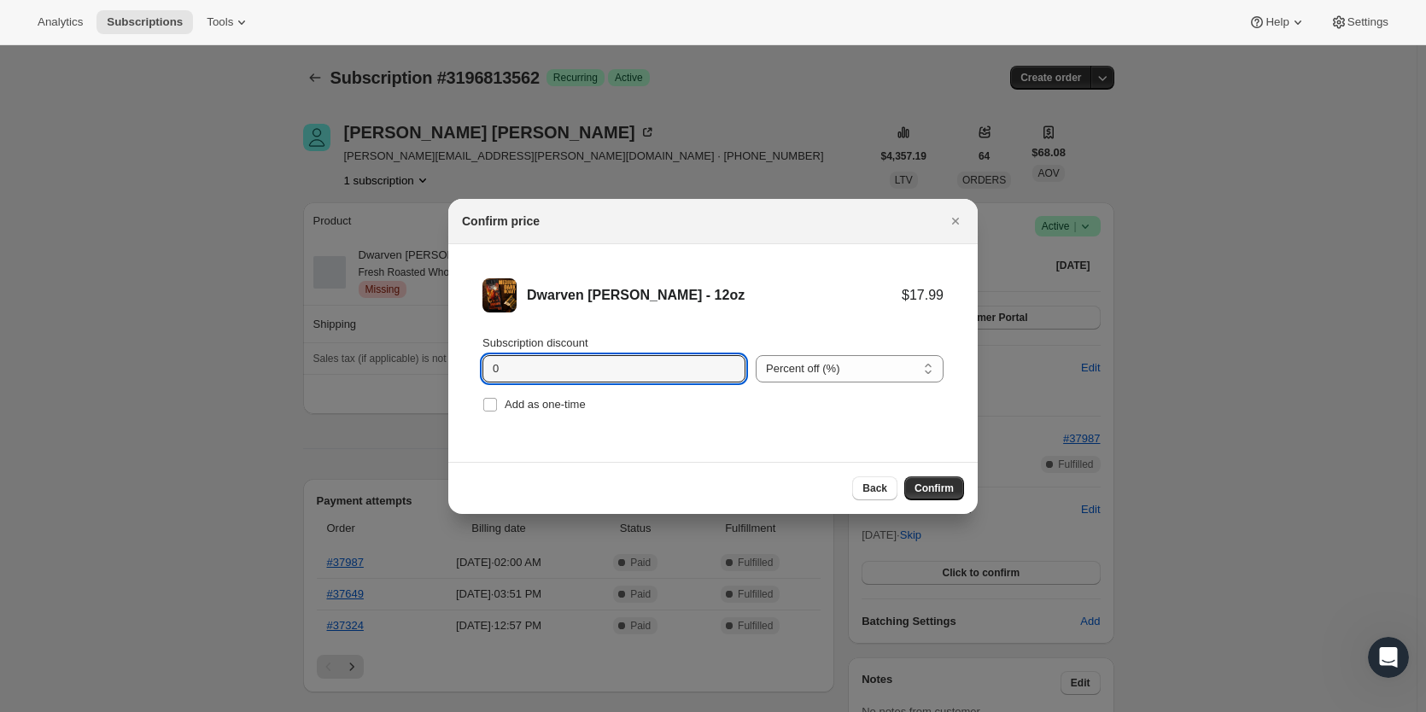
drag, startPoint x: 509, startPoint y: 370, endPoint x: 424, endPoint y: 366, distance: 84.6
type input "10"
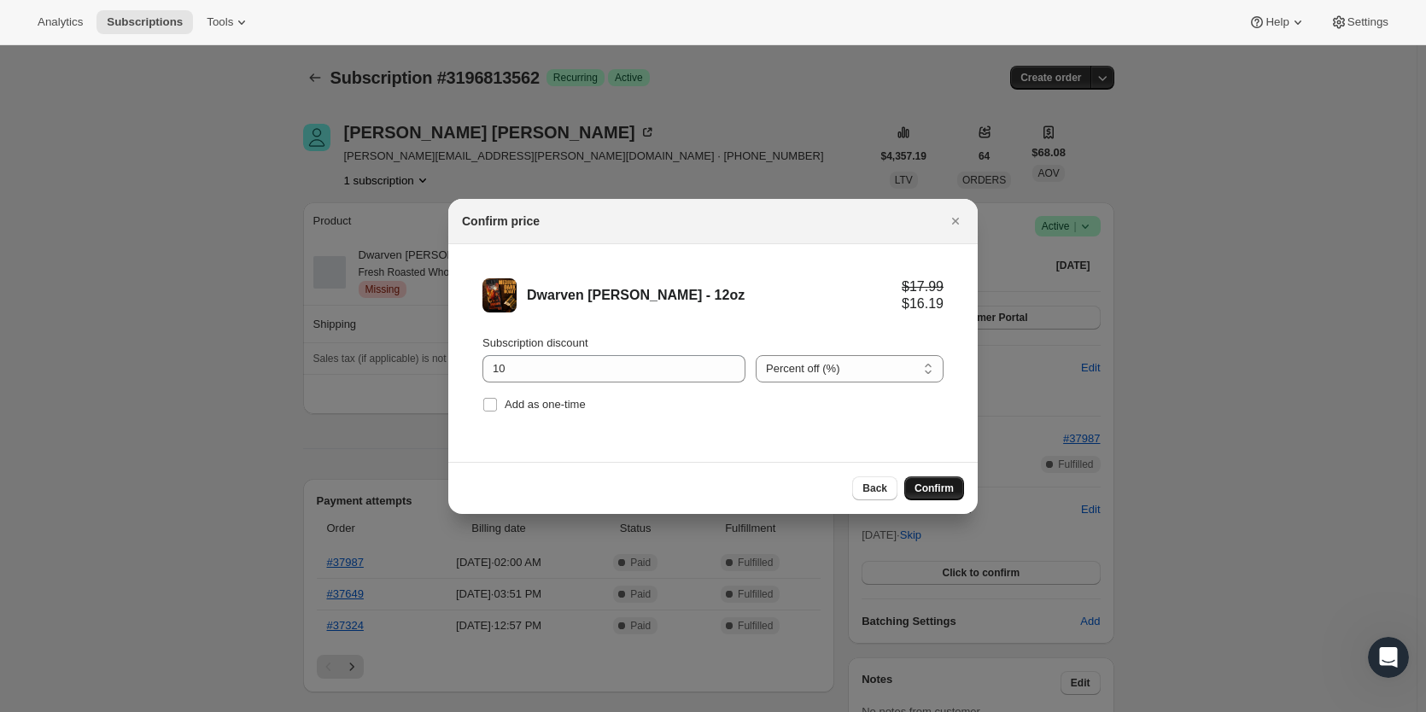
click at [938, 493] on span "Confirm" at bounding box center [933, 489] width 39 height 14
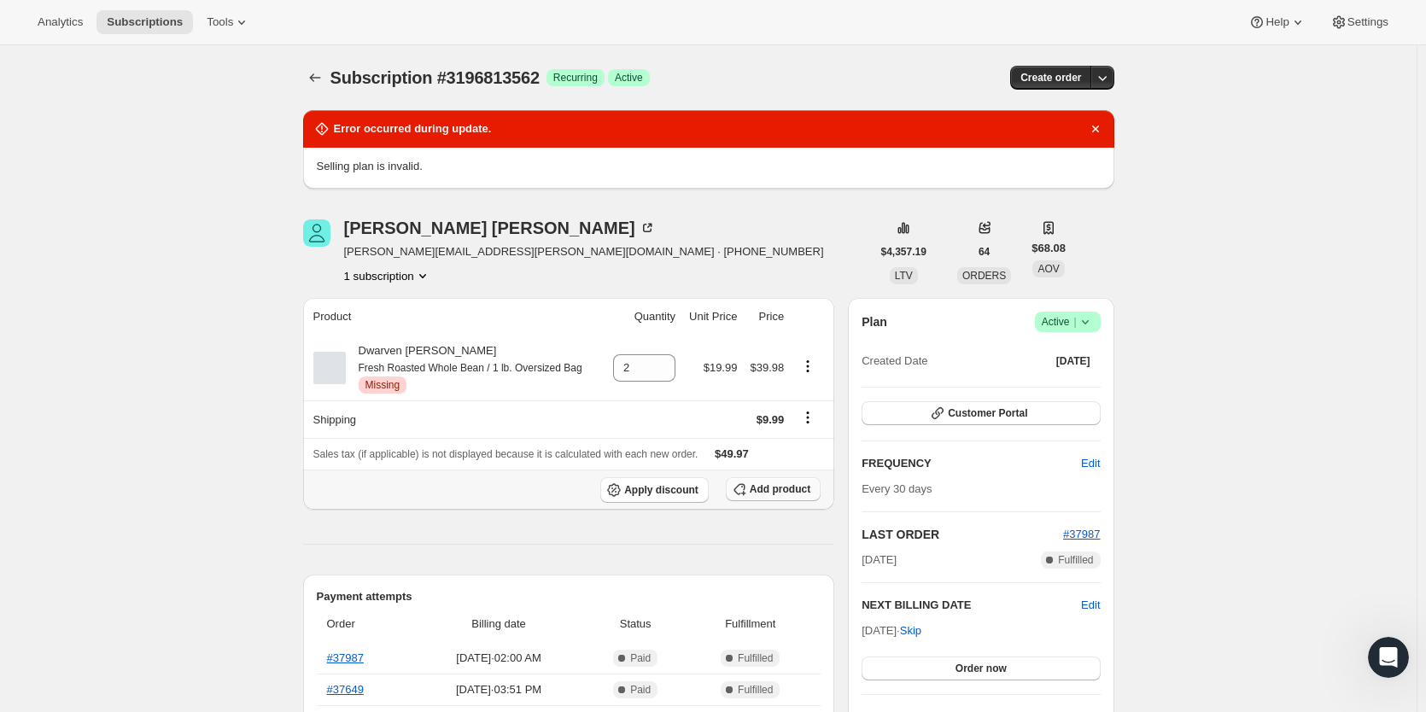
click at [785, 496] on span "Add product" at bounding box center [780, 489] width 61 height 14
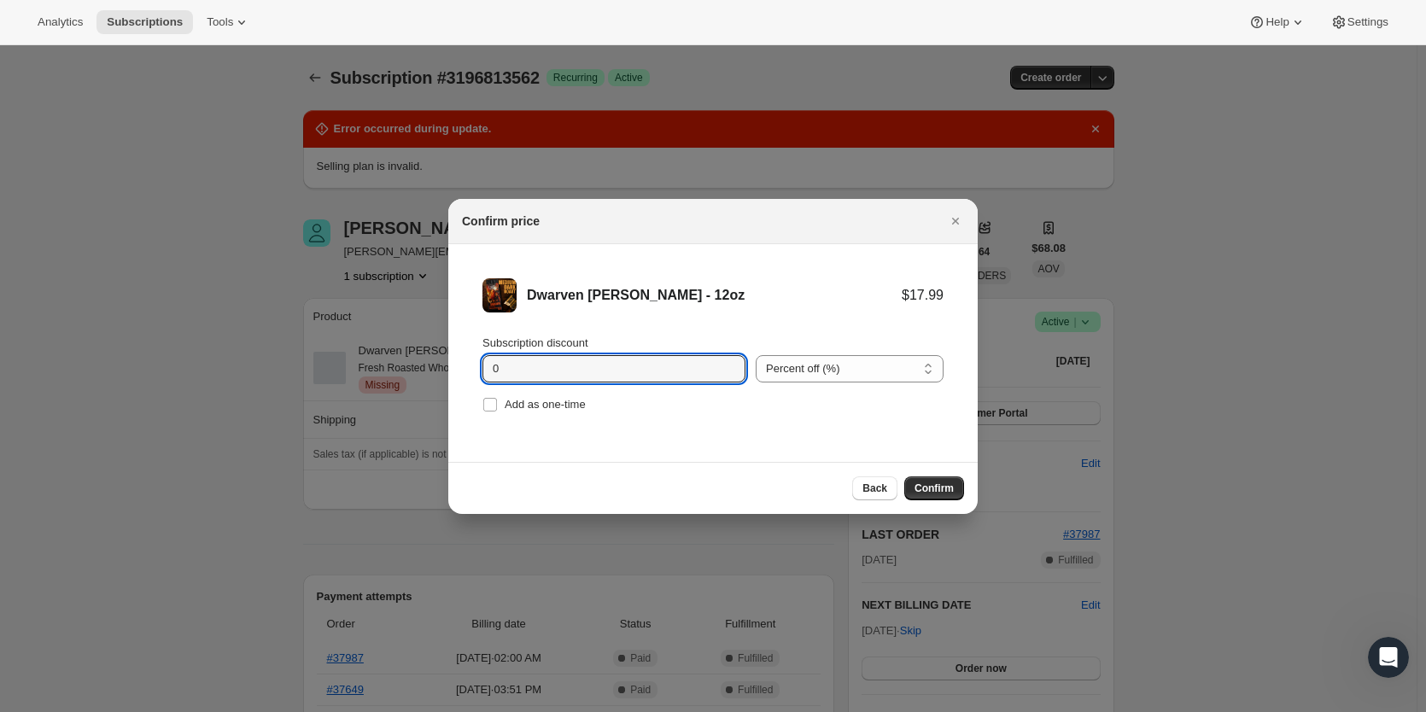
drag, startPoint x: 660, startPoint y: 367, endPoint x: 307, endPoint y: 392, distance: 353.5
type input "1"
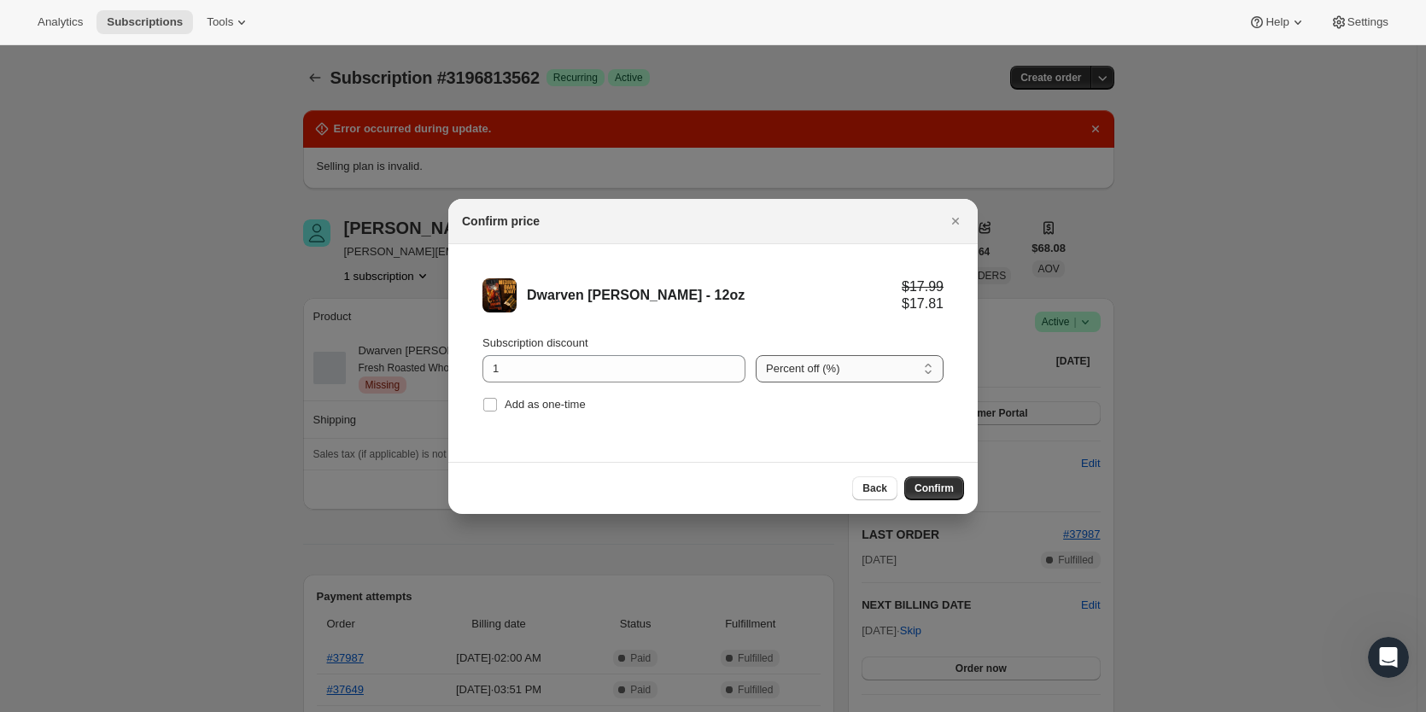
click at [787, 371] on select "Percent off (%) Amount off ($)" at bounding box center [850, 368] width 188 height 27
select select "fixed"
click at [756, 355] on select "Percent off (%) Amount off ($)" at bounding box center [850, 368] width 188 height 27
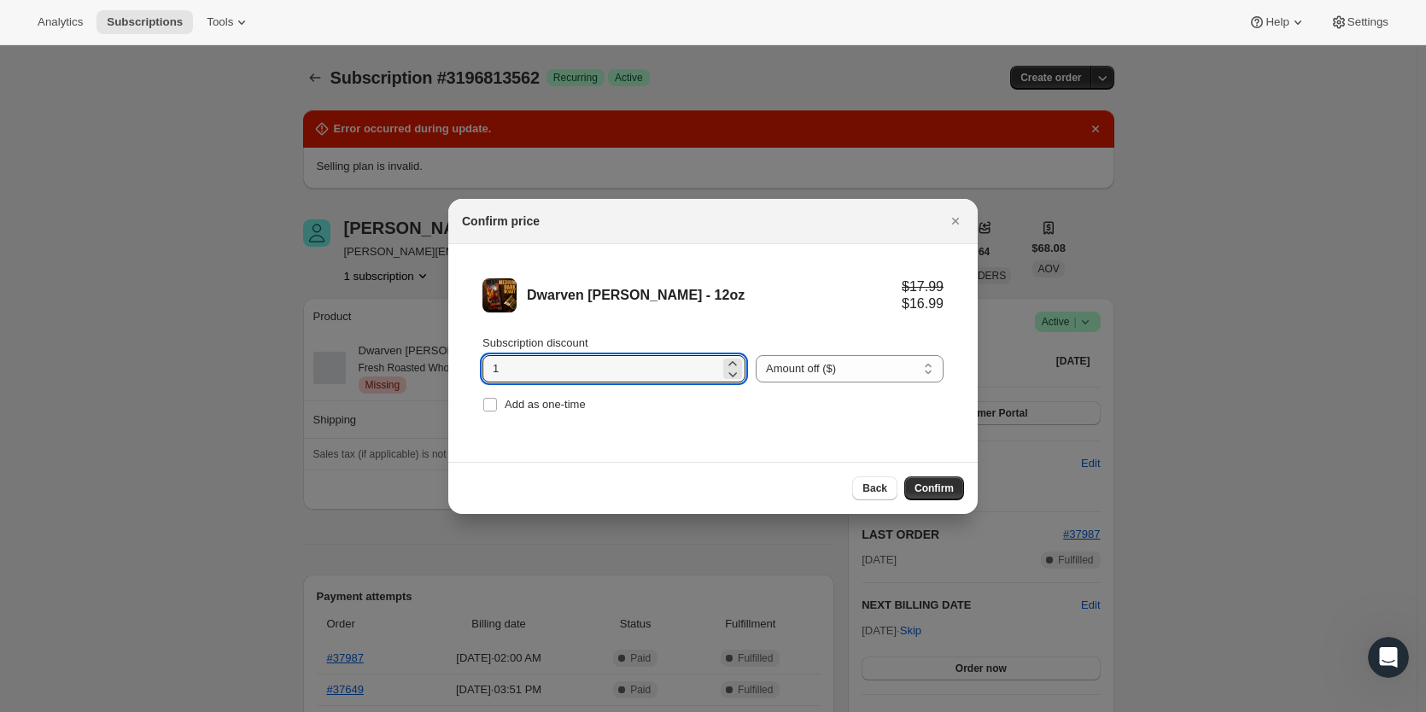
drag, startPoint x: 499, startPoint y: 367, endPoint x: 352, endPoint y: 366, distance: 146.8
drag, startPoint x: 501, startPoint y: 370, endPoint x: 521, endPoint y: 370, distance: 19.6
click at [521, 370] on input "1.40" at bounding box center [600, 368] width 237 height 27
type input "1.25"
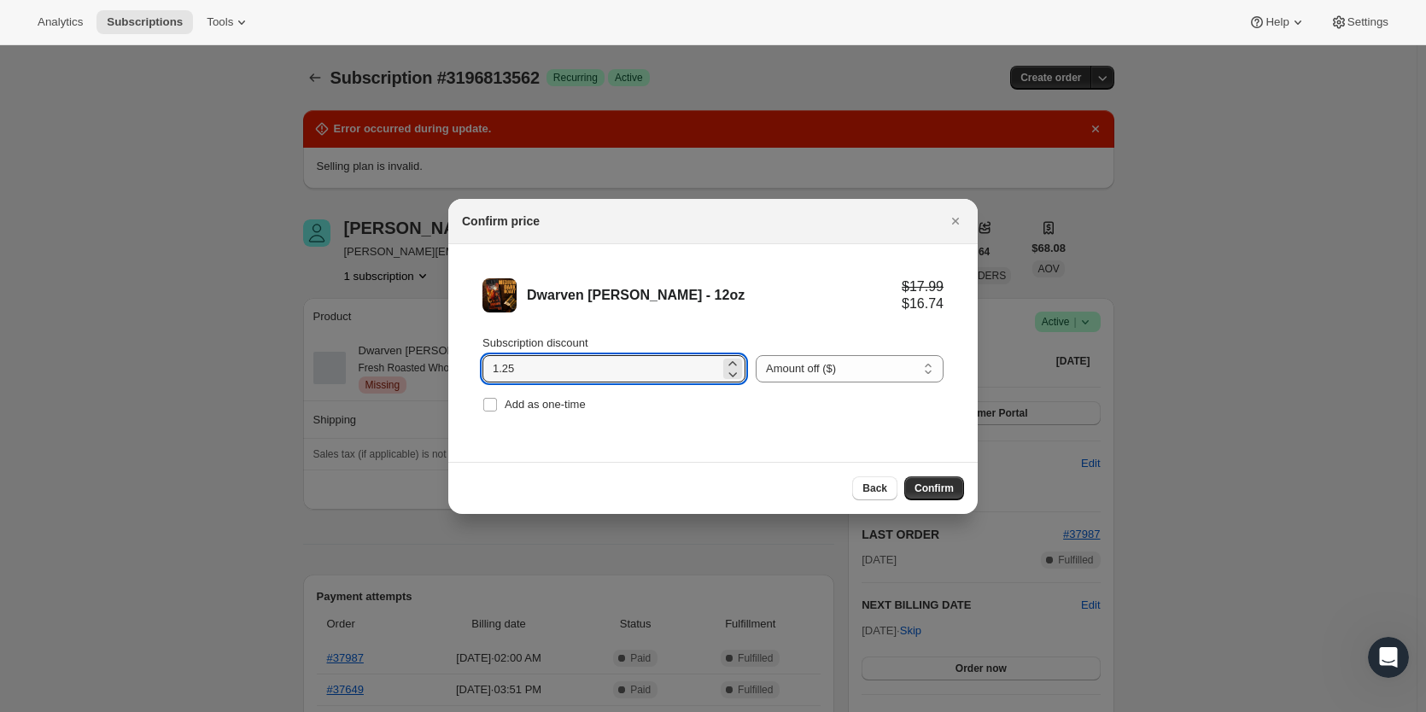
click at [920, 495] on button "Confirm" at bounding box center [934, 488] width 60 height 24
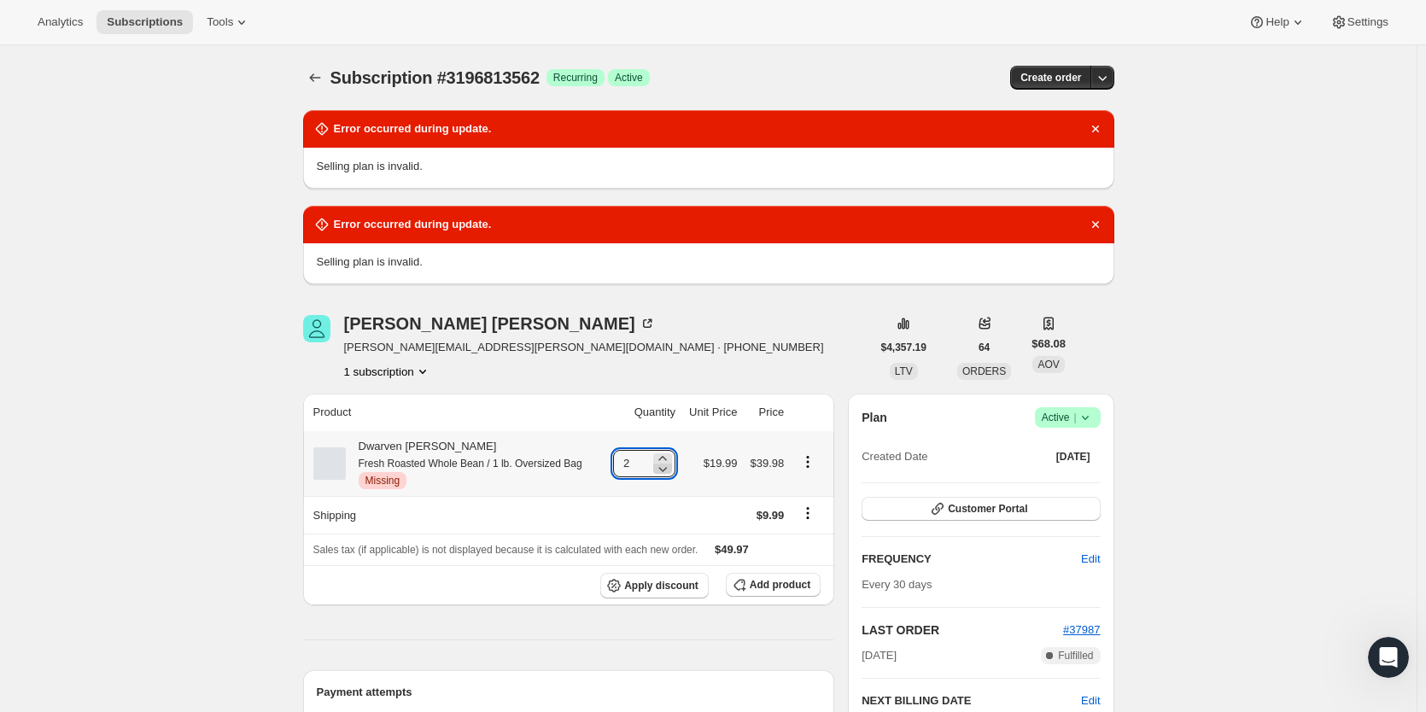
click at [668, 470] on icon at bounding box center [662, 468] width 17 height 17
type input "1"
click at [793, 587] on span "Add product" at bounding box center [780, 585] width 61 height 14
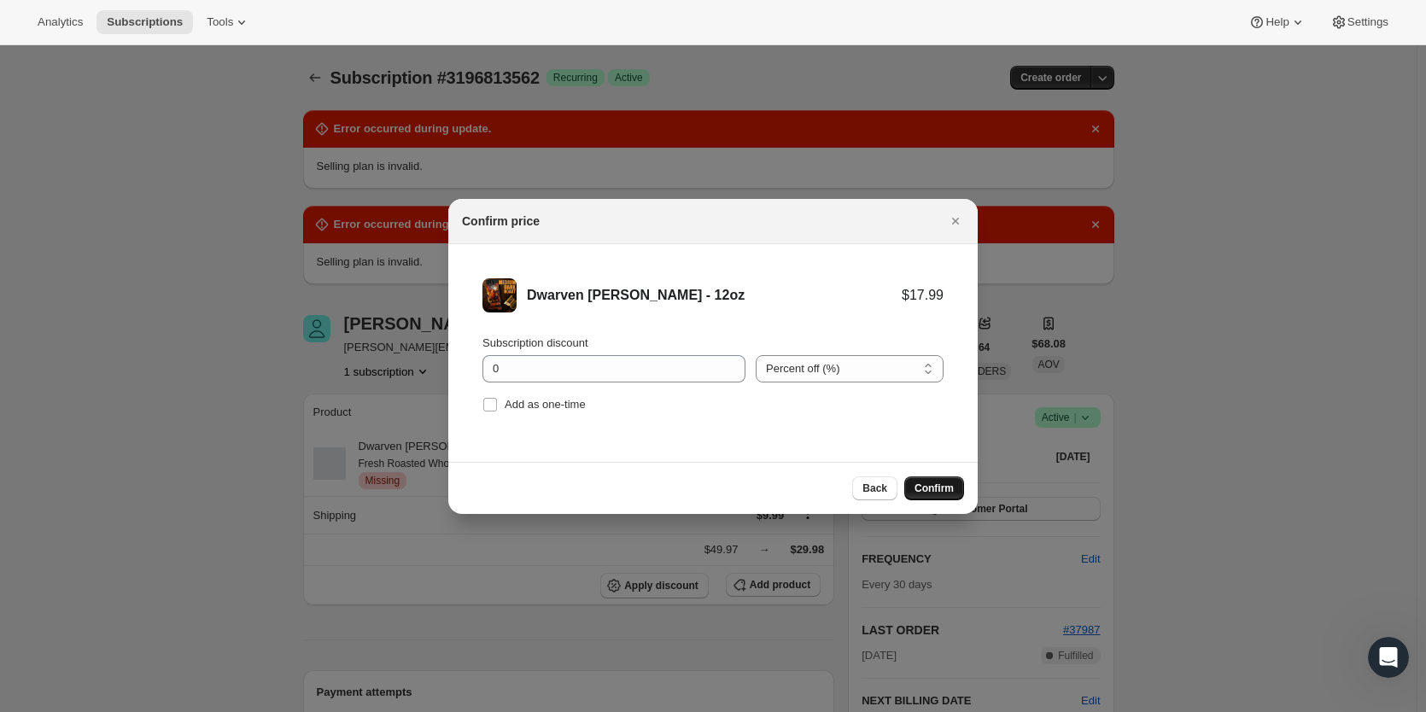
click at [921, 490] on span "Confirm" at bounding box center [933, 489] width 39 height 14
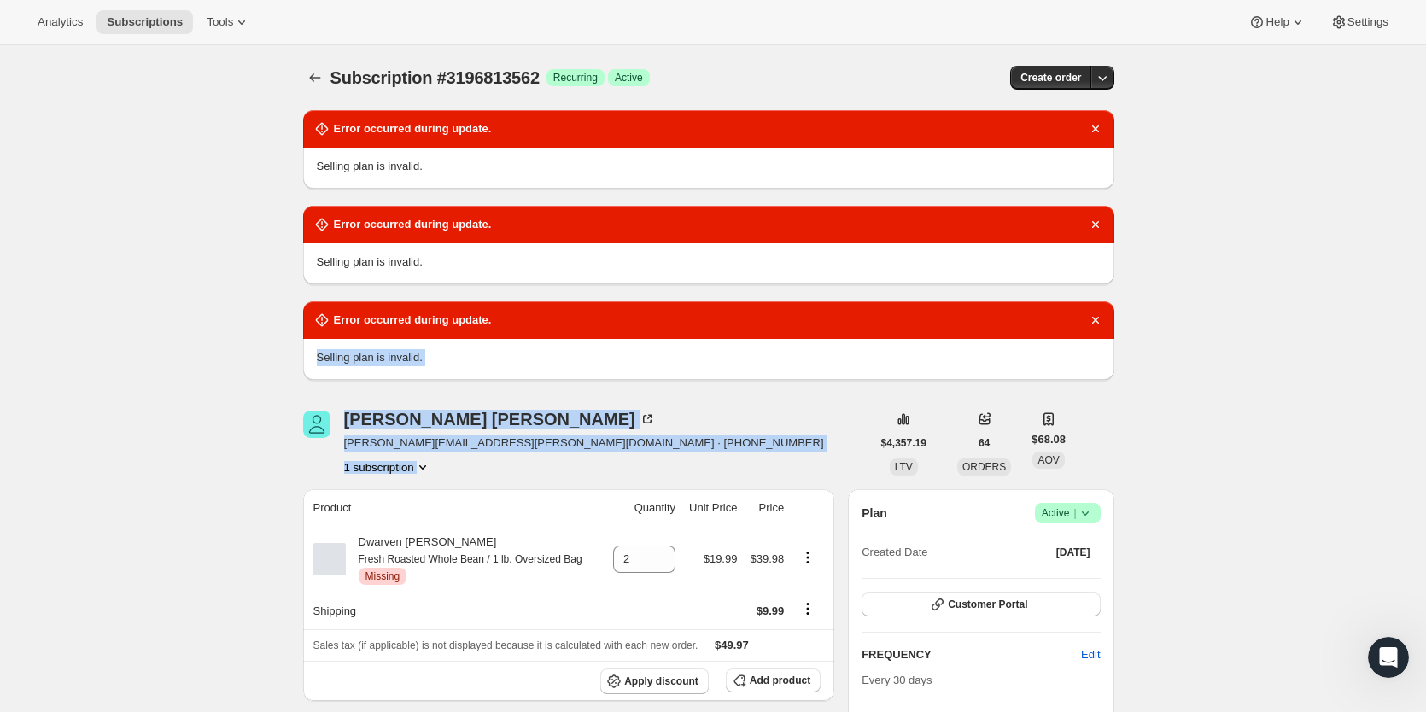
drag, startPoint x: 937, startPoint y: 323, endPoint x: 949, endPoint y: 385, distance: 63.5
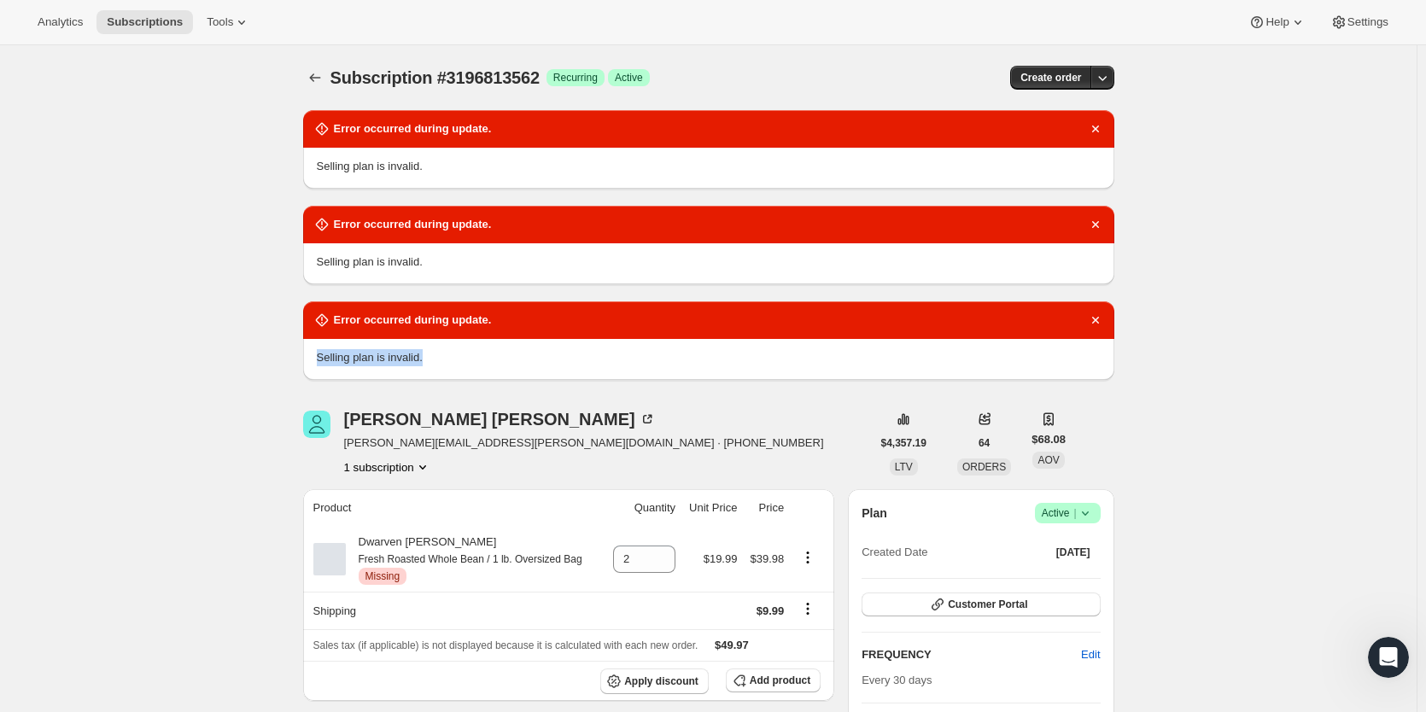
drag, startPoint x: 949, startPoint y: 385, endPoint x: 655, endPoint y: 385, distance: 294.5
drag, startPoint x: 655, startPoint y: 385, endPoint x: 1310, endPoint y: 392, distance: 655.7
click at [1402, 646] on div "Open Intercom Messenger" at bounding box center [1385, 655] width 56 height 56
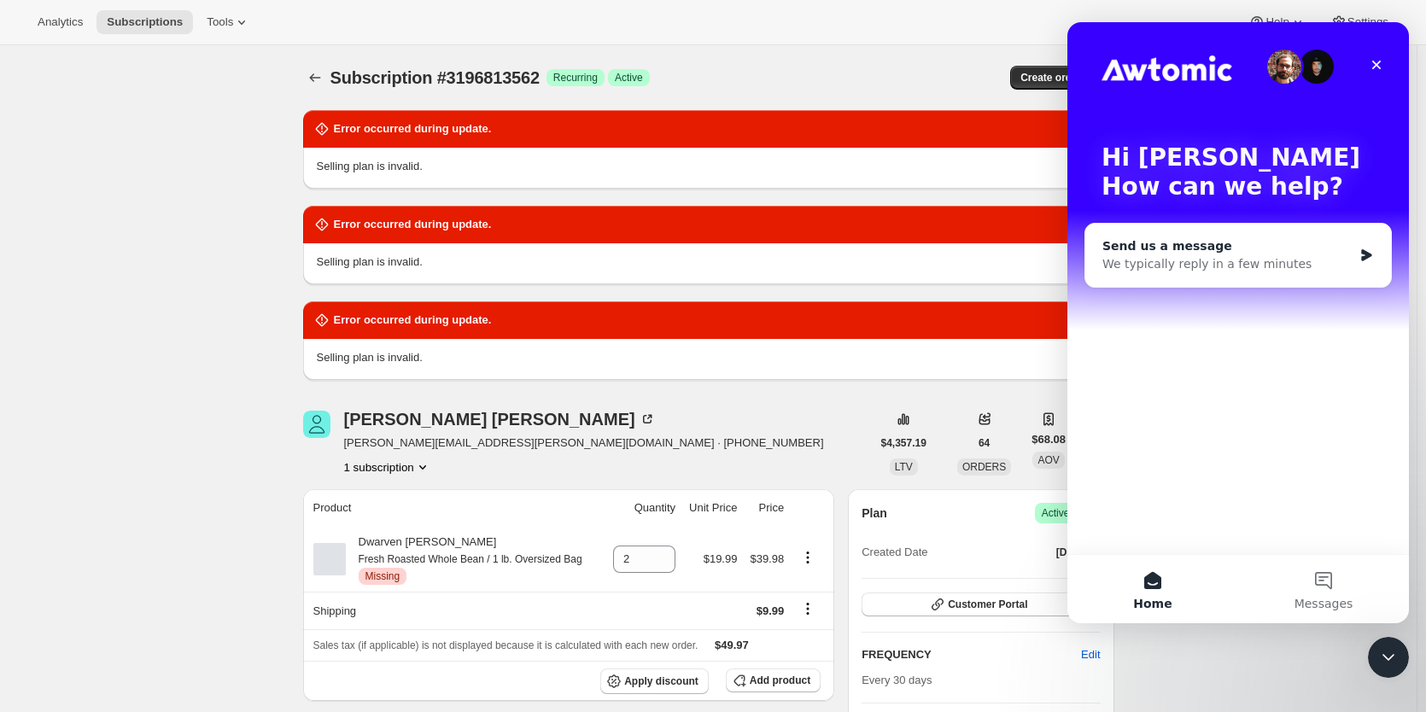
click at [1219, 256] on div "We typically reply in a few minutes" at bounding box center [1227, 264] width 250 height 18
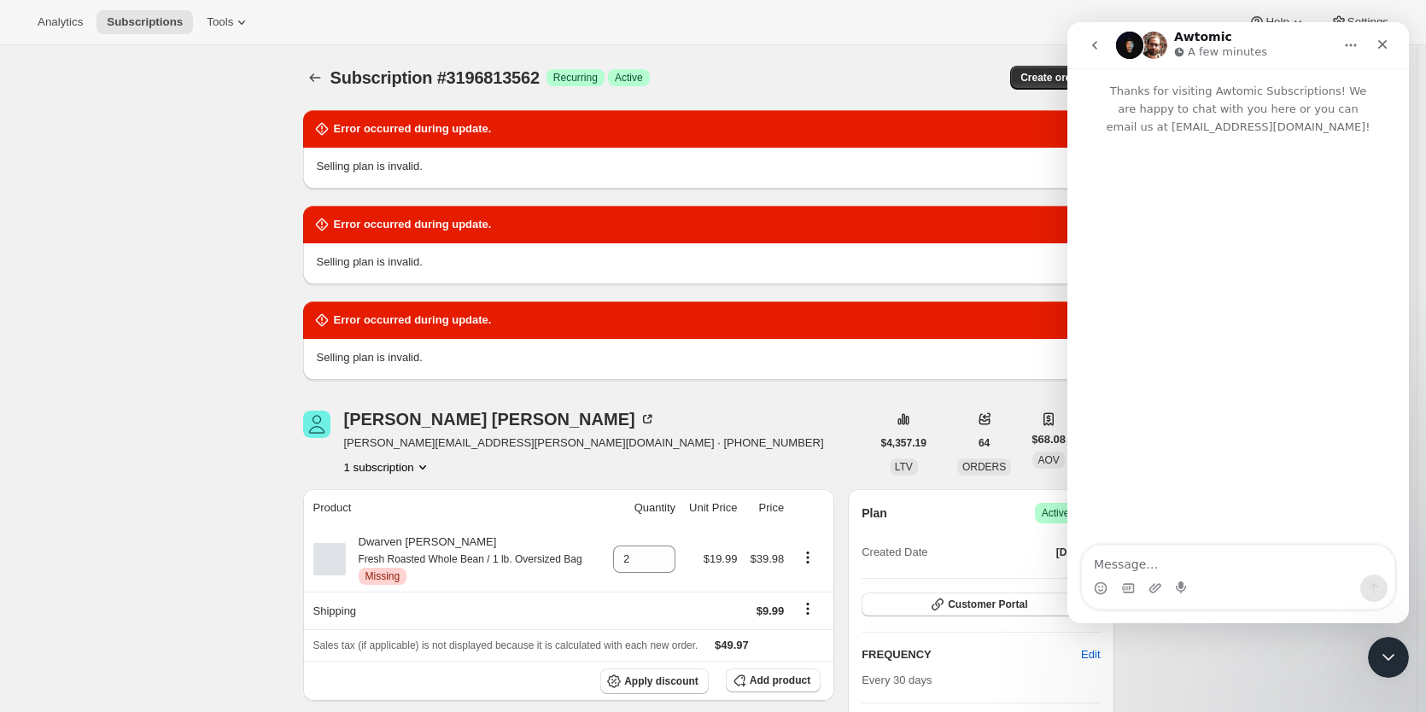
click at [1148, 554] on textarea "Message…" at bounding box center [1238, 560] width 312 height 29
type textarea "Hi team"
type textarea "I am working on"
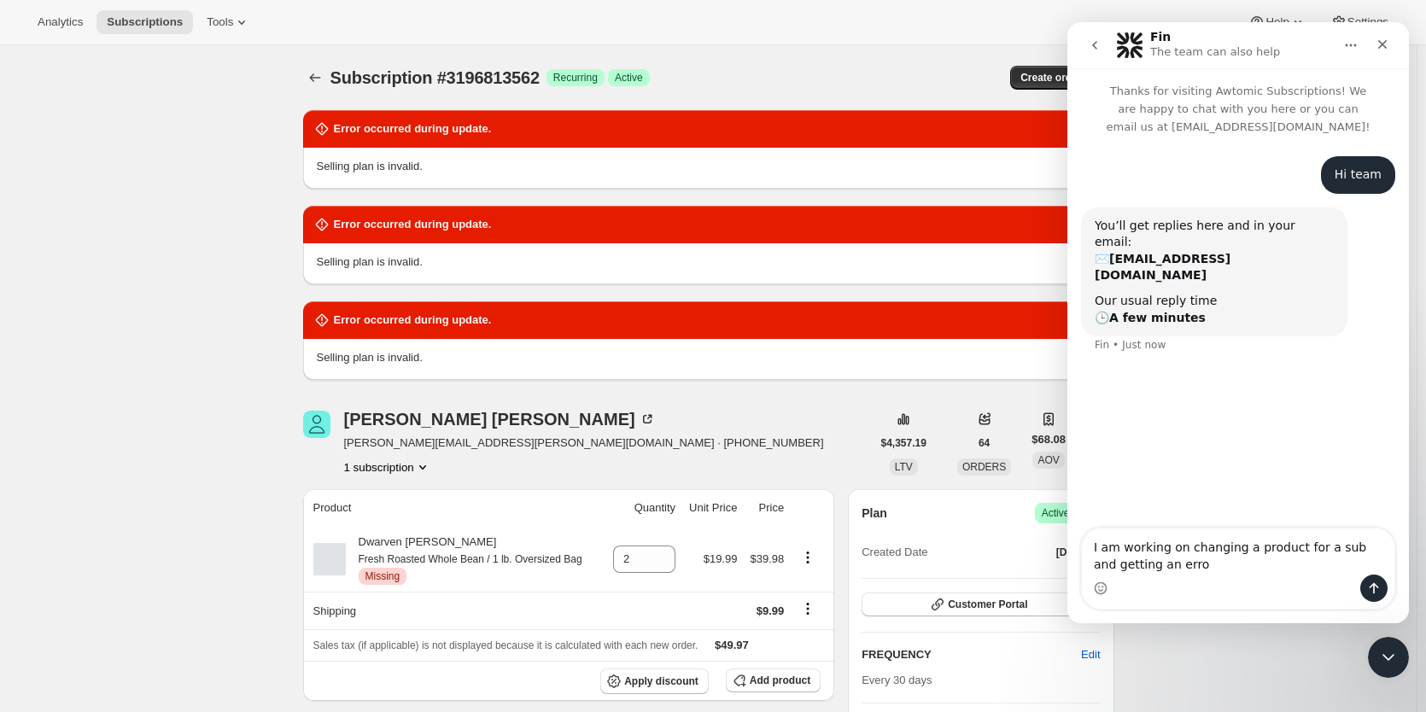
type textarea "I am working on changing a product for a sub and getting an error"
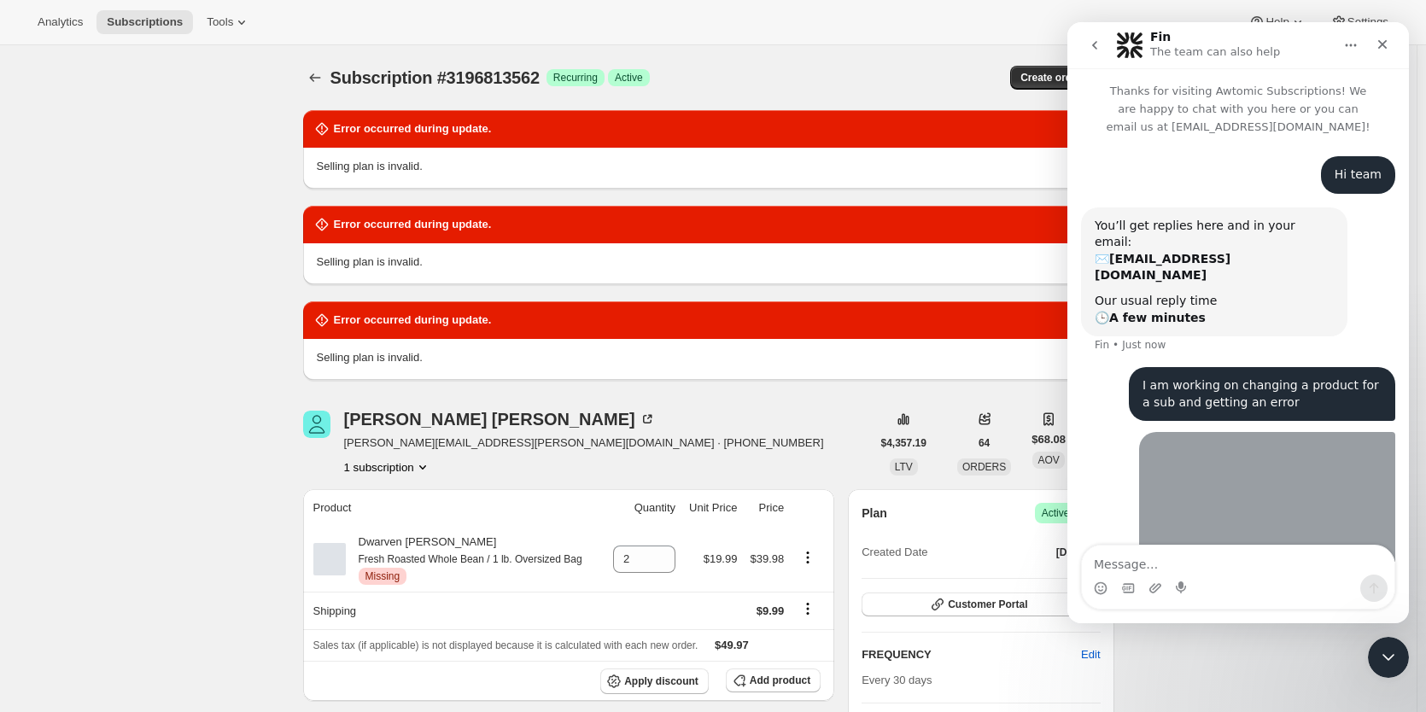
scroll to position [34, 0]
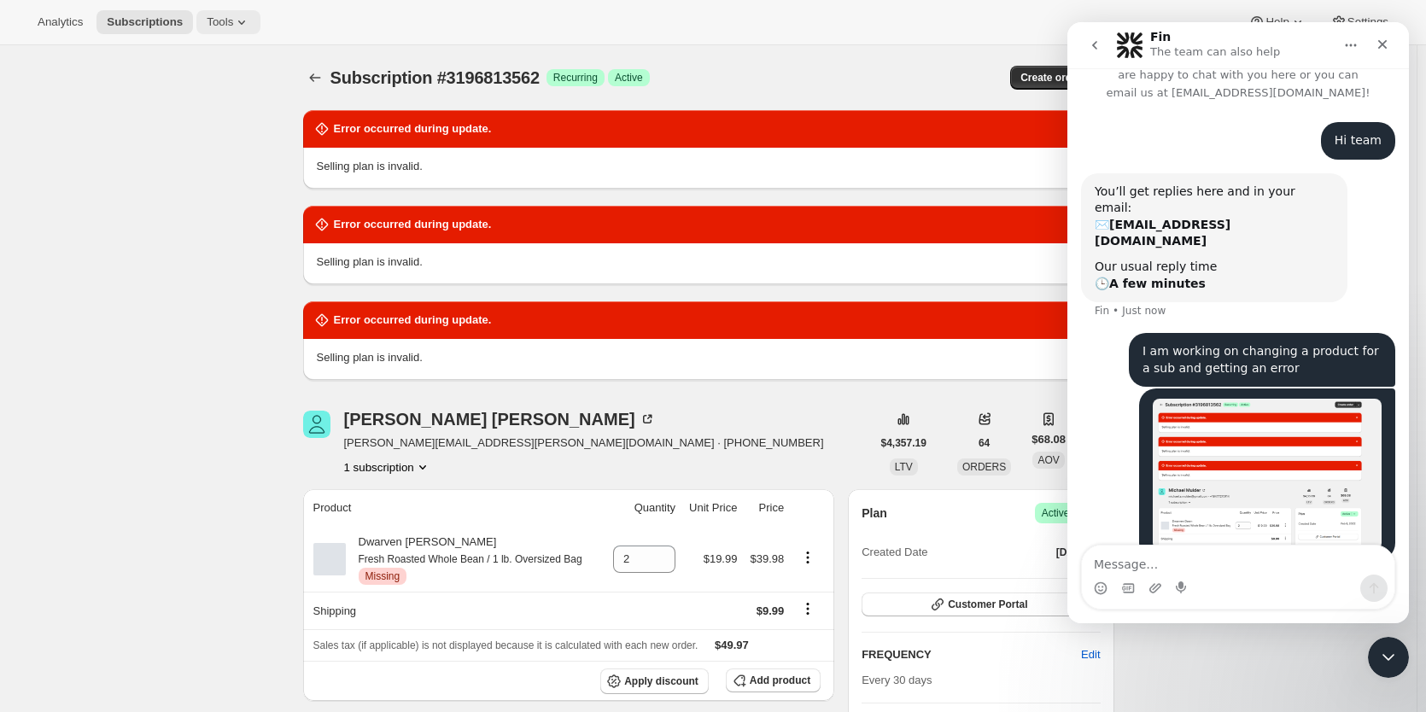
click at [227, 18] on span "Tools" at bounding box center [220, 22] width 26 height 14
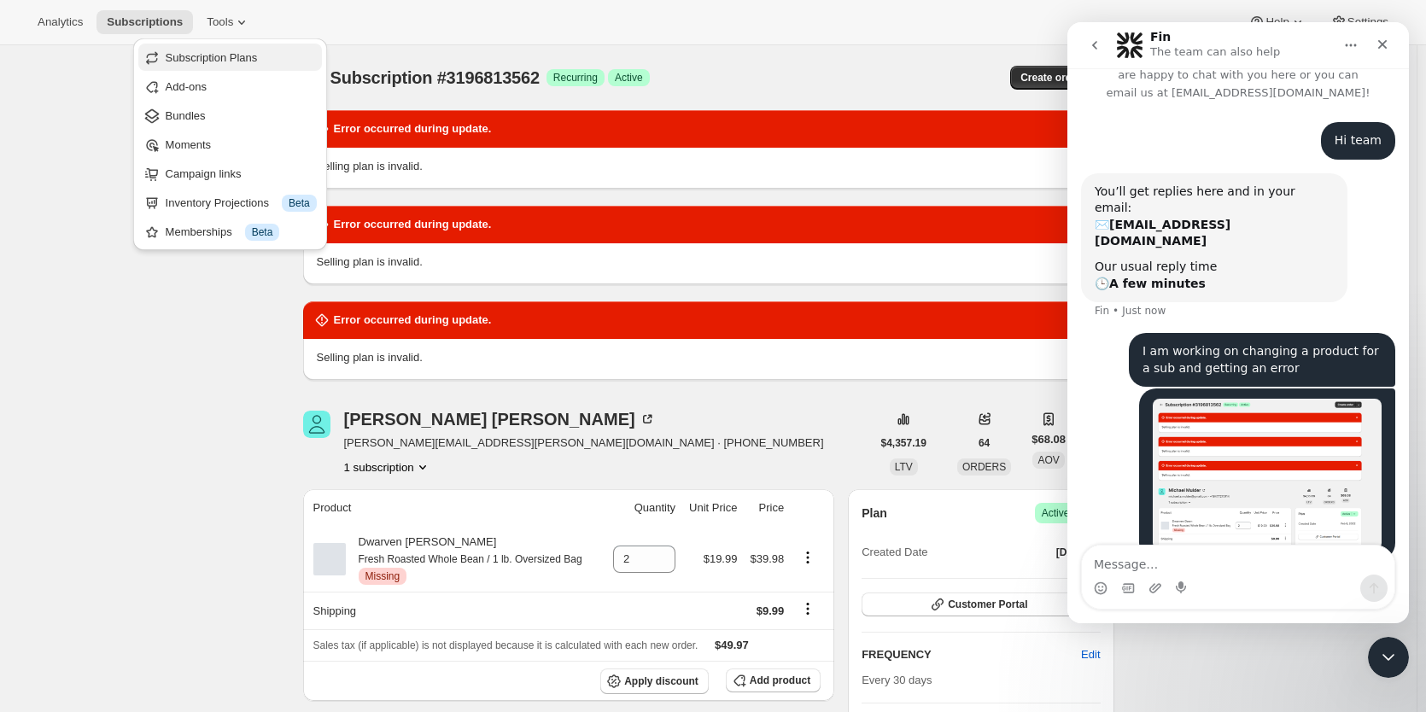
click at [225, 62] on span "Subscription Plans" at bounding box center [212, 57] width 92 height 13
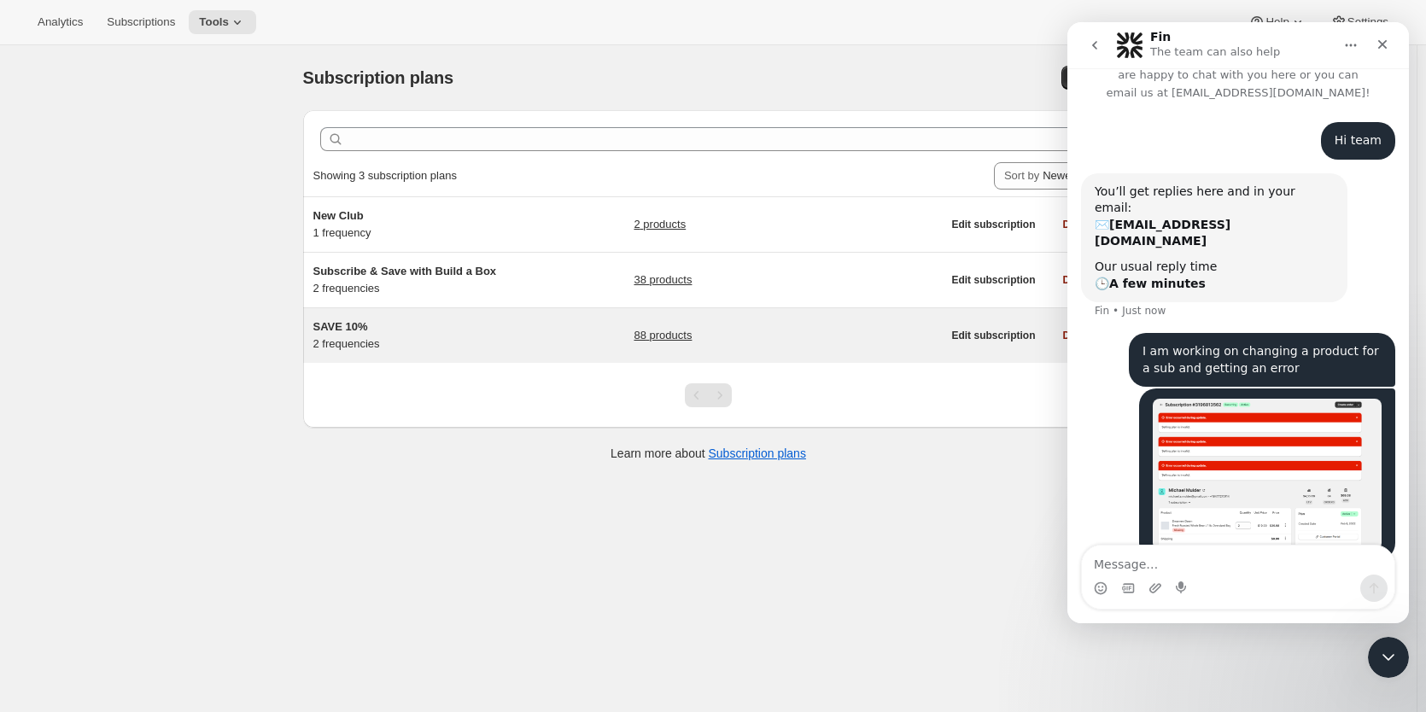
click at [349, 328] on span "SAVE 10%" at bounding box center [340, 326] width 55 height 13
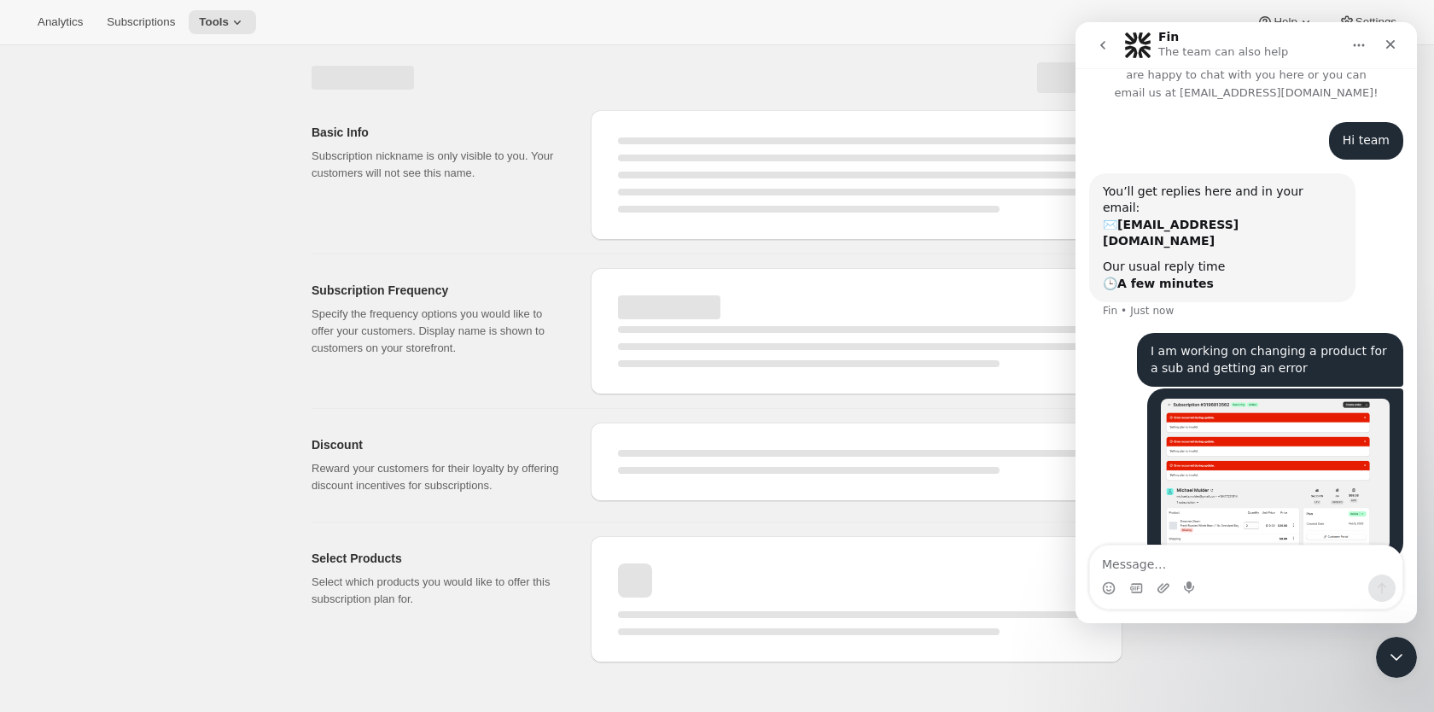
select select "WEEK"
select select "MONTH"
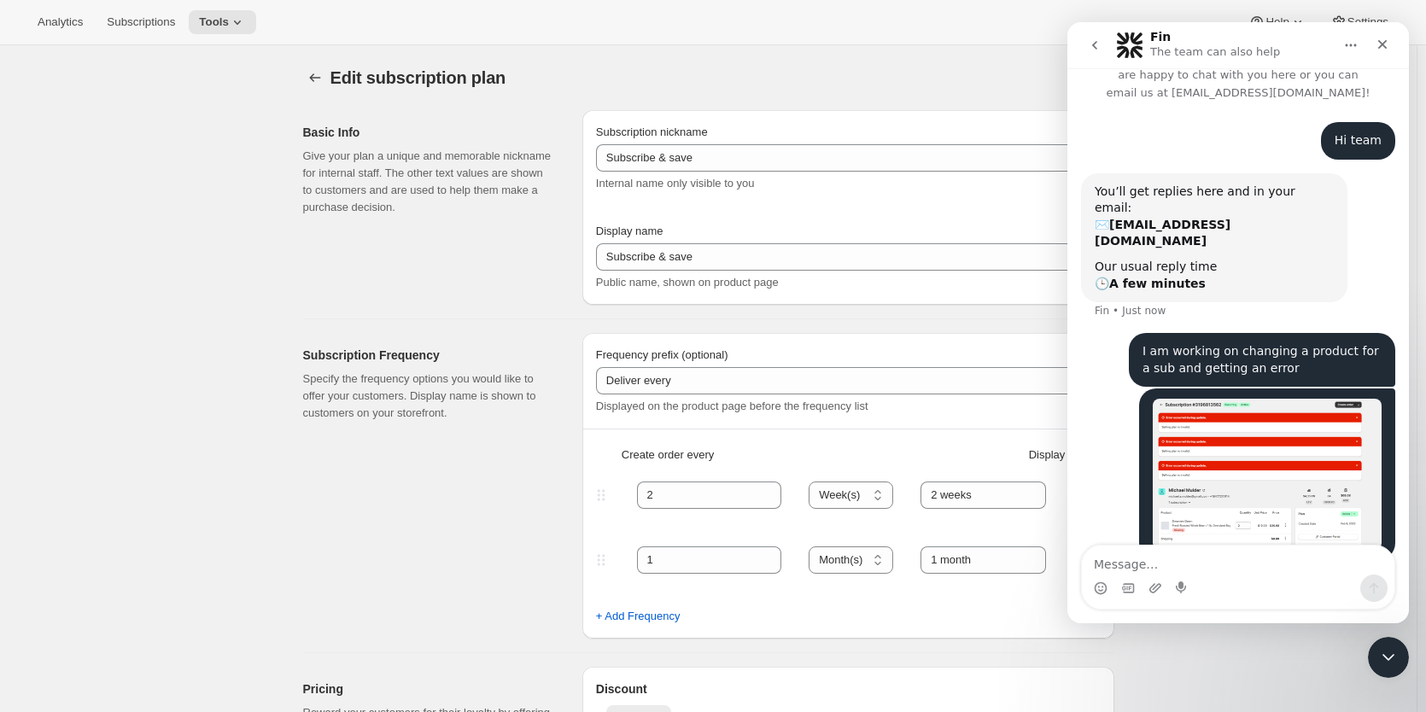
type input "SAVE 10%"
type input "SAVE 10% WITH ROAST & SHIP DELIVERY"
type input "DELIVER FRESH EVERY:"
type input "1"
select select "MONTH"
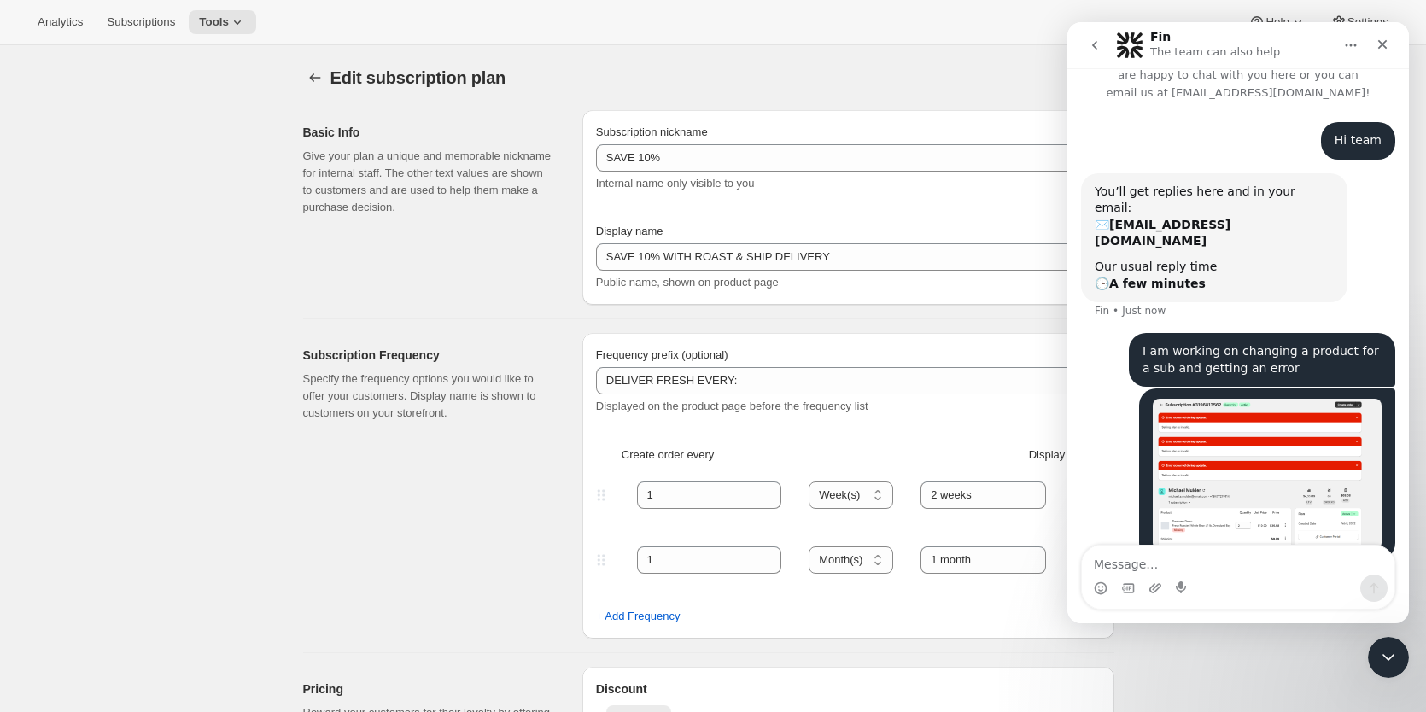
type input "One Month"
type input "2"
select select "WEEK"
type input "Two Weeks"
type input "10"
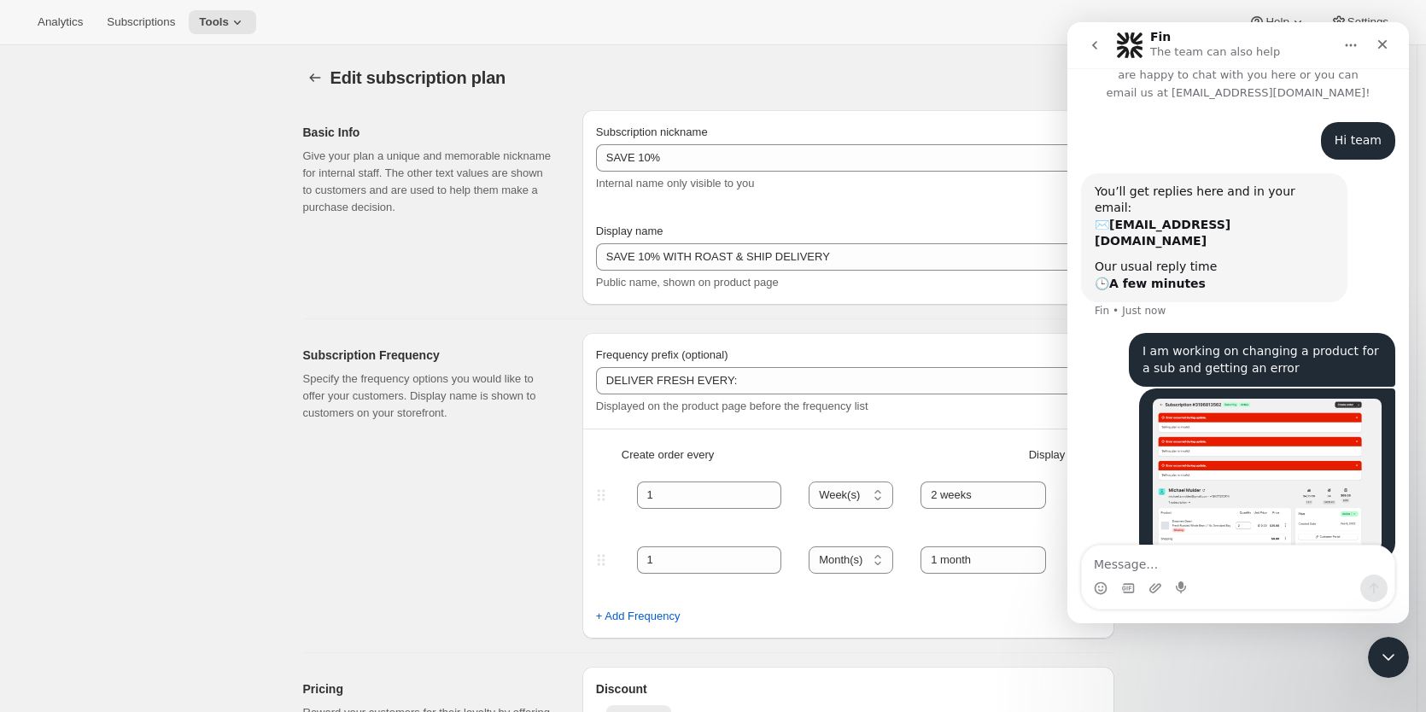
type input "Don't worry! You can adjust, cancel, add or delete your deliveries anytime."
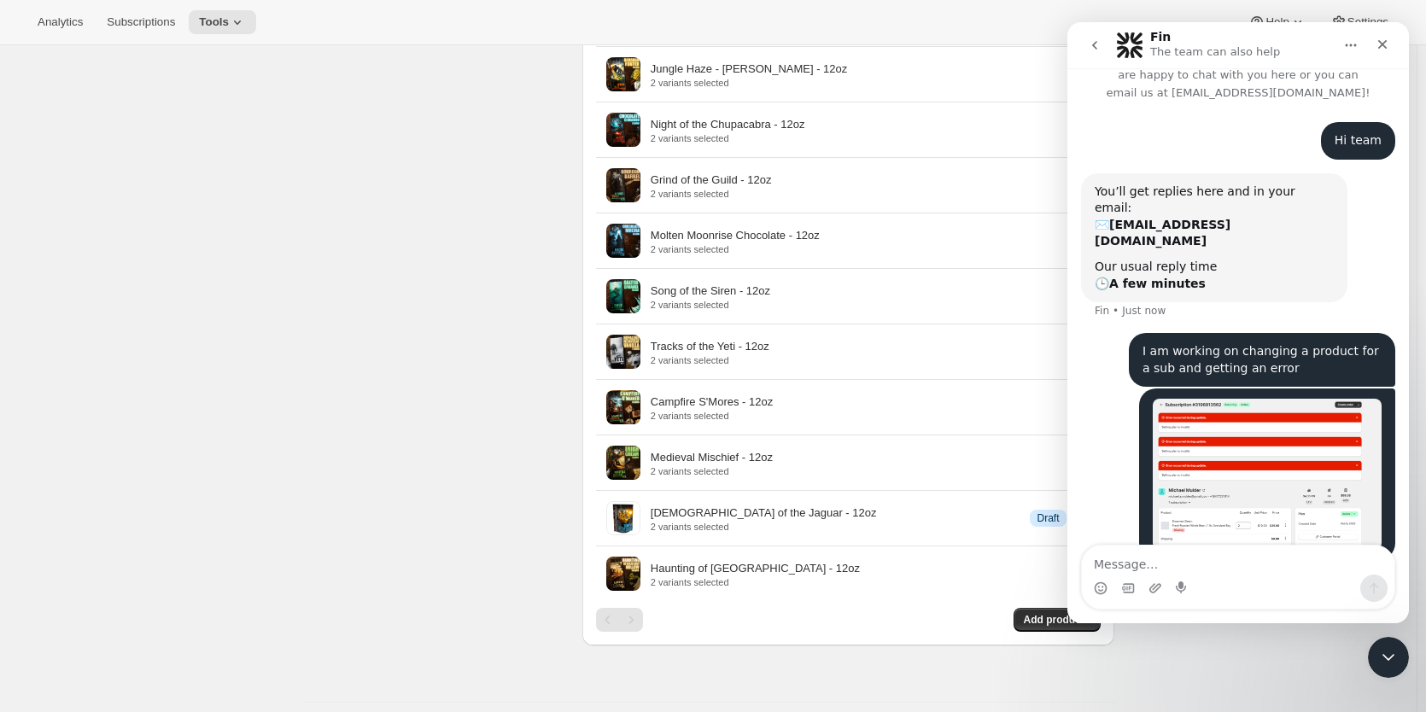
scroll to position [3503, 0]
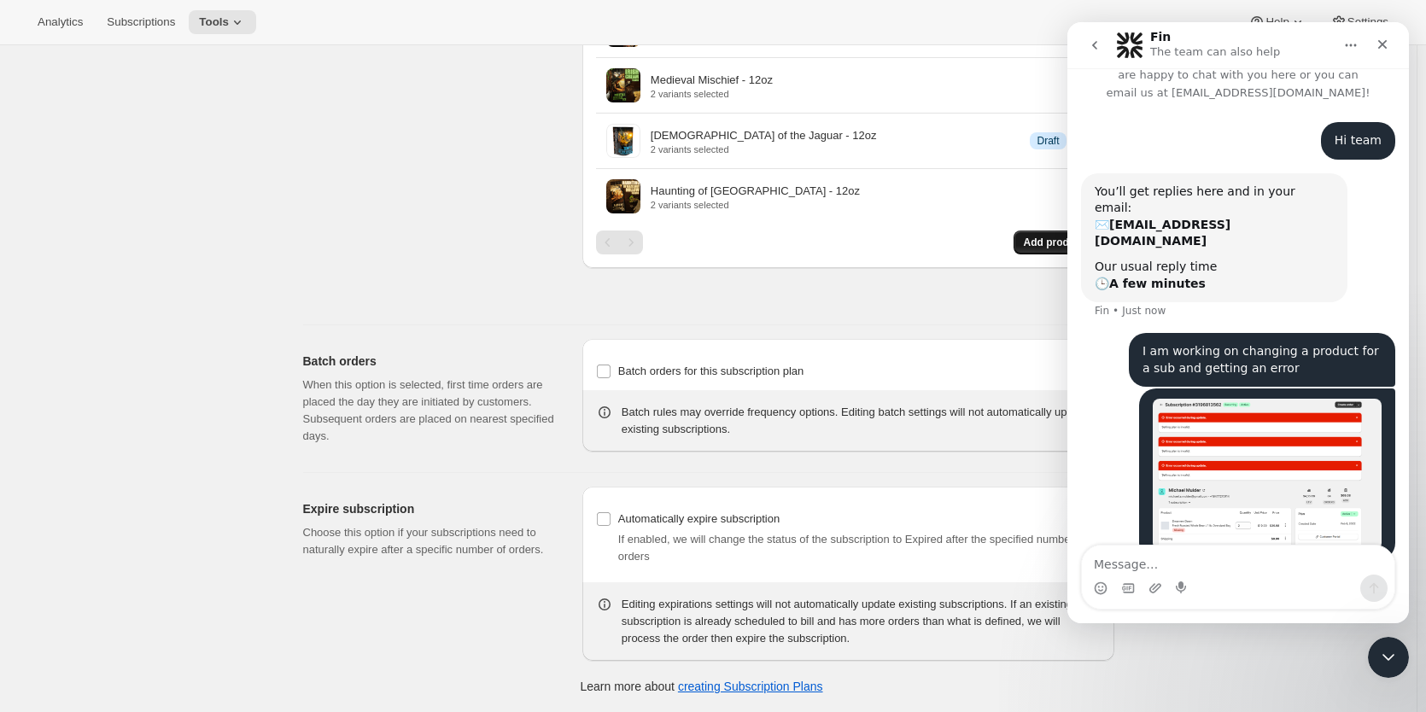
click at [1045, 241] on span "Add products" at bounding box center [1057, 243] width 67 height 14
click at [225, 20] on span "Tools" at bounding box center [214, 22] width 30 height 14
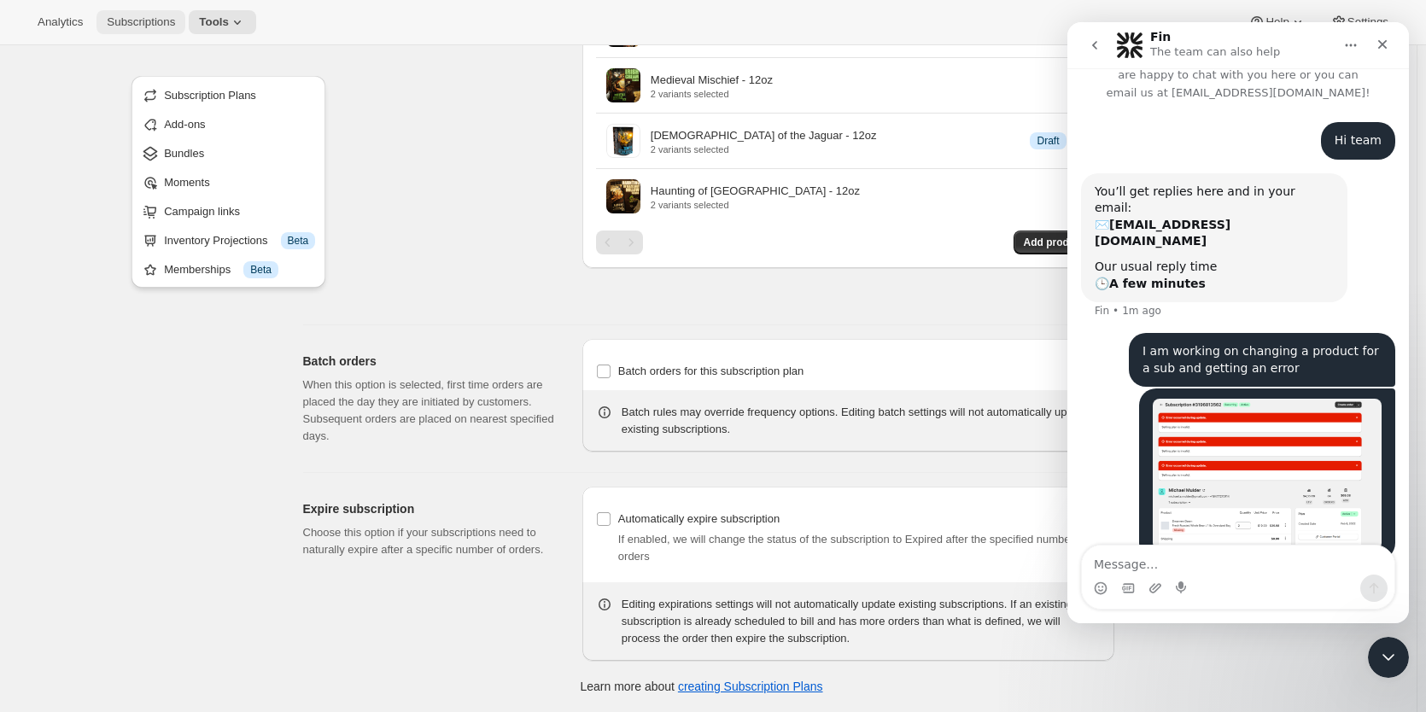
click at [141, 20] on span "Subscriptions" at bounding box center [141, 22] width 68 height 14
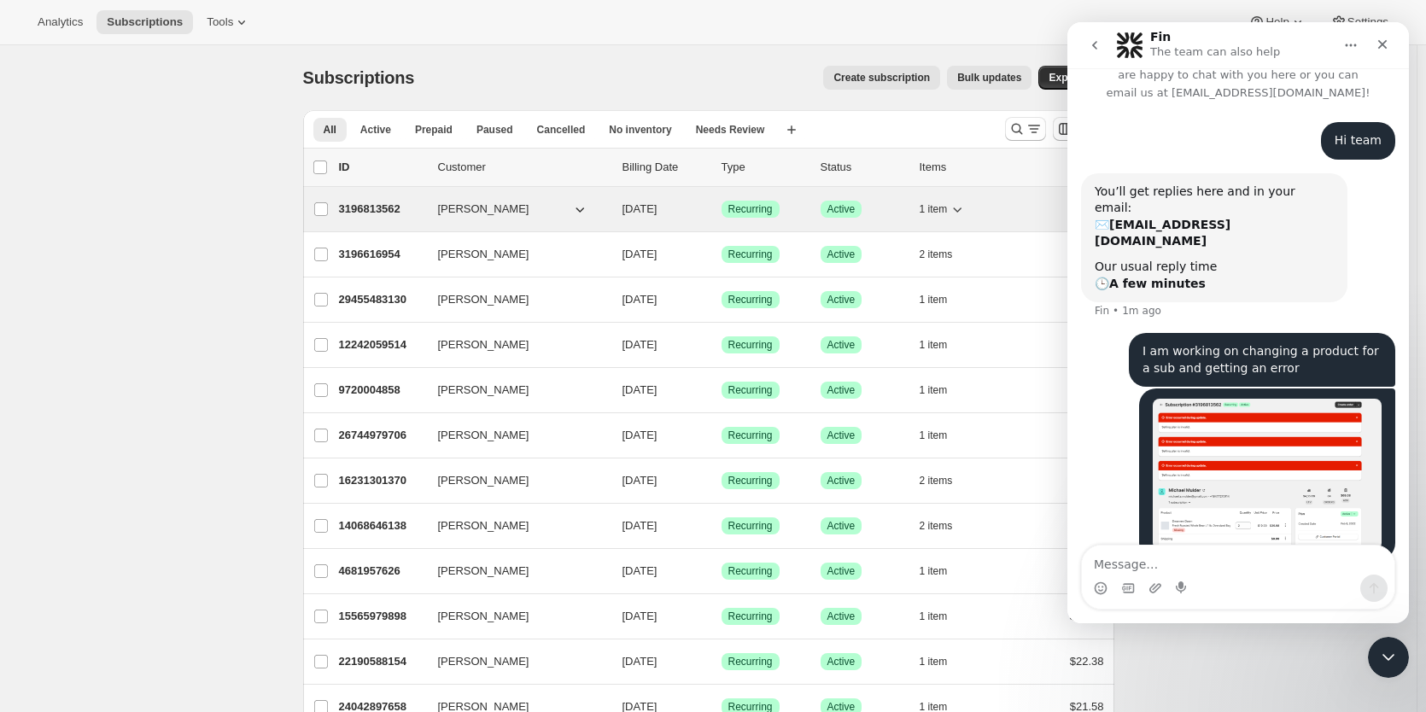
click at [371, 207] on p "3196813562" at bounding box center [381, 209] width 85 height 17
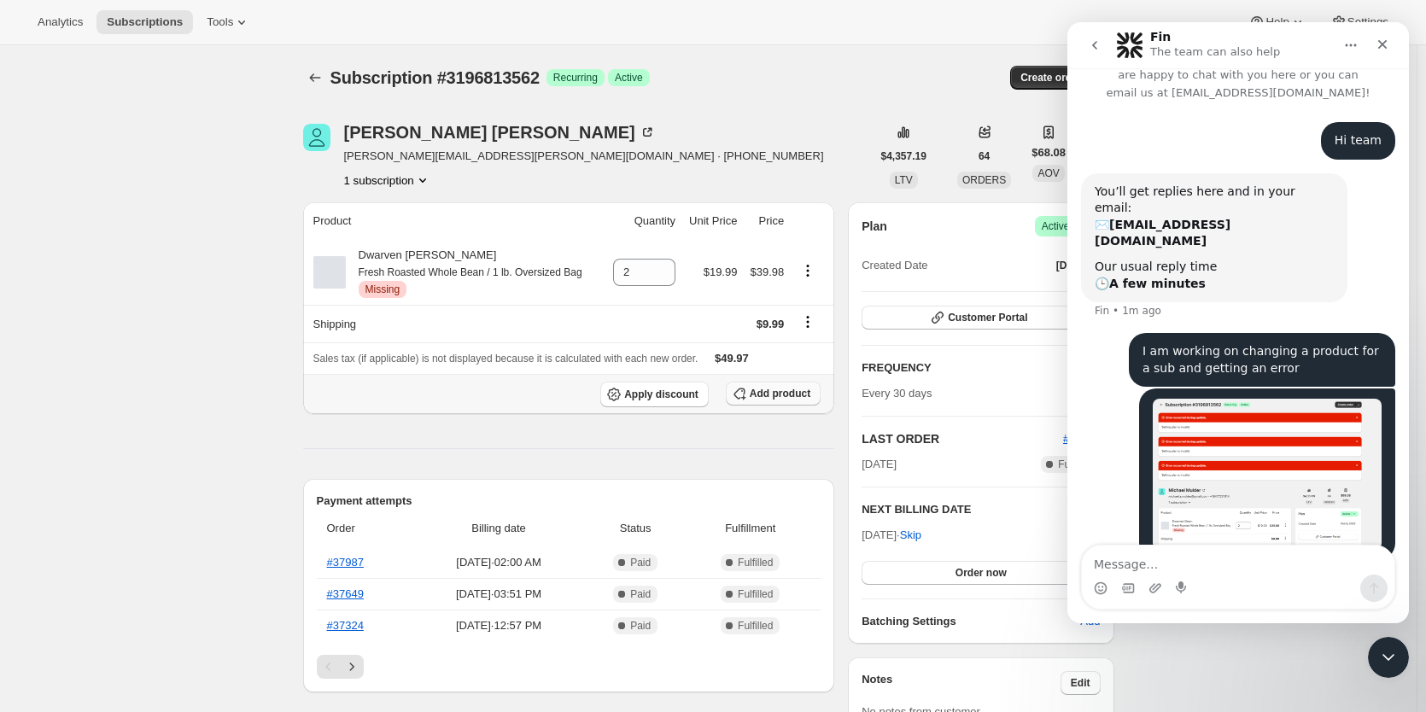
click at [792, 389] on span "Add product" at bounding box center [780, 394] width 61 height 14
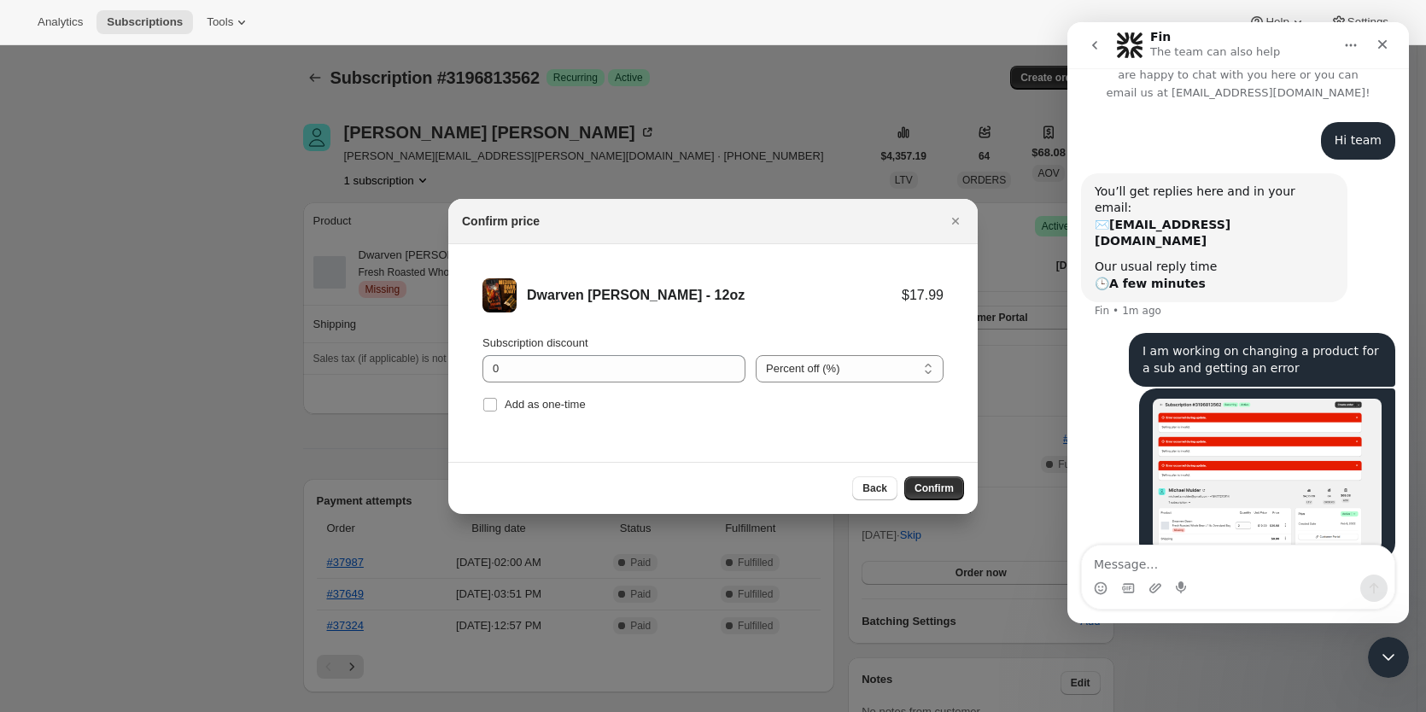
drag, startPoint x: 476, startPoint y: 384, endPoint x: 423, endPoint y: 378, distance: 54.1
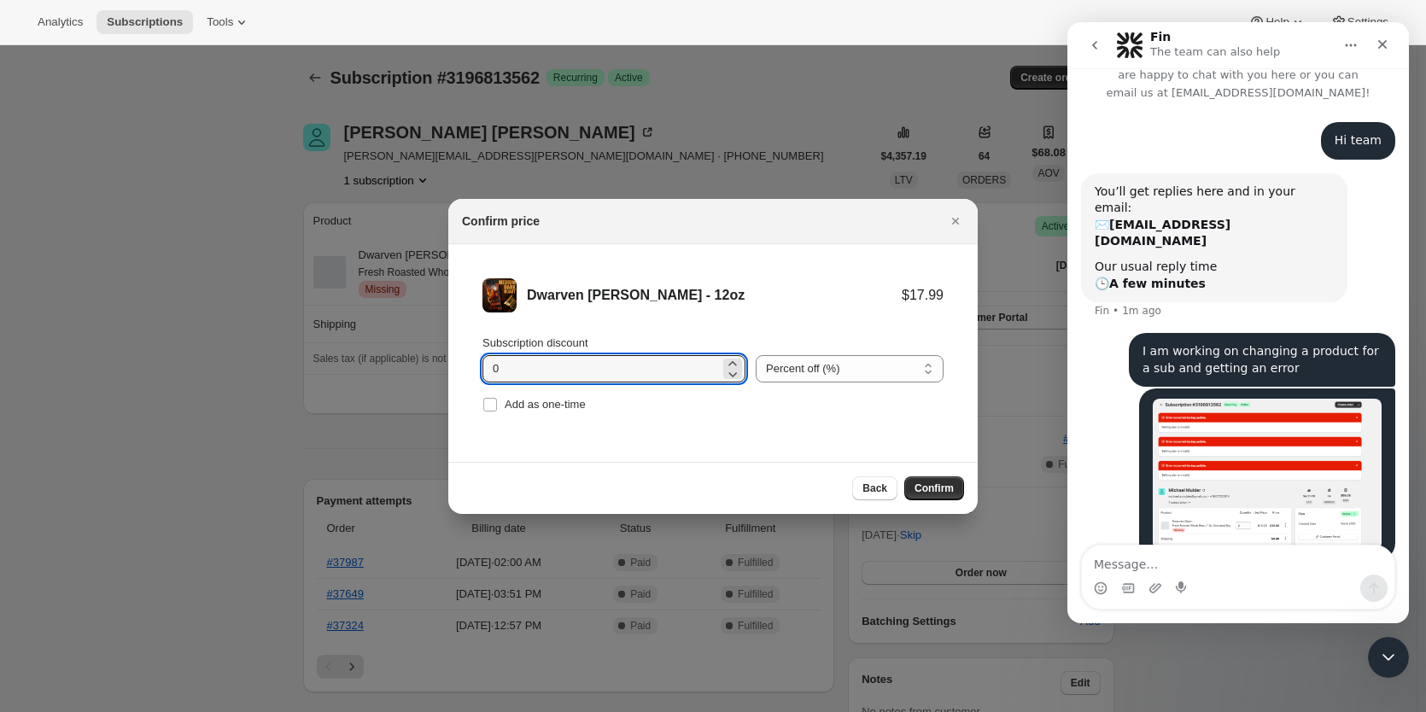
drag, startPoint x: 491, startPoint y: 364, endPoint x: 268, endPoint y: 365, distance: 222.8
type input "10"
click at [965, 496] on div "Back Confirm" at bounding box center [712, 488] width 529 height 52
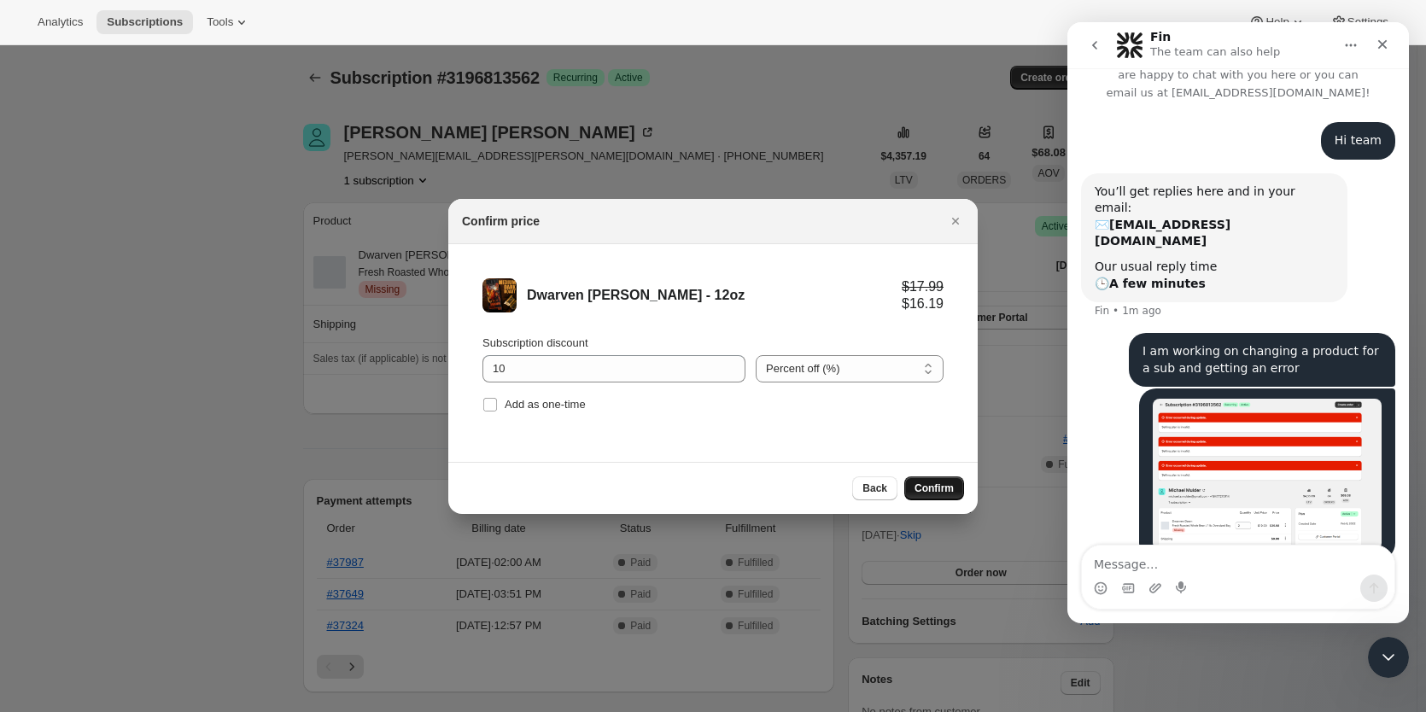
click at [921, 487] on span "Confirm" at bounding box center [933, 489] width 39 height 14
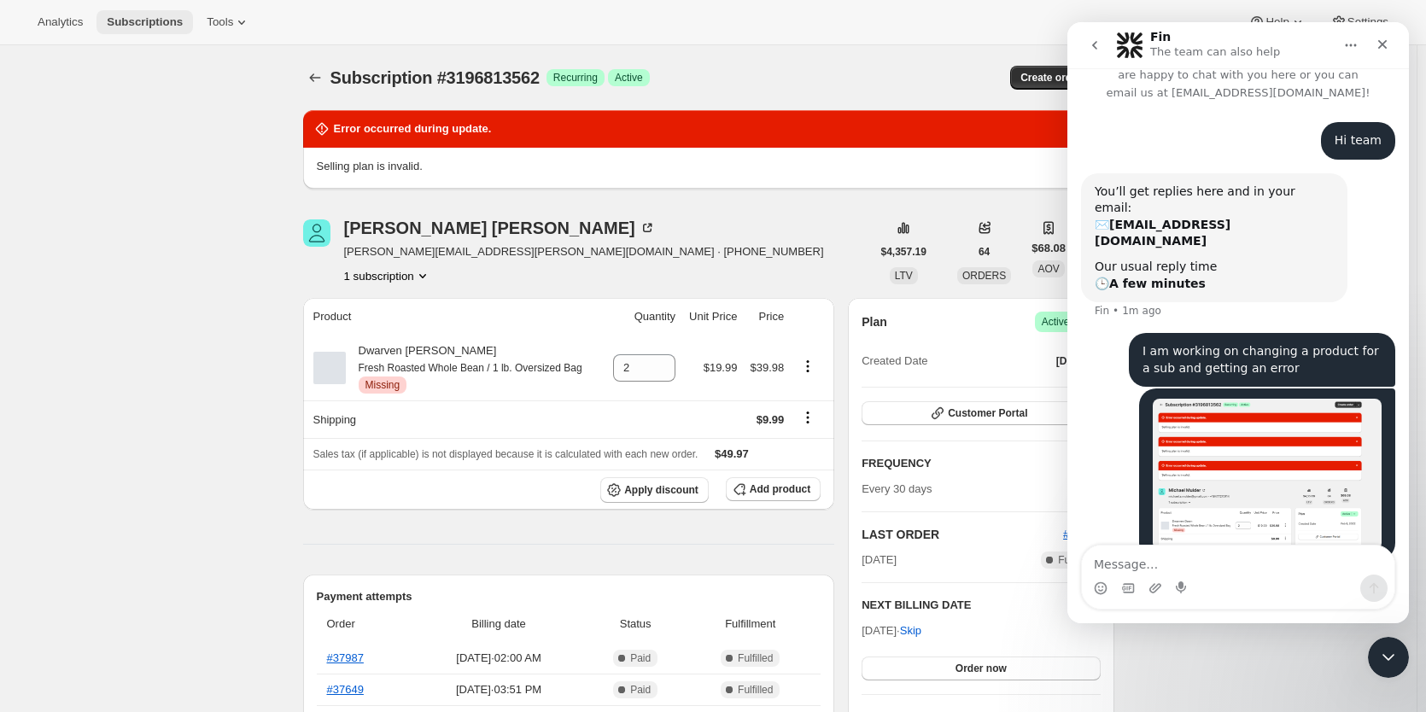
click at [160, 26] on span "Subscriptions" at bounding box center [145, 22] width 76 height 14
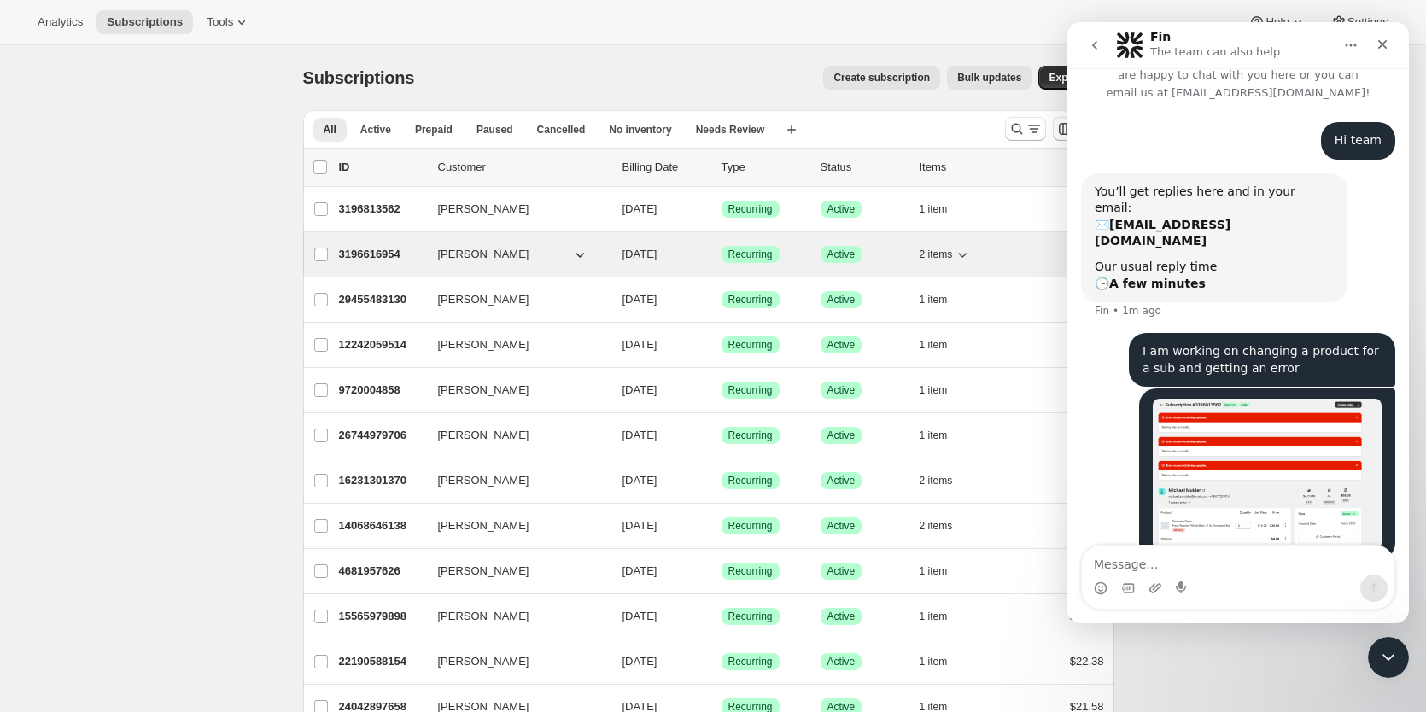
click at [391, 259] on p "3196616954" at bounding box center [381, 254] width 85 height 17
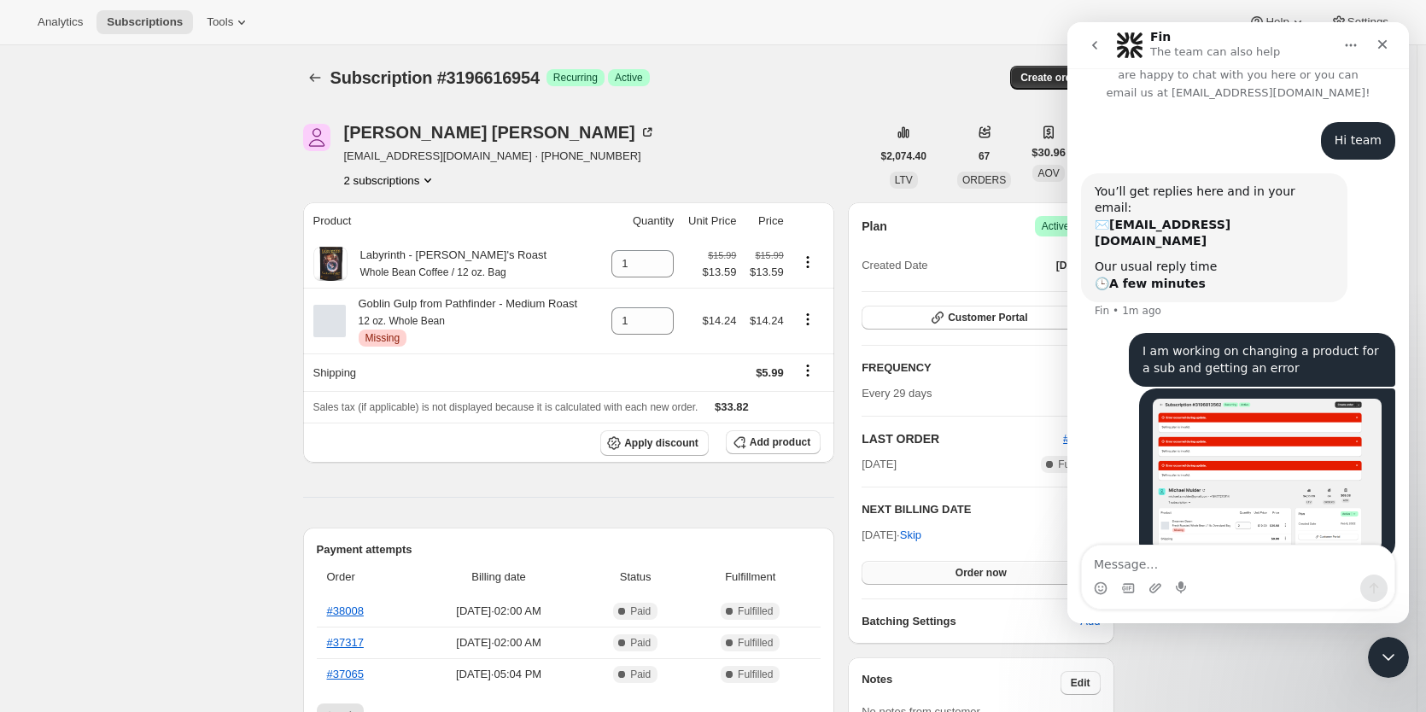
click at [993, 580] on button "Order now" at bounding box center [980, 573] width 238 height 24
click at [985, 573] on span "Click to confirm" at bounding box center [981, 573] width 78 height 14
click at [312, 75] on icon "Subscriptions" at bounding box center [314, 77] width 17 height 17
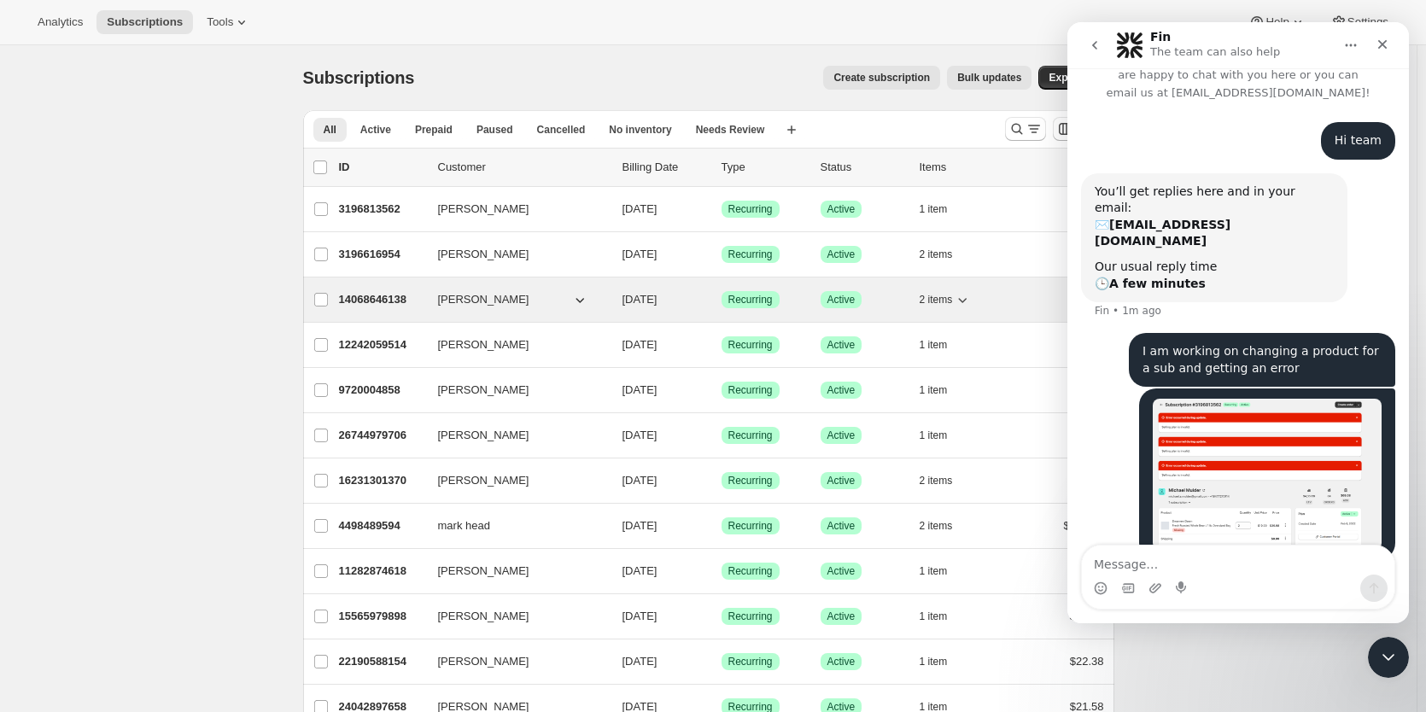
click at [388, 304] on p "14068646138" at bounding box center [381, 299] width 85 height 17
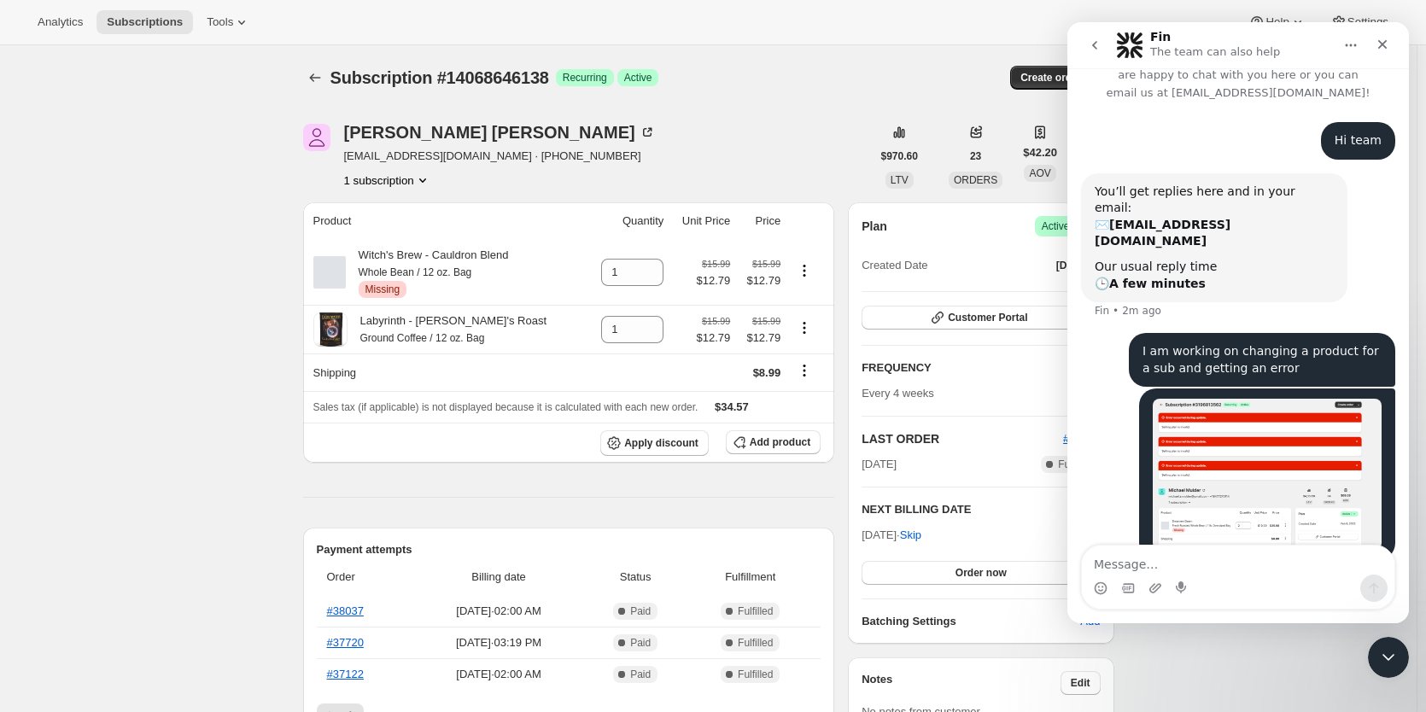
click at [777, 77] on div "Subscription #14068646138 Success Recurring Success Active" at bounding box center [577, 78] width 494 height 24
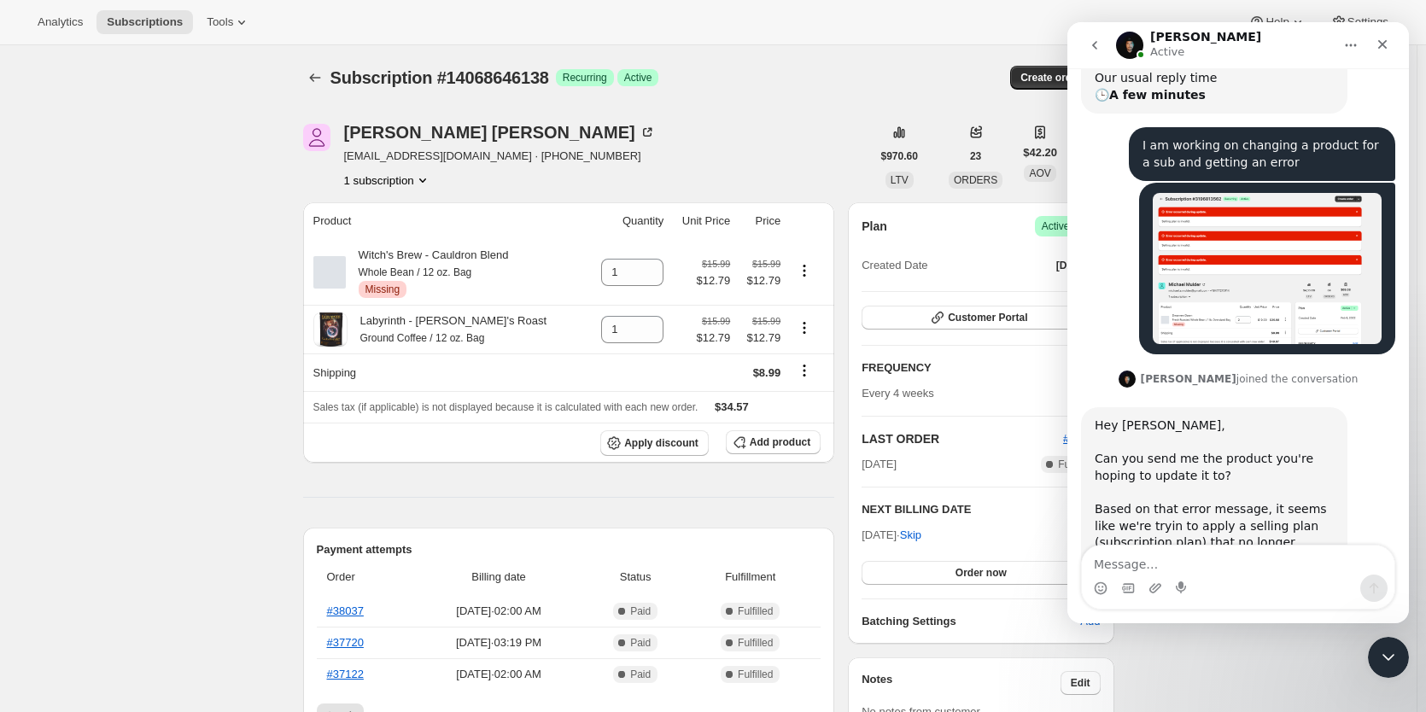
scroll to position [275, 0]
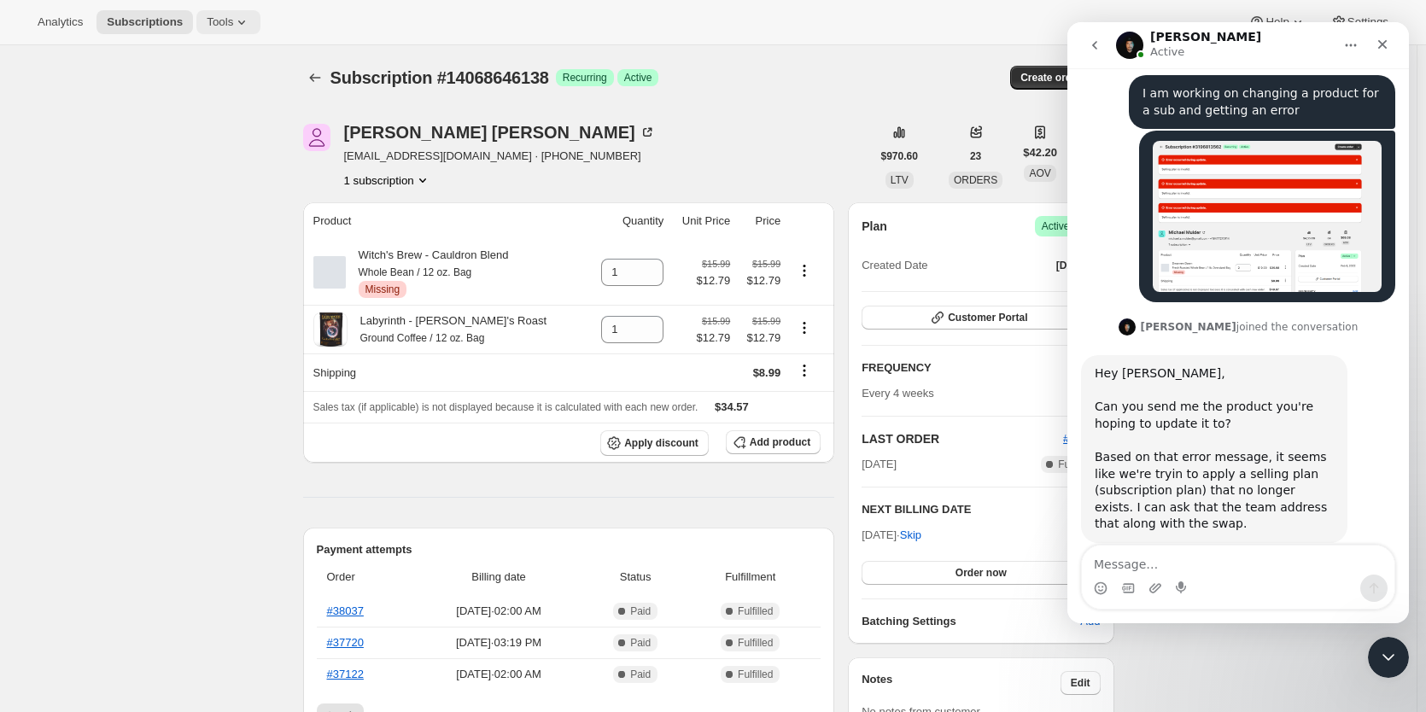
click at [220, 23] on span "Tools" at bounding box center [220, 22] width 26 height 14
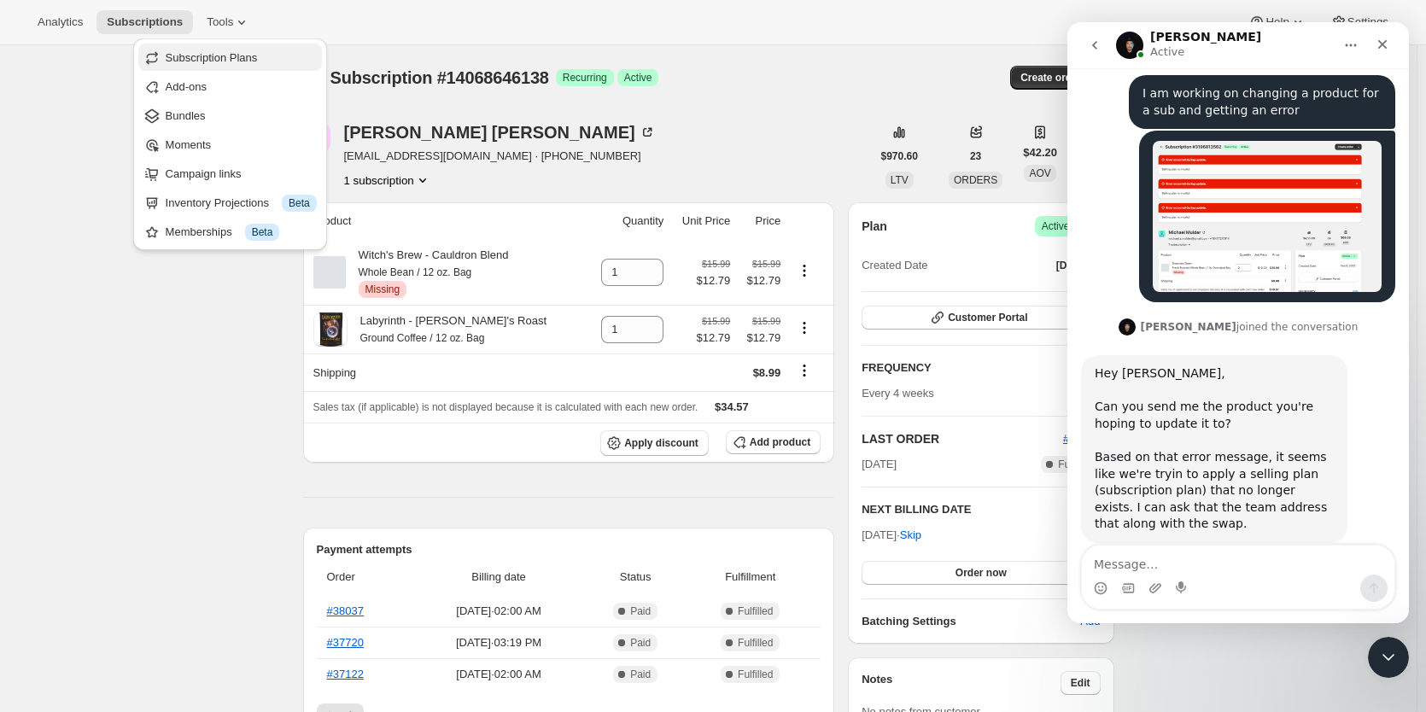
click at [229, 61] on span "Subscription Plans" at bounding box center [212, 57] width 92 height 13
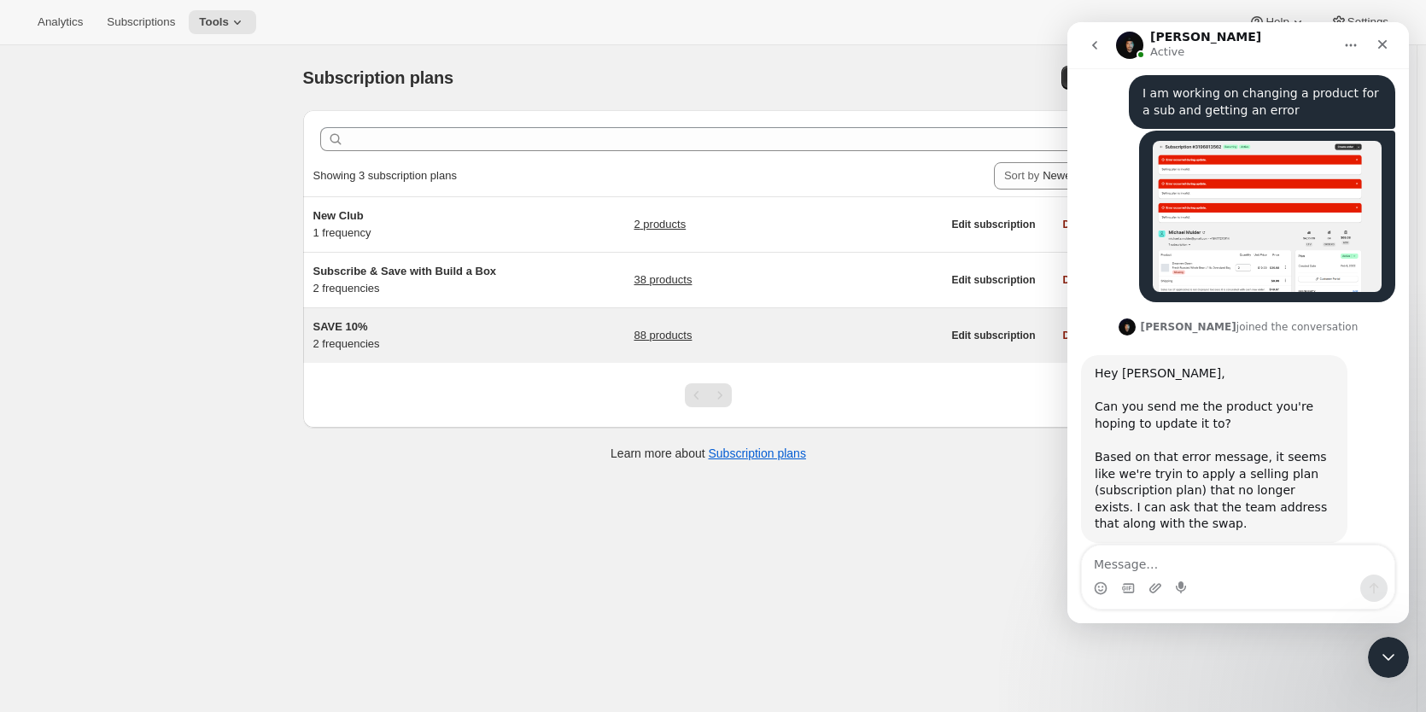
click at [341, 324] on span "SAVE 10%" at bounding box center [340, 326] width 55 height 13
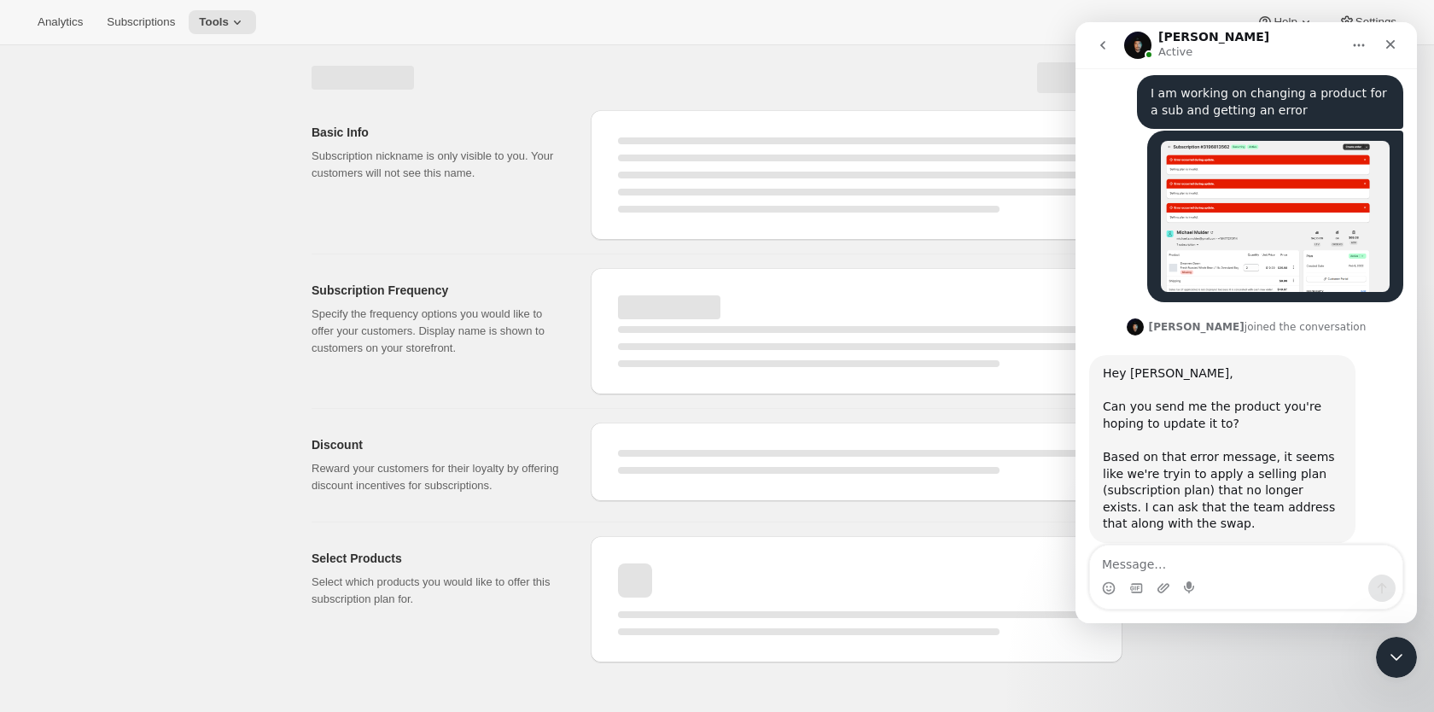
select select "WEEK"
select select "MONTH"
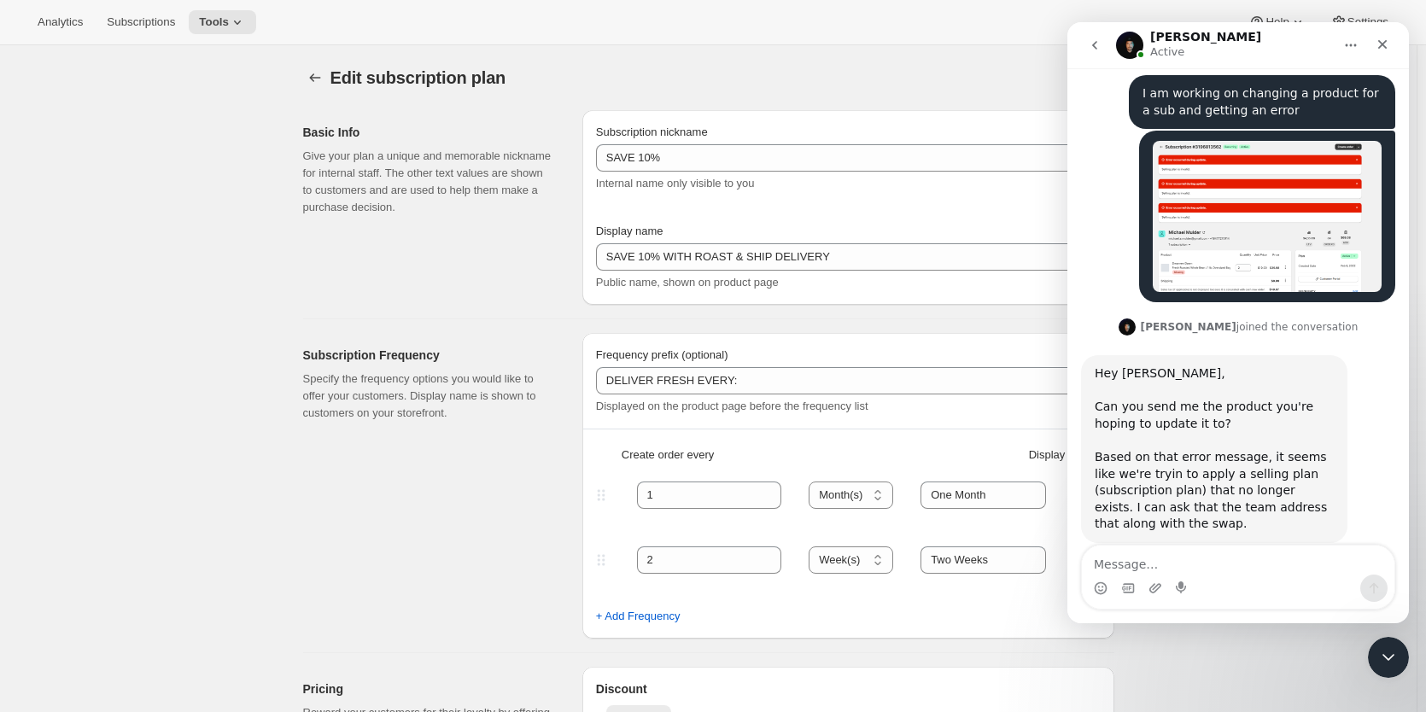
type input "SAVE 10%"
type input "SAVE 10% WITH ROAST & SHIP DELIVERY"
type input "DELIVER FRESH EVERY:"
type input "1"
select select "MONTH"
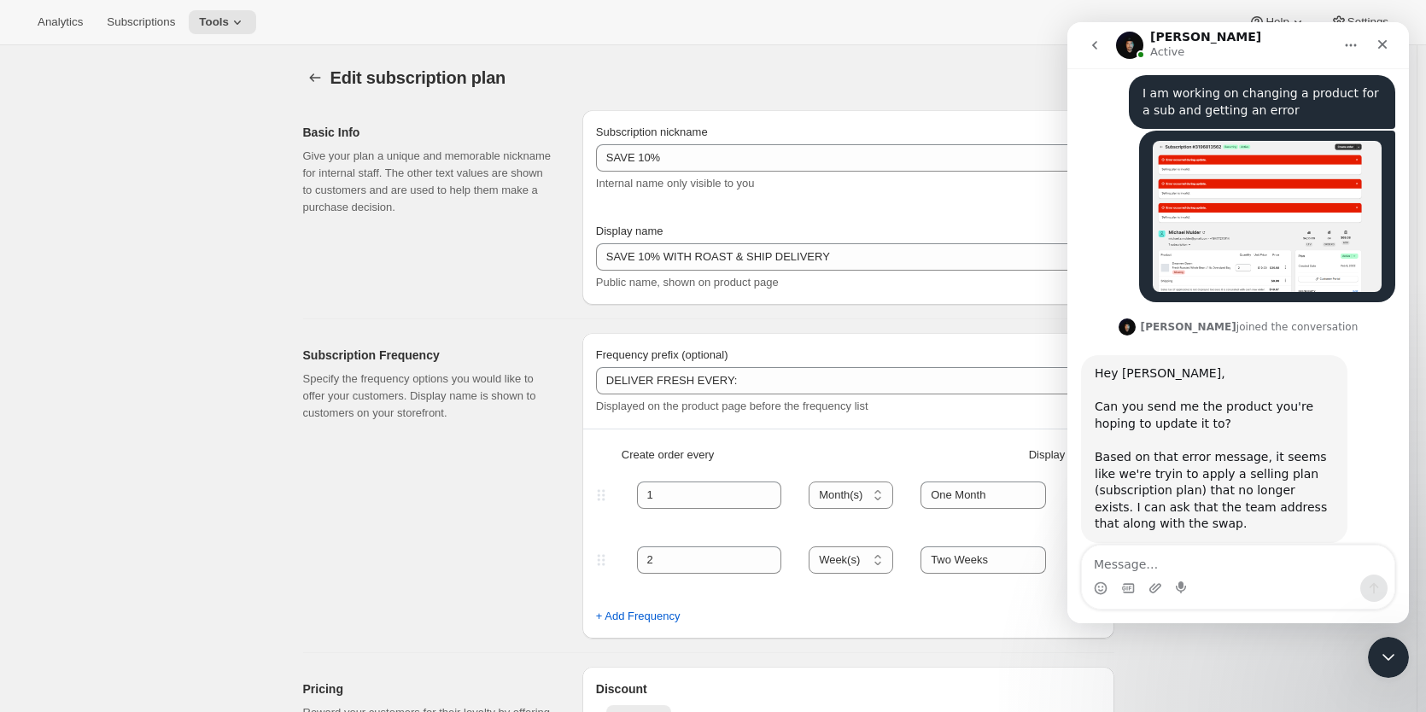
type input "One Month"
type input "2"
select select "WEEK"
type input "Two Weeks"
type input "10"
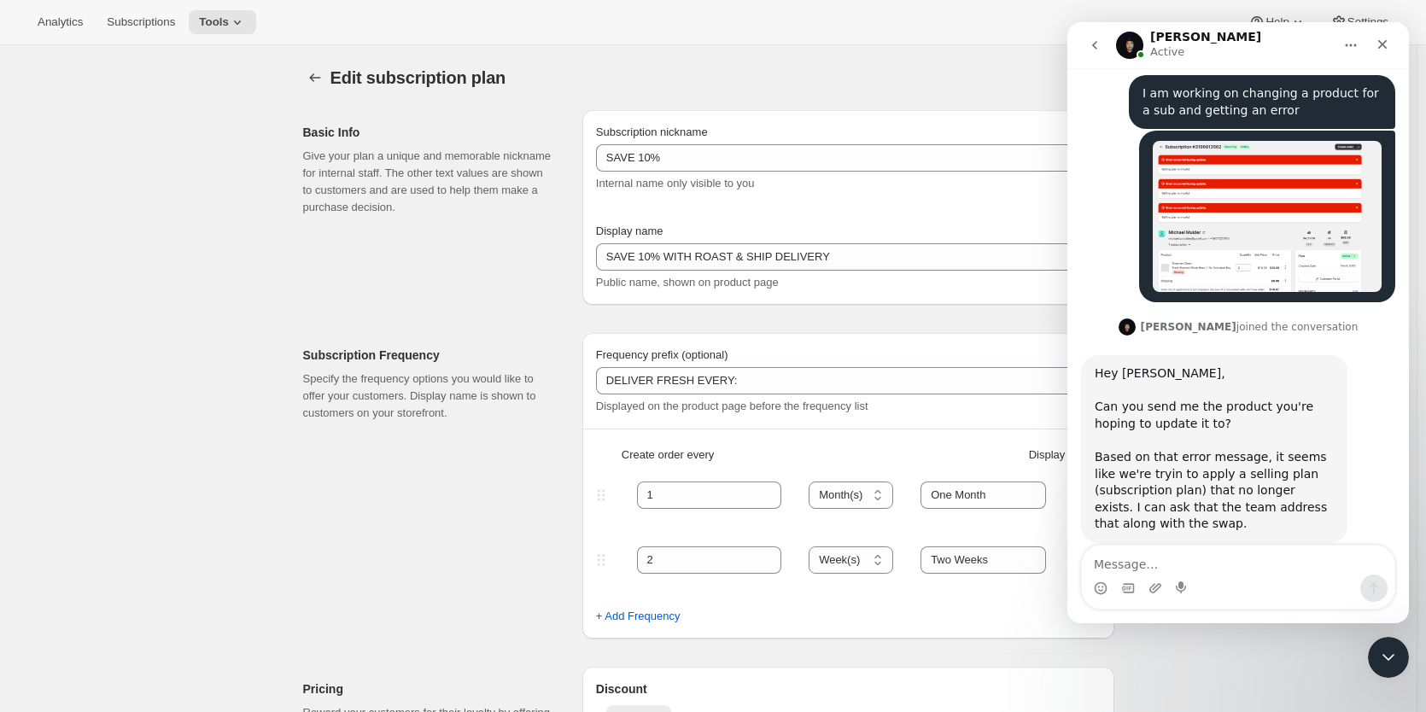
type input "Don't worry! You can adjust, cancel, add or delete your deliveries anytime."
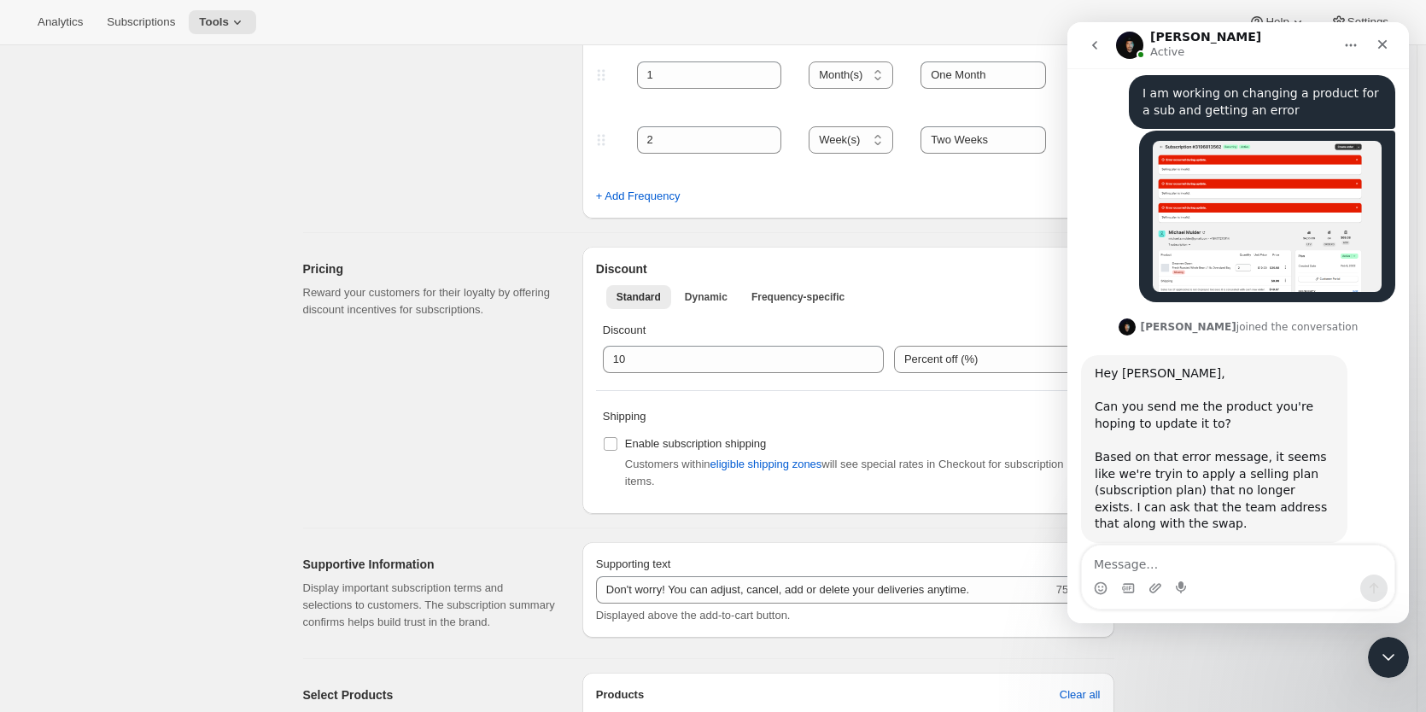
scroll to position [427, 0]
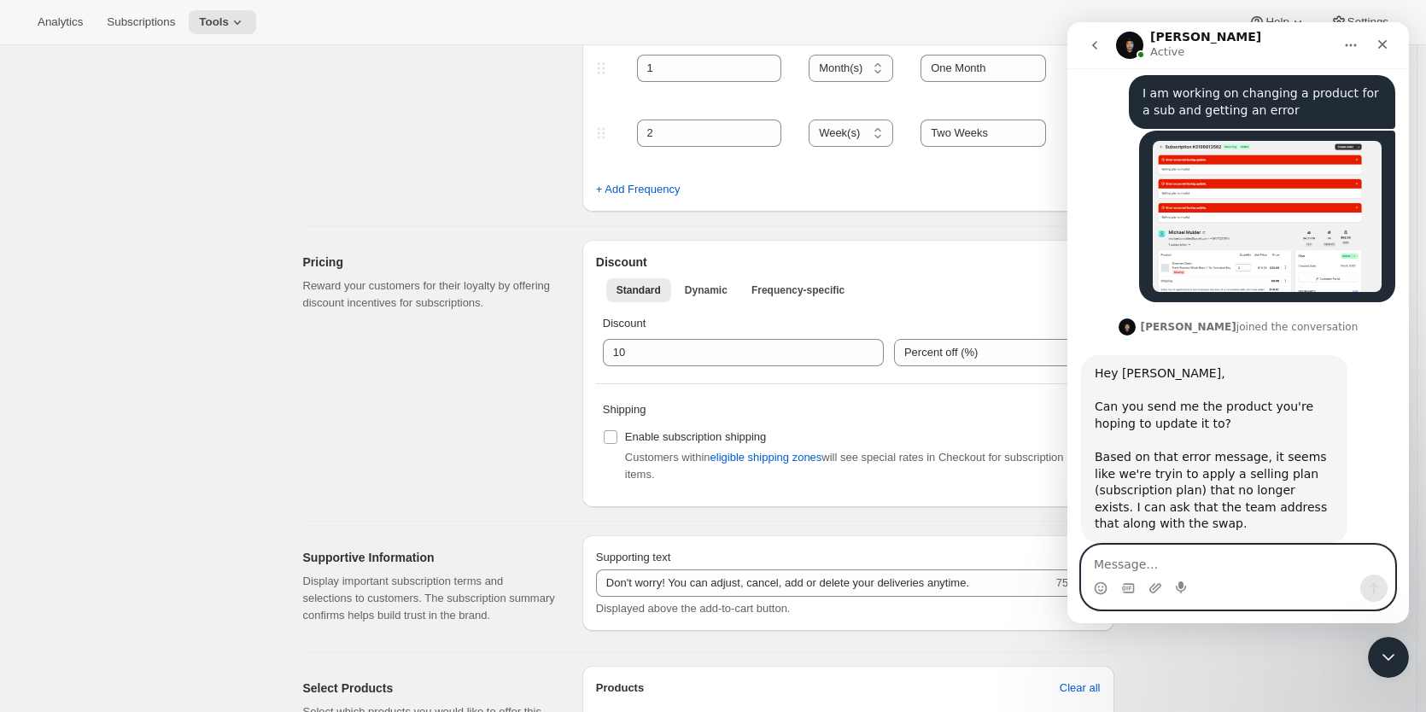
click at [1138, 562] on textarea "Message…" at bounding box center [1238, 560] width 312 height 29
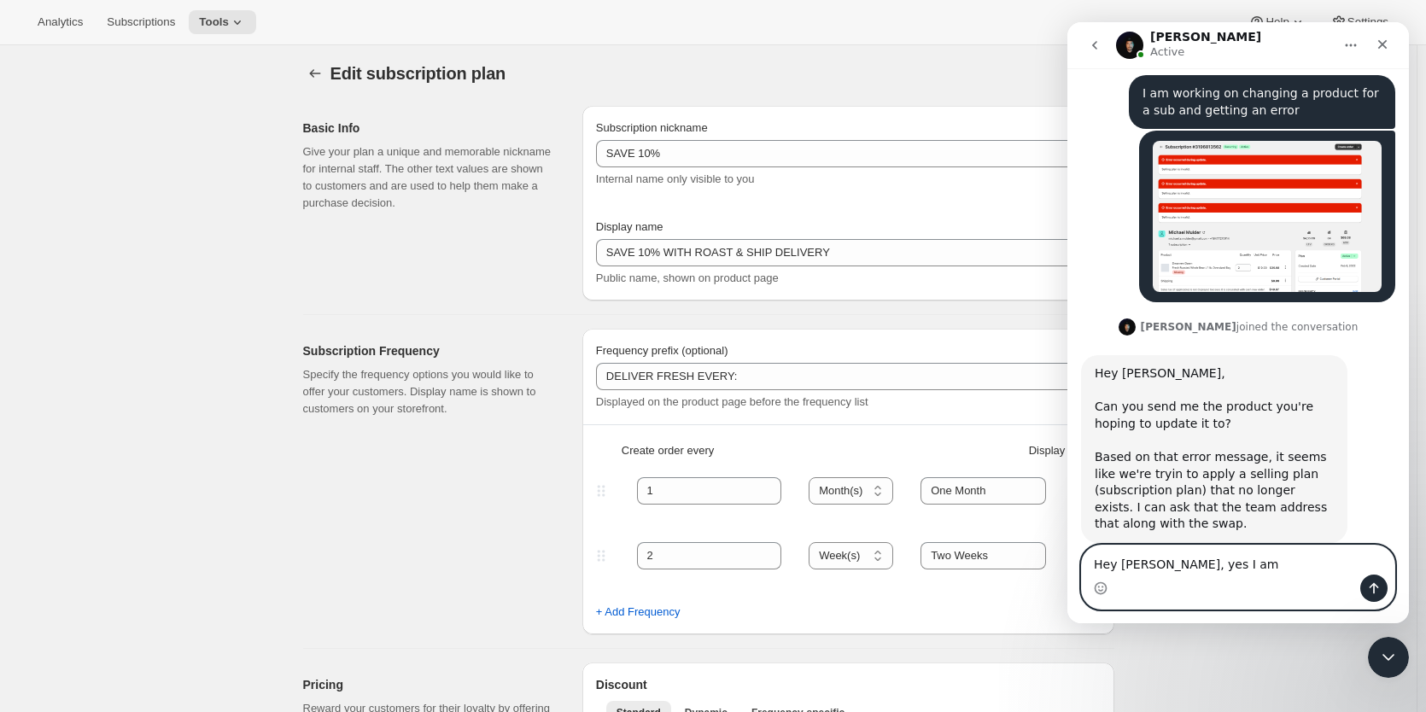
scroll to position [0, 0]
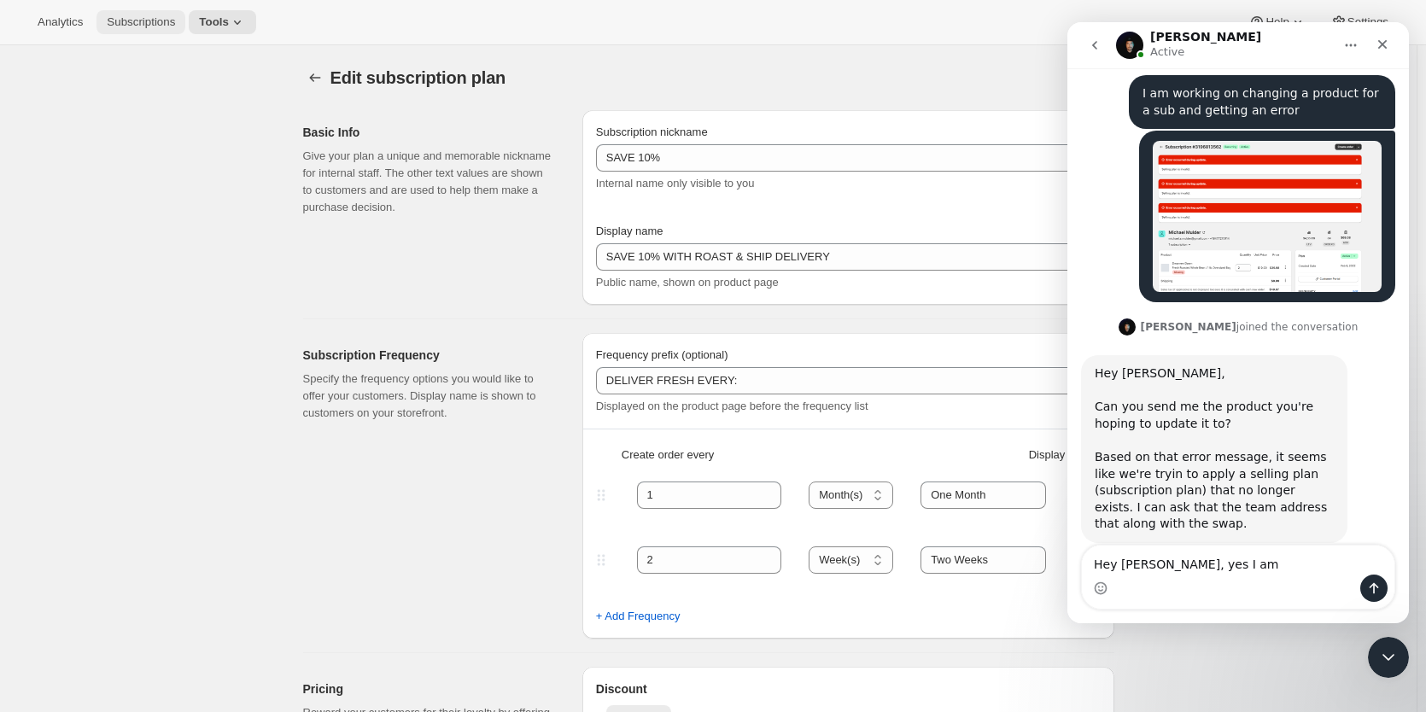
click at [139, 20] on span "Subscriptions" at bounding box center [141, 22] width 68 height 14
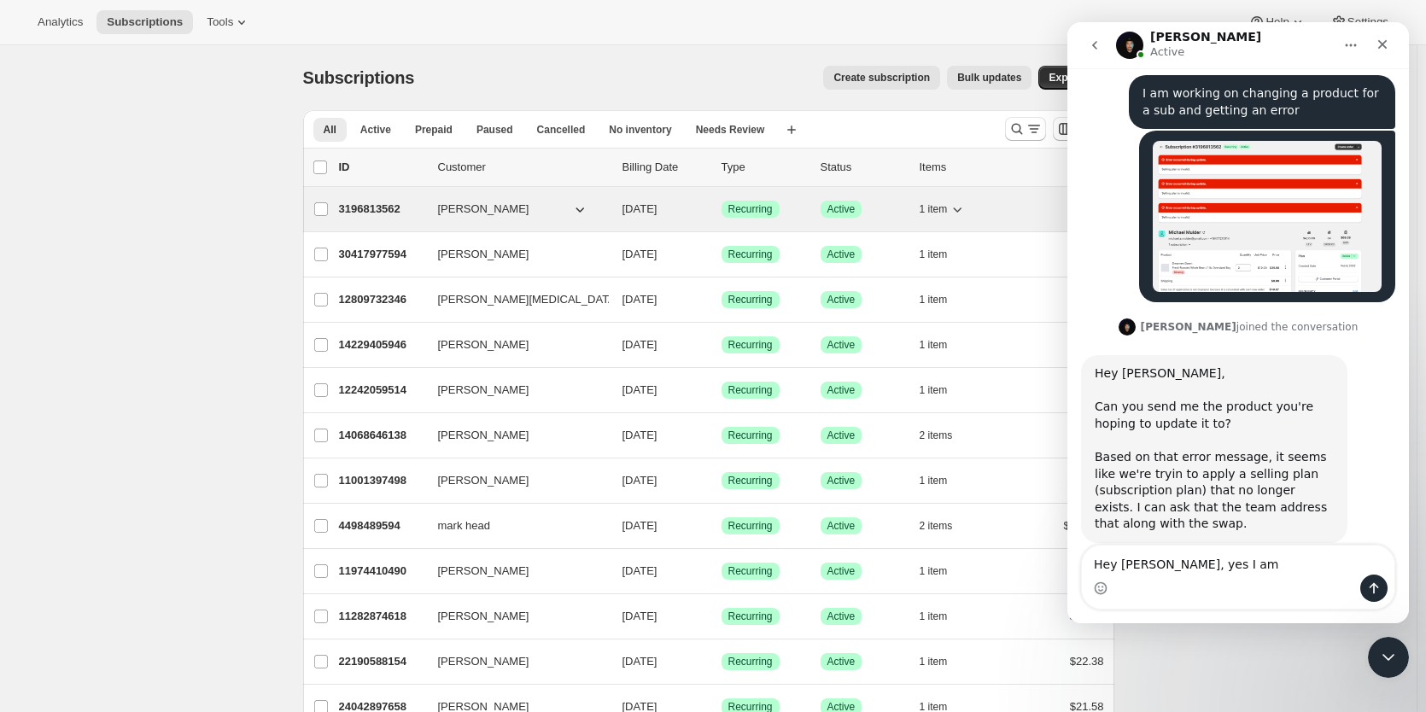
click at [376, 214] on p "3196813562" at bounding box center [381, 209] width 85 height 17
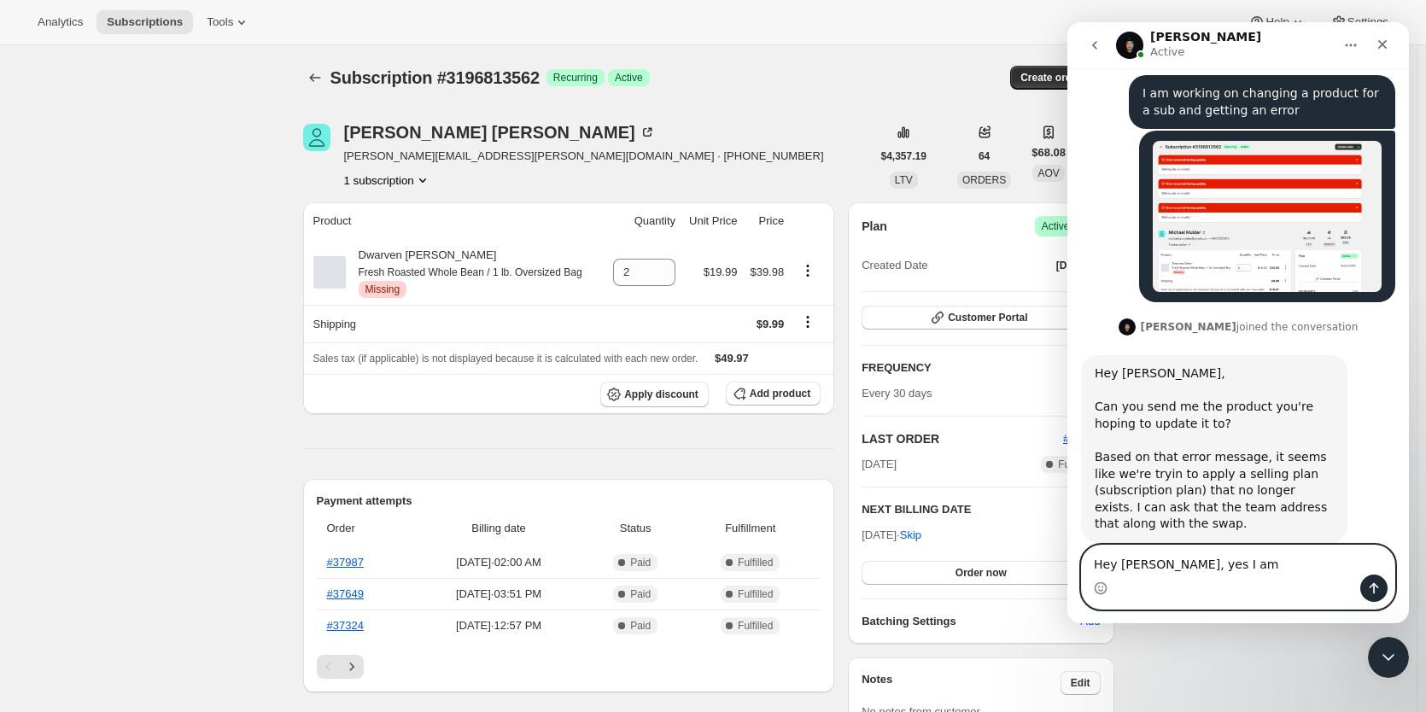
click at [1238, 554] on textarea "Hey [PERSON_NAME], yes I am" at bounding box center [1238, 560] width 312 height 29
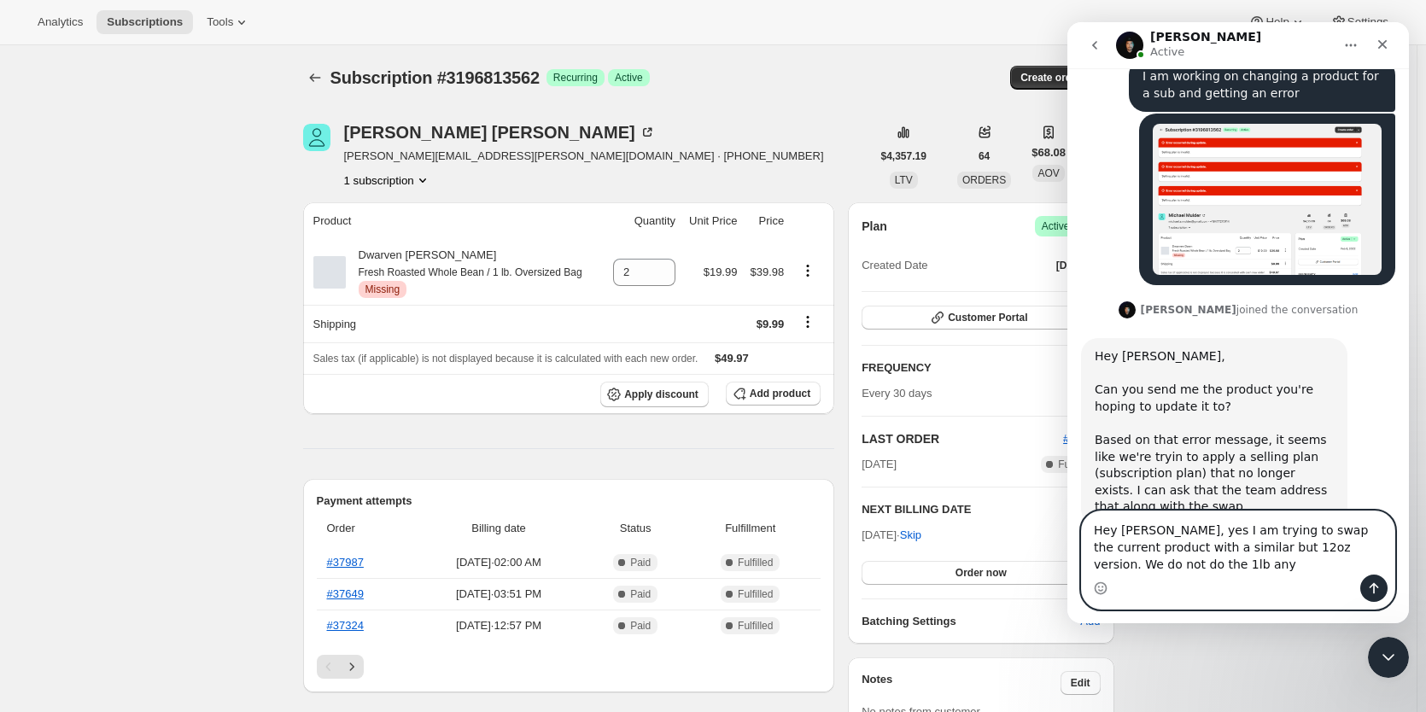
scroll to position [309, 0]
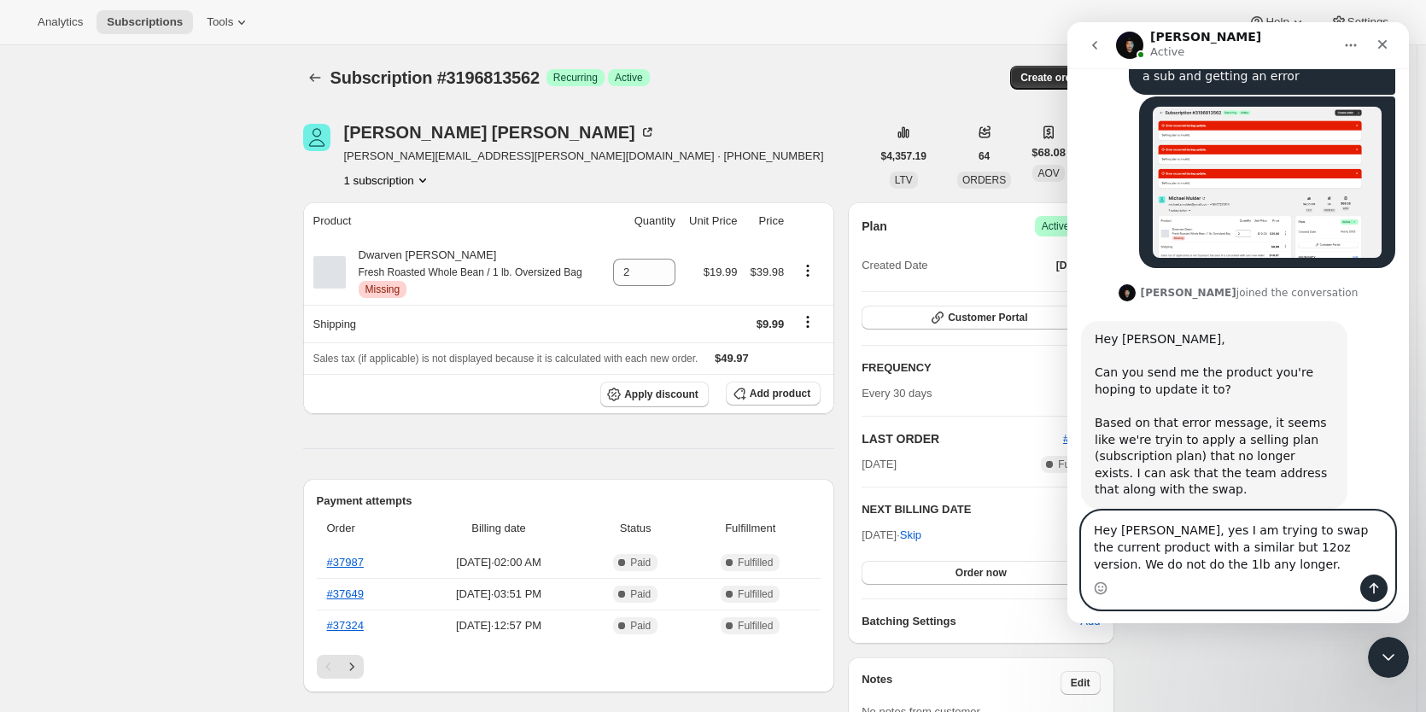
type textarea "Hey [PERSON_NAME], yes I am trying to swap the current product with a similar b…"
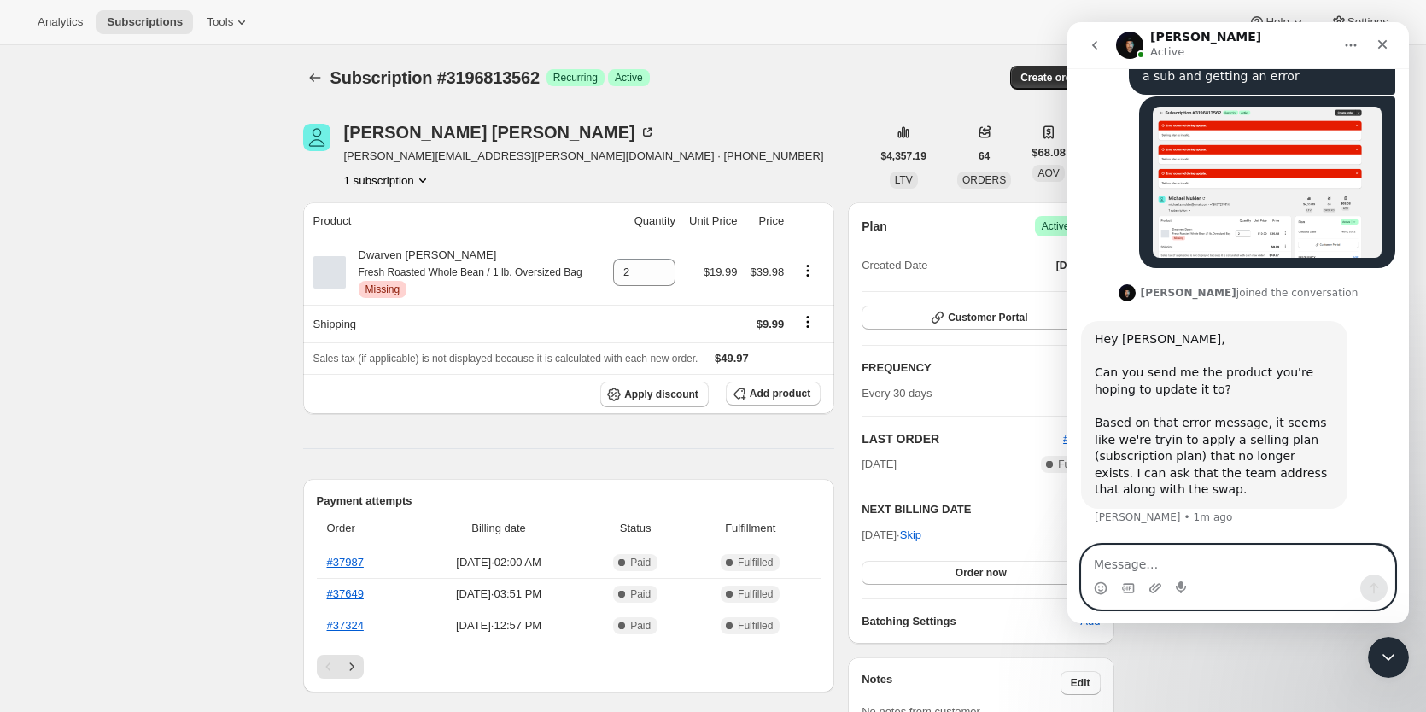
scroll to position [359, 0]
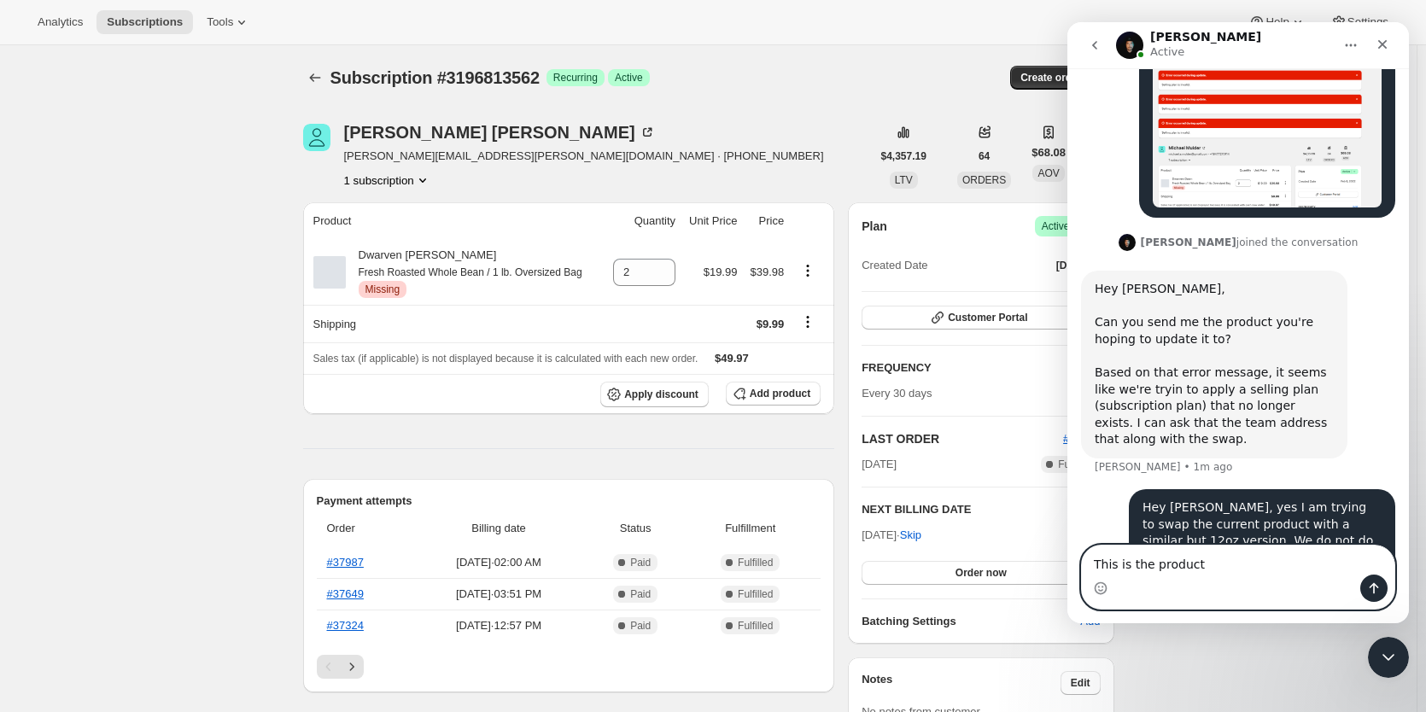
type textarea "This is the product,"
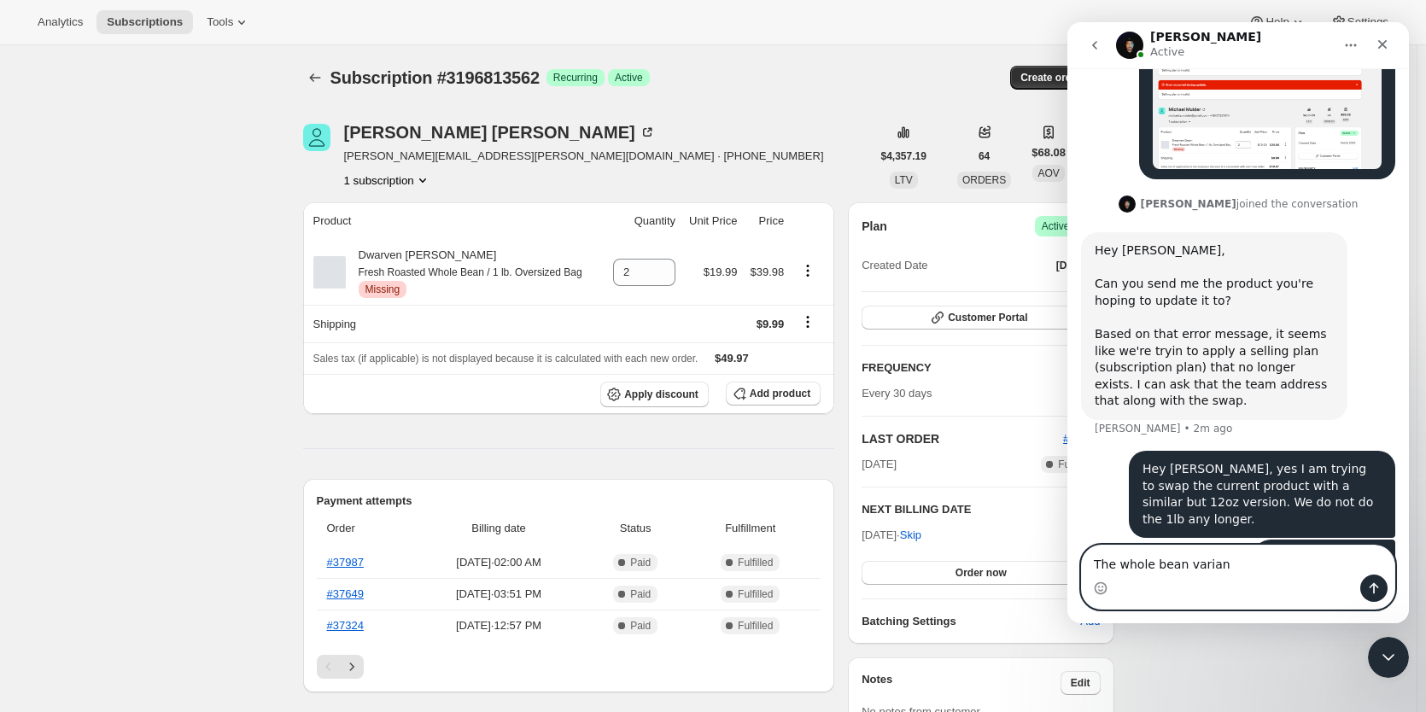
type textarea "The whole bean variant"
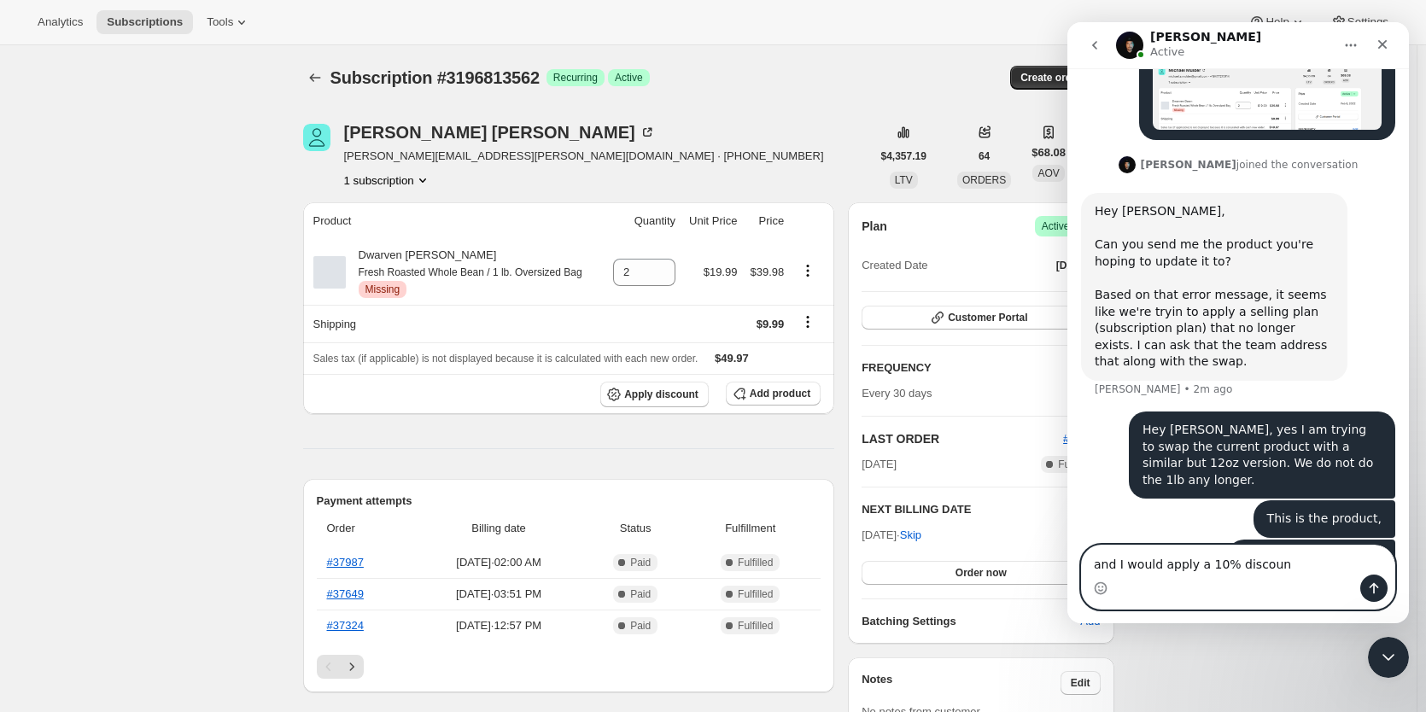
type textarea "and I would apply a 10% discount"
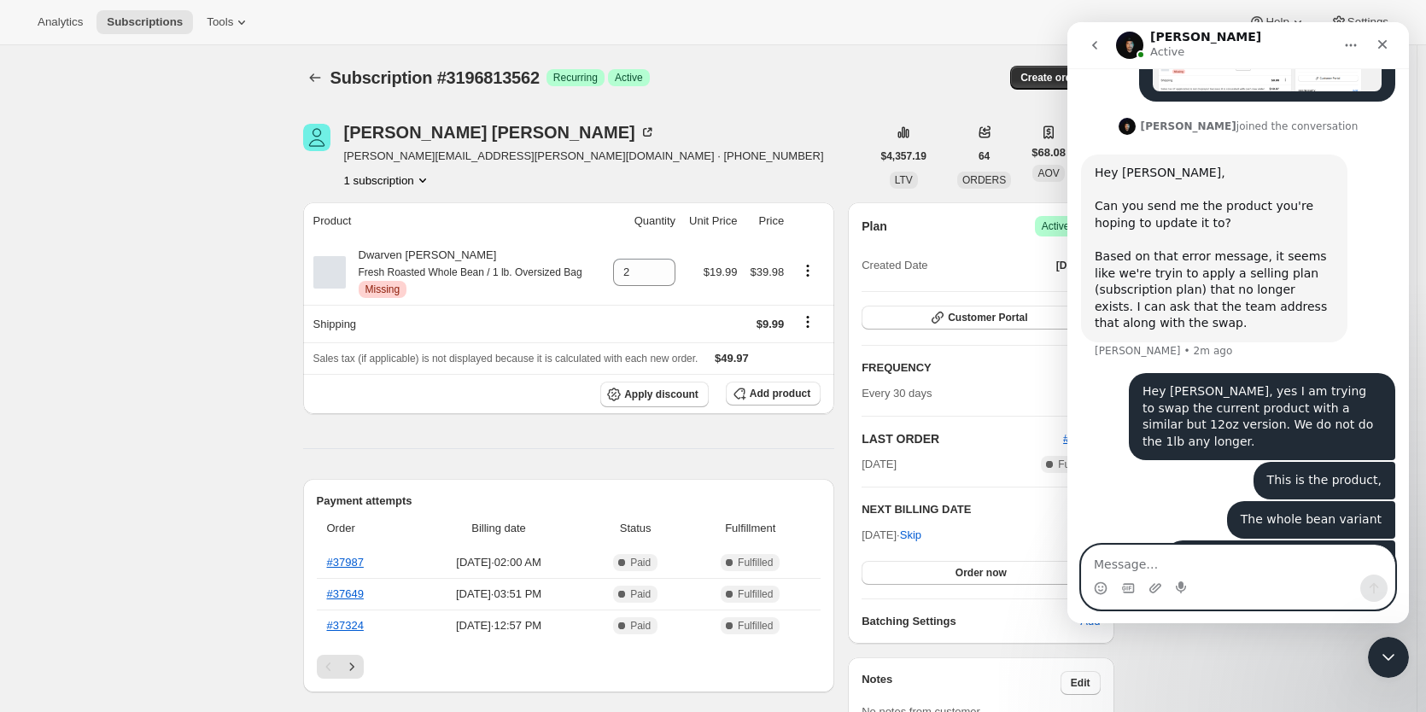
paste textarea "[URL][DOMAIN_NAME]"
type textarea "[URL][DOMAIN_NAME]"
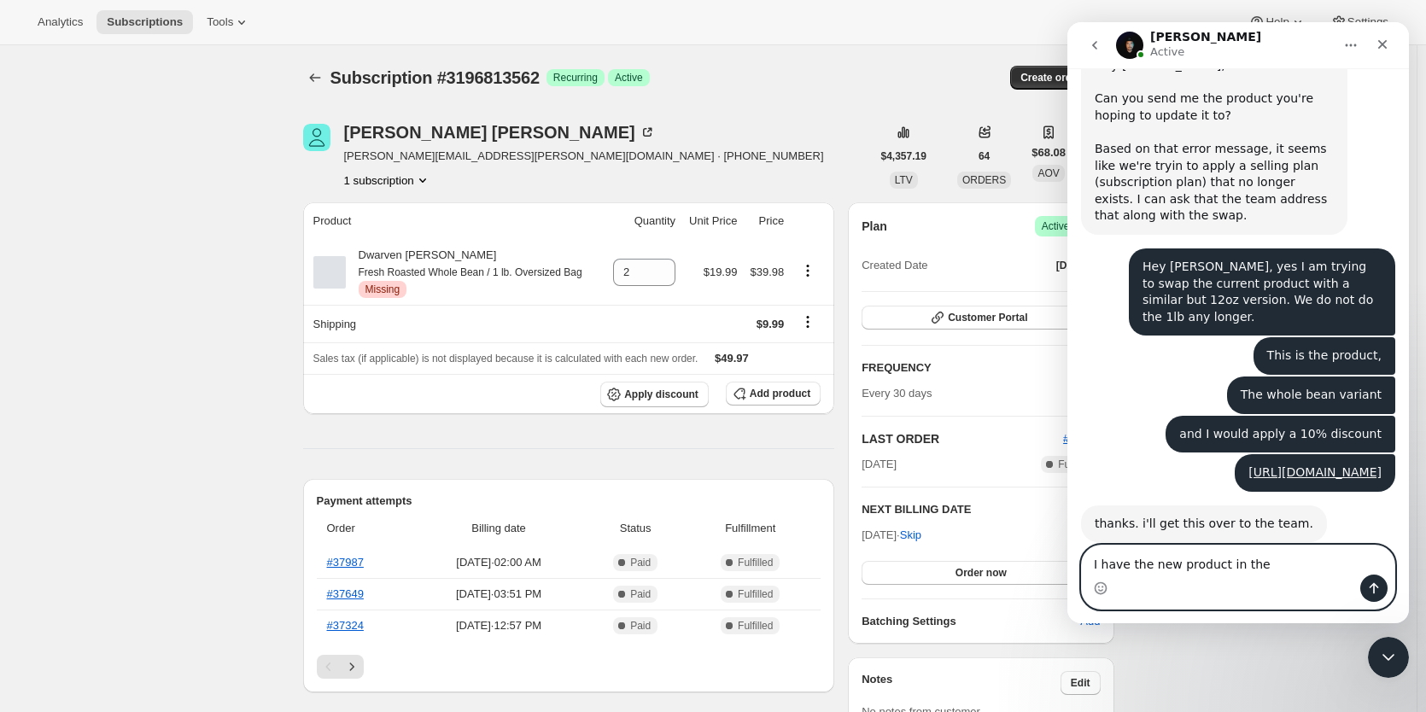
scroll to position [582, 0]
type textarea "I"
type textarea "thanks!"
